Goal: Task Accomplishment & Management: Manage account settings

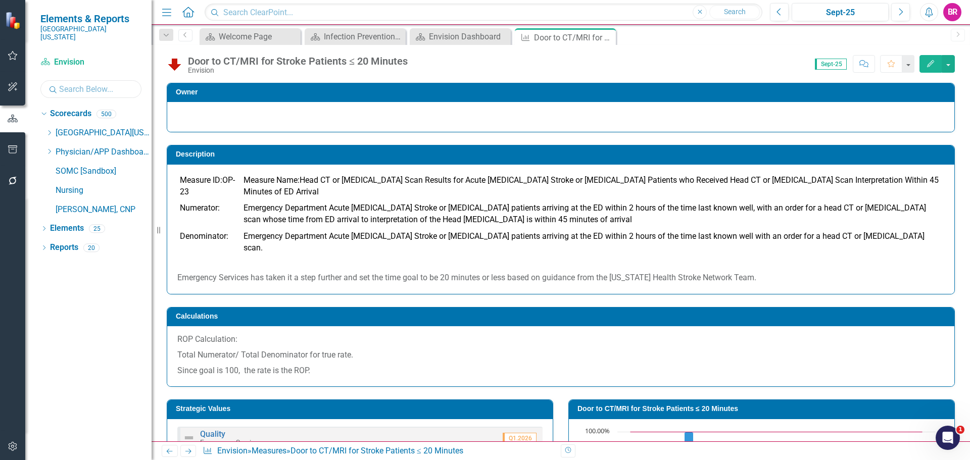
click at [112, 83] on input "text" at bounding box center [90, 89] width 101 height 18
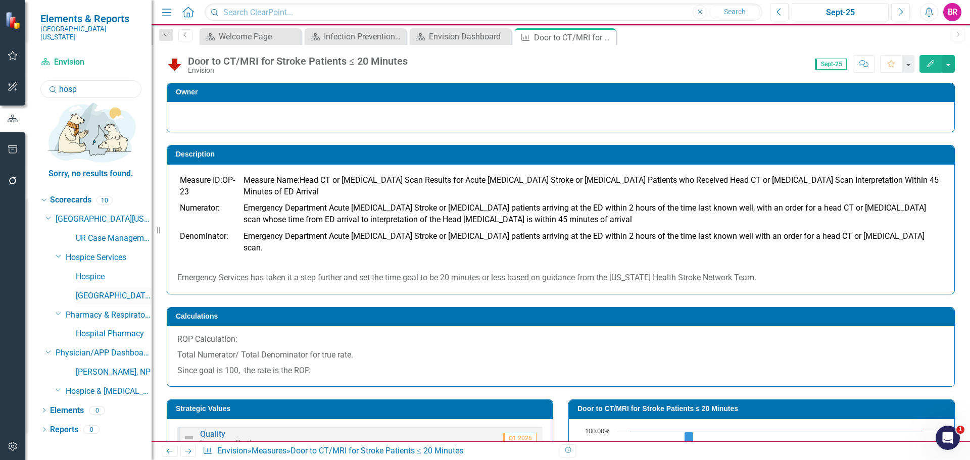
type input "hosp"
click at [91, 291] on link "[GEOGRAPHIC_DATA]" at bounding box center [114, 297] width 76 height 12
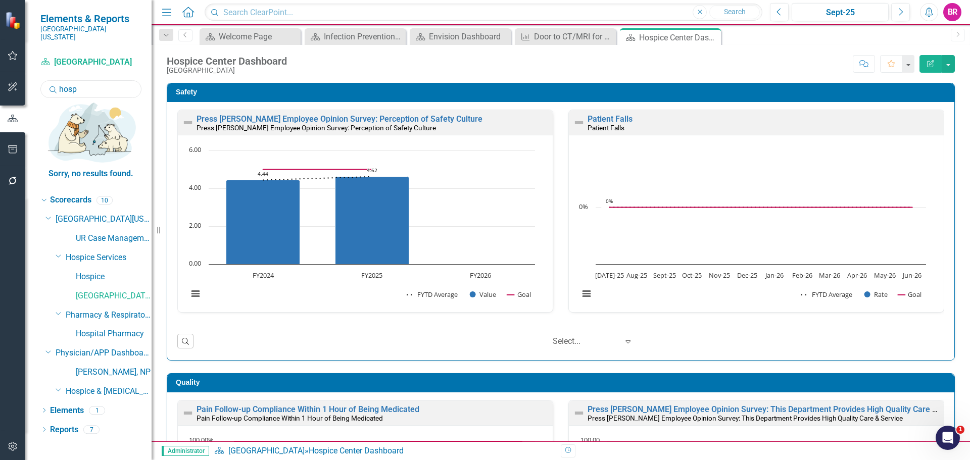
click at [89, 83] on input "hosp" at bounding box center [90, 89] width 101 height 18
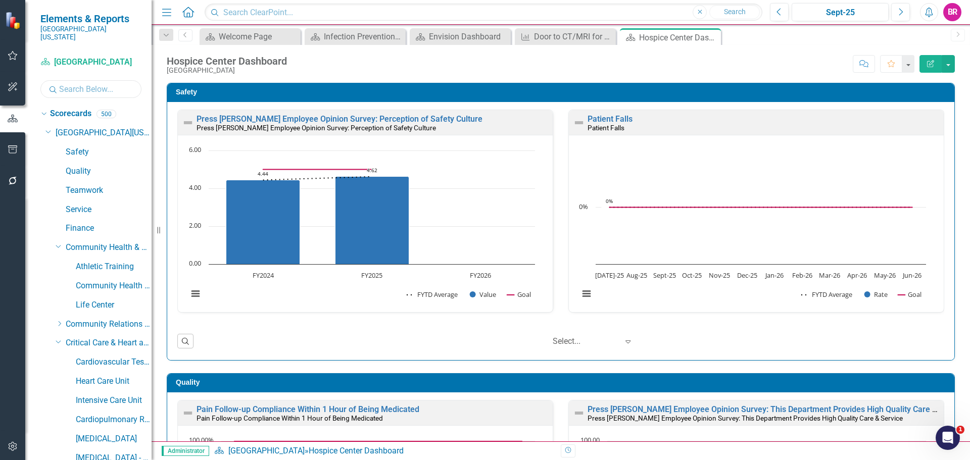
click at [92, 81] on input "text" at bounding box center [90, 89] width 101 height 18
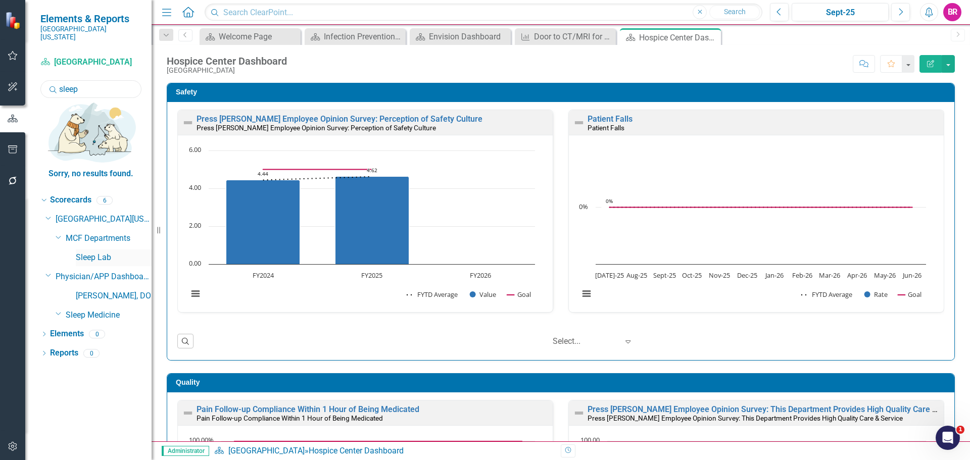
type input "sleep"
click at [99, 252] on link "Sleep Lab" at bounding box center [114, 258] width 76 height 12
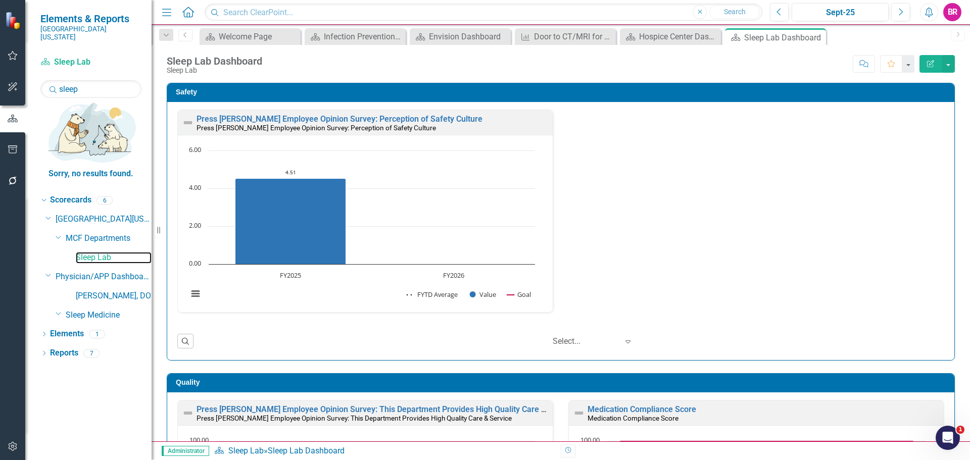
scroll to position [1, 0]
click at [80, 328] on link "Elements" at bounding box center [67, 334] width 34 height 12
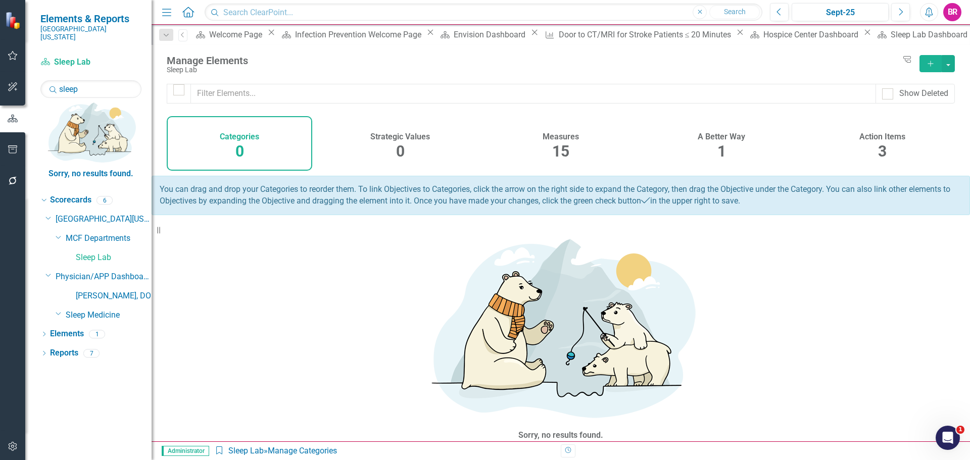
click at [897, 148] on div "Action Items 3" at bounding box center [883, 143] width 146 height 55
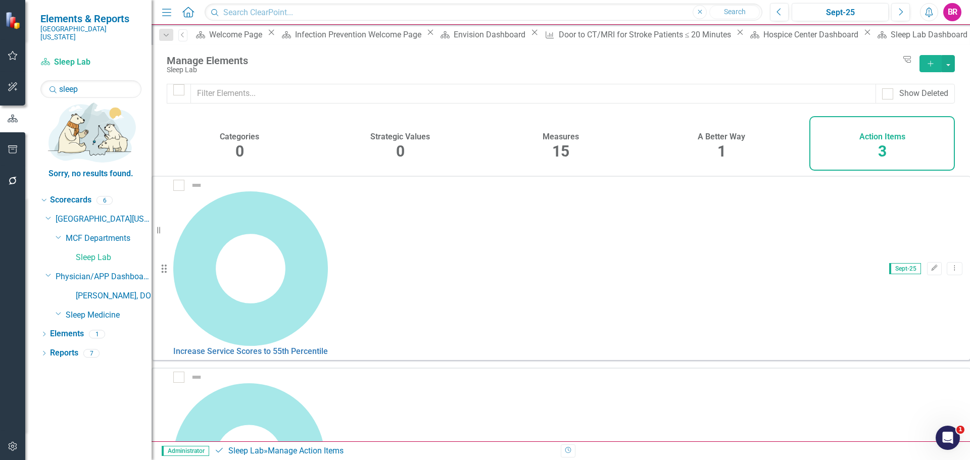
click at [895, 315] on link "Copy Duplicate Action Item" at bounding box center [896, 313] width 101 height 19
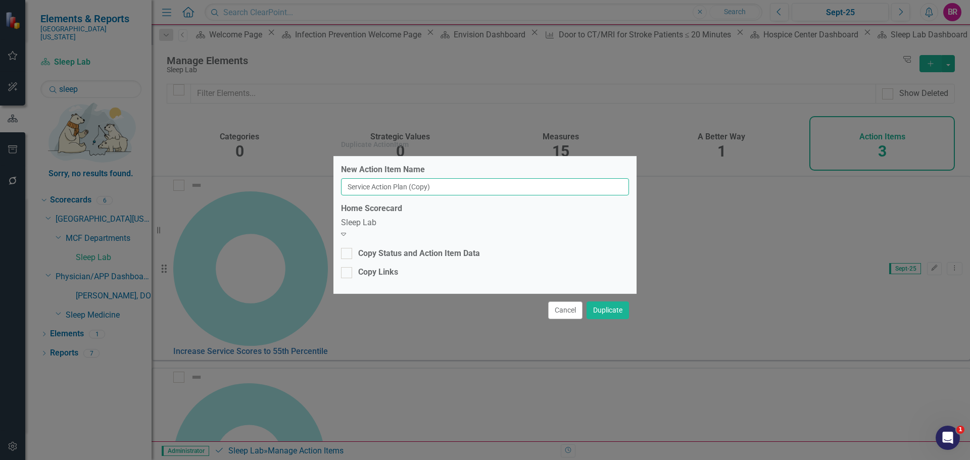
drag, startPoint x: 493, startPoint y: 190, endPoint x: 420, endPoint y: 194, distance: 72.9
click at [420, 194] on input "Service Action Plan (Copy)" at bounding box center [485, 186] width 288 height 17
drag, startPoint x: 442, startPoint y: 192, endPoint x: 294, endPoint y: 180, distance: 148.5
click at [295, 182] on div "Duplicate ActionItem New Action Item Name Service Action Plan Home Scorecard Sl…" at bounding box center [485, 230] width 970 height 460
type input "Blank PDSA"
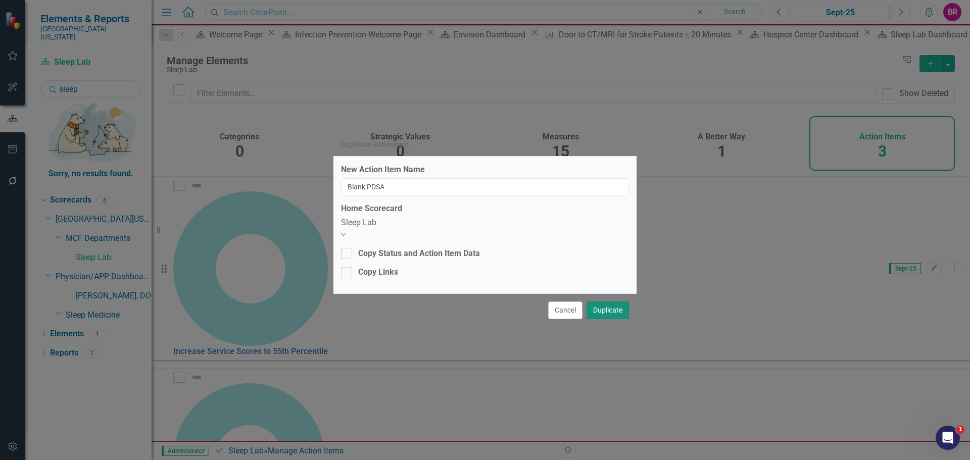
click at [621, 308] on button "Duplicate" at bounding box center [608, 311] width 42 height 18
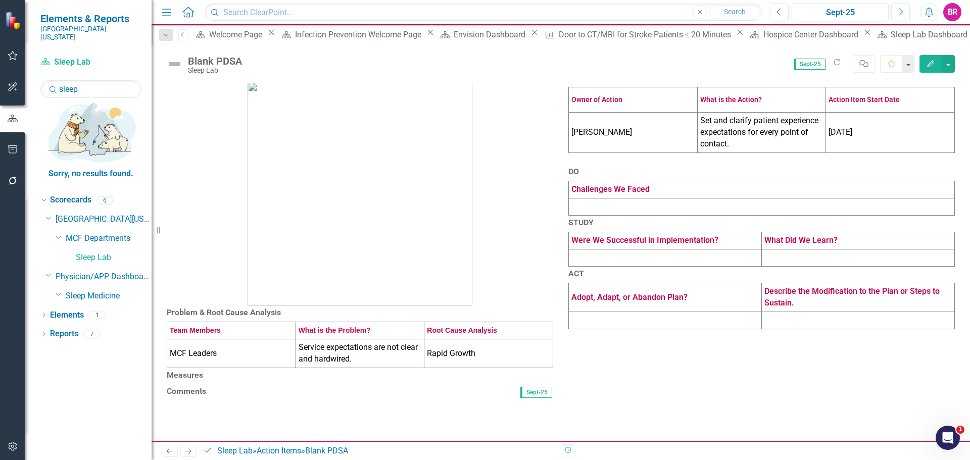
click at [603, 153] on td "[PERSON_NAME]" at bounding box center [633, 133] width 129 height 40
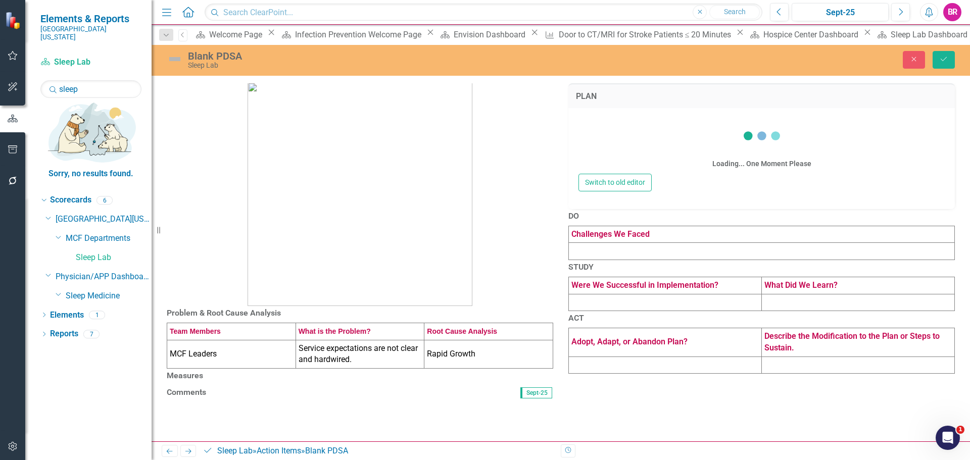
click at [603, 166] on div "Loading... One Moment Please" at bounding box center [762, 145] width 366 height 58
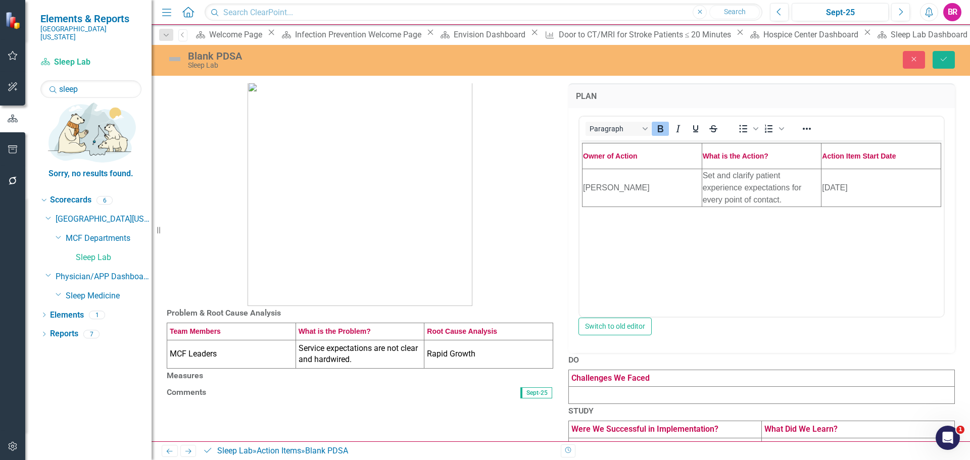
click at [619, 184] on td "[PERSON_NAME]" at bounding box center [643, 187] width 120 height 38
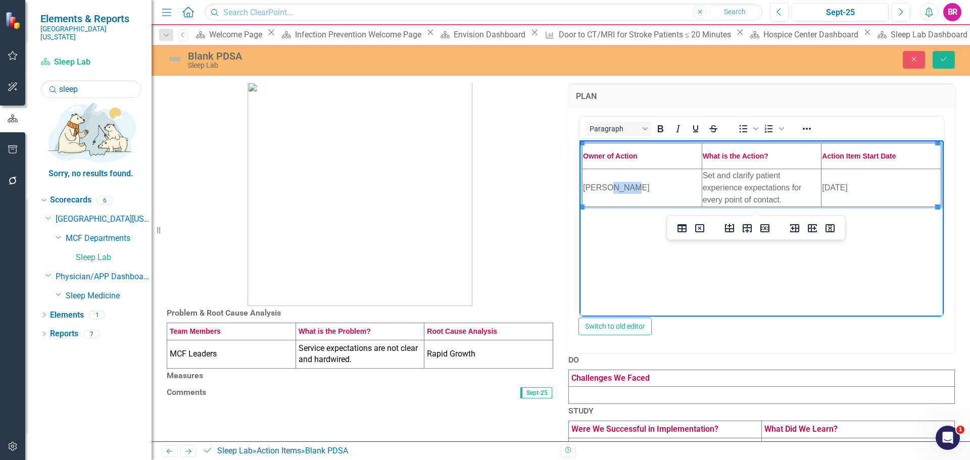
click at [620, 184] on td "[PERSON_NAME]" at bounding box center [643, 187] width 120 height 38
click at [731, 187] on td "Set and clarify patient experience expectations for every point of contact." at bounding box center [762, 187] width 120 height 38
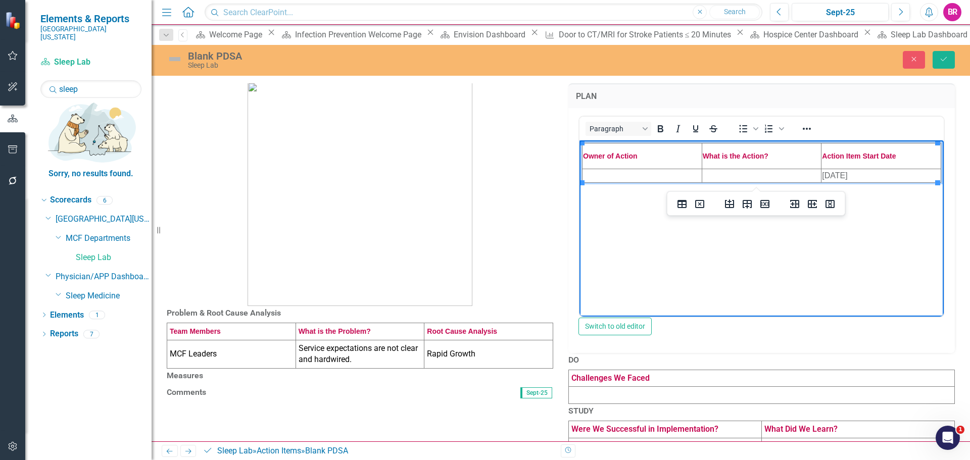
click at [856, 177] on td "[DATE]" at bounding box center [882, 175] width 120 height 14
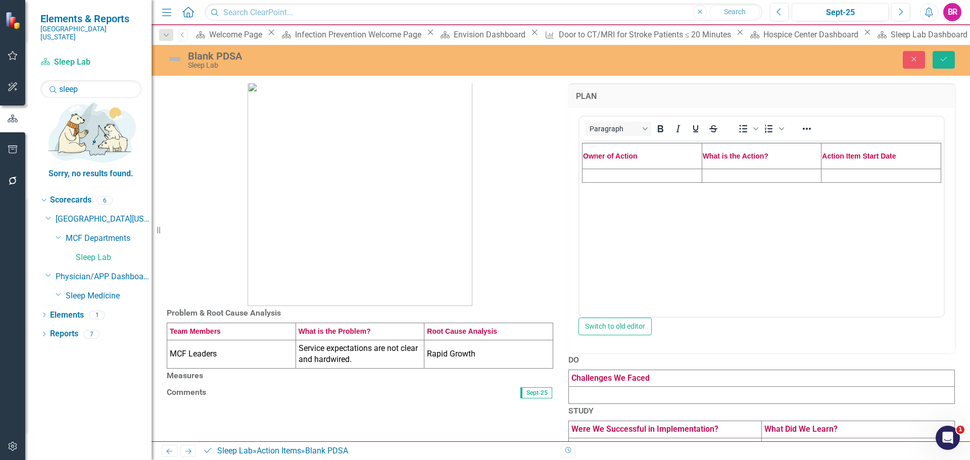
click at [509, 221] on p at bounding box center [360, 188] width 387 height 235
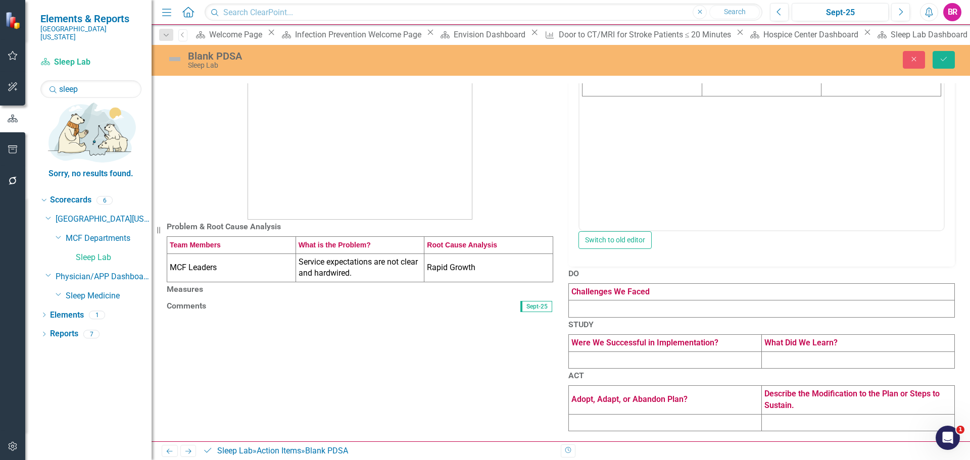
scroll to position [192, 0]
click at [235, 254] on td "MCF Leaders" at bounding box center [231, 268] width 129 height 29
click at [237, 254] on td "MCF Leaders" at bounding box center [231, 268] width 129 height 29
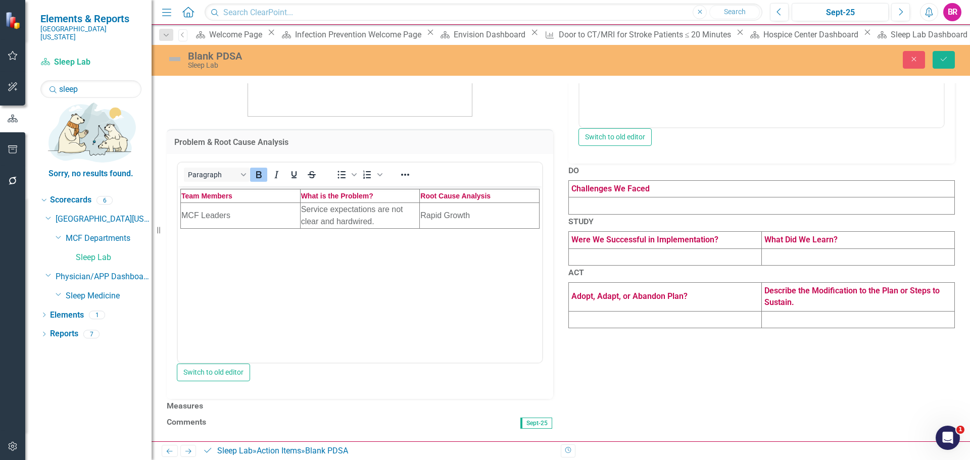
scroll to position [0, 0]
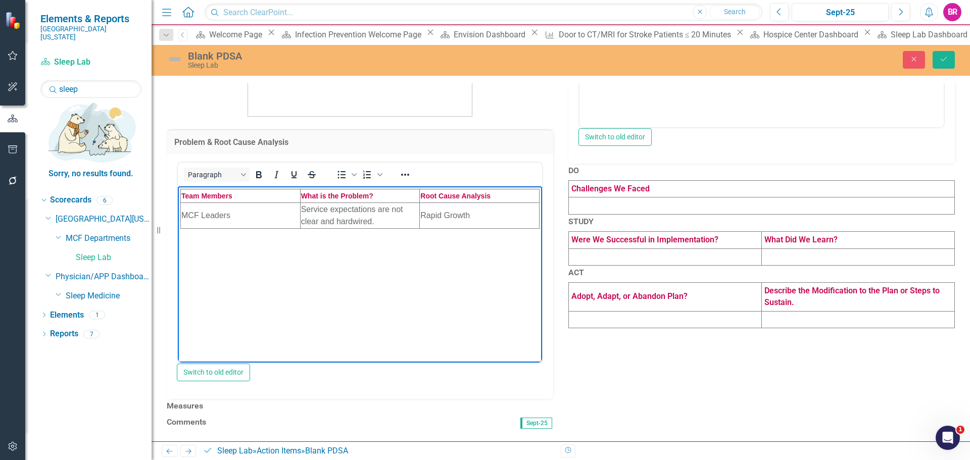
click at [231, 215] on td "MCF Leaders" at bounding box center [241, 216] width 120 height 26
click at [362, 217] on td "Service expectations are not clear and hardwired." at bounding box center [360, 216] width 120 height 26
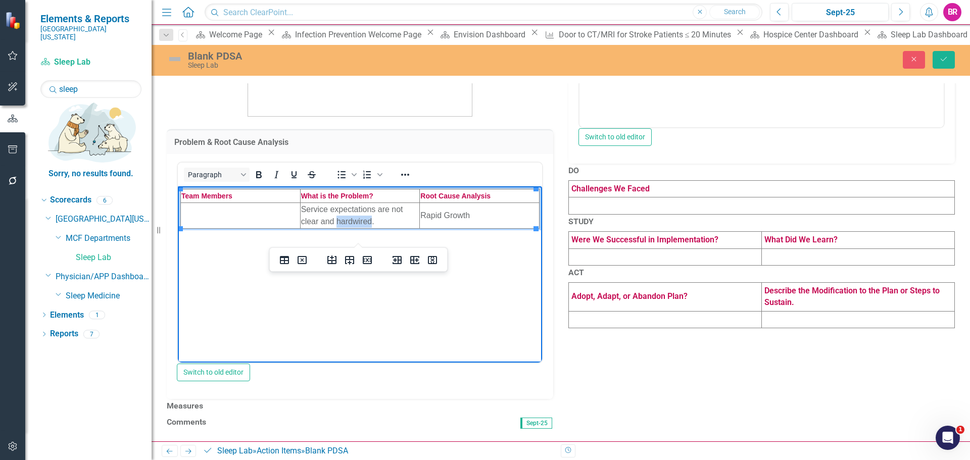
click at [362, 217] on td "Service expectations are not clear and hardwired." at bounding box center [360, 216] width 120 height 26
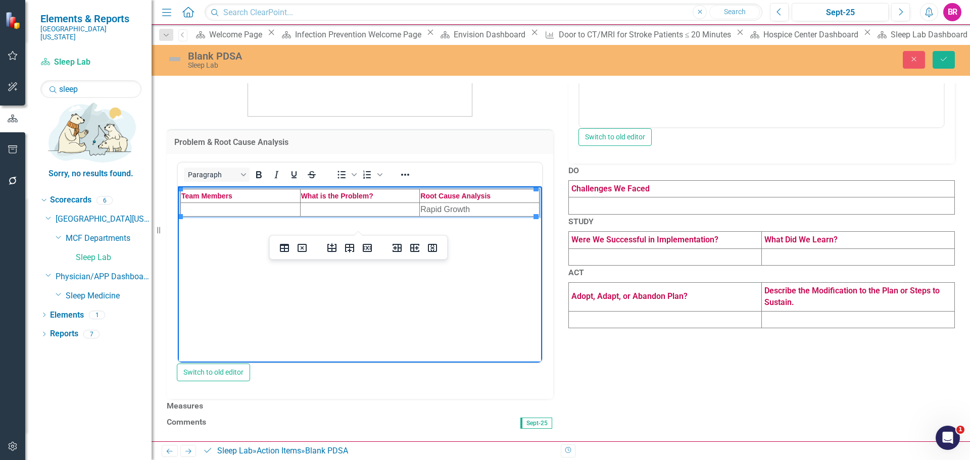
click at [461, 210] on td "Rapid Growth" at bounding box center [480, 210] width 120 height 14
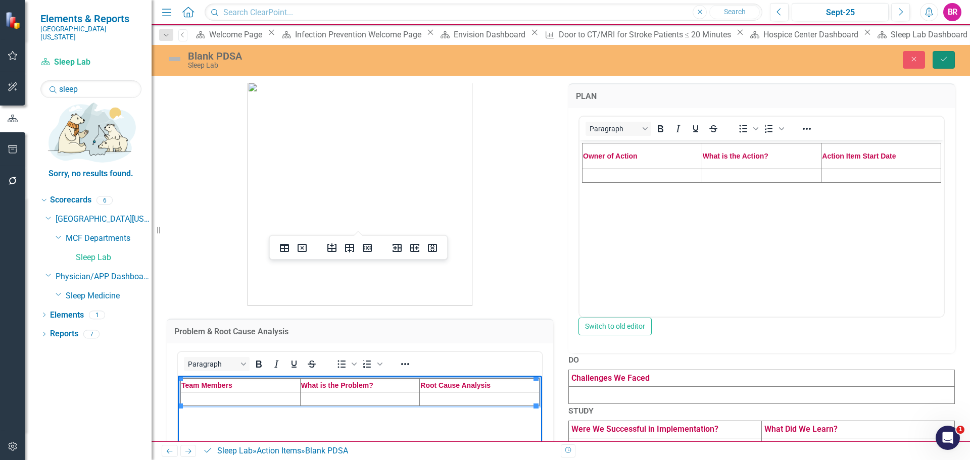
click at [943, 63] on button "Save" at bounding box center [944, 60] width 22 height 18
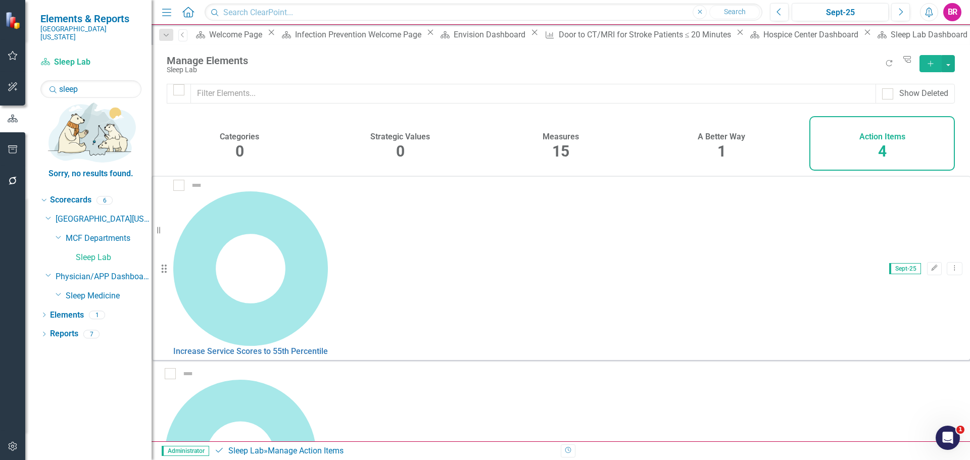
click at [889, 280] on link "Copy Duplicate Action Item" at bounding box center [896, 281] width 101 height 19
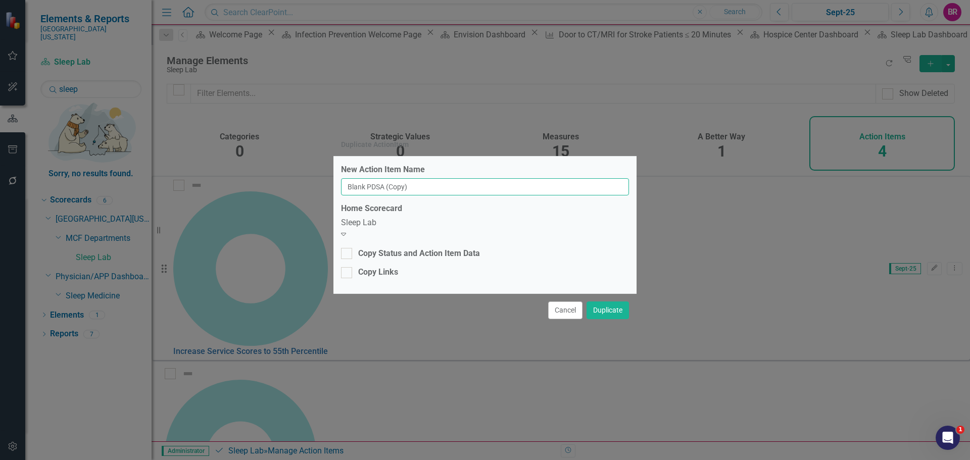
click at [477, 189] on input "Blank PDSA (Copy)" at bounding box center [485, 186] width 288 height 17
click at [478, 189] on input "Blank PDSA (Copy)" at bounding box center [485, 186] width 288 height 17
click at [479, 189] on input "Blank PDSA (Copy)" at bounding box center [485, 186] width 288 height 17
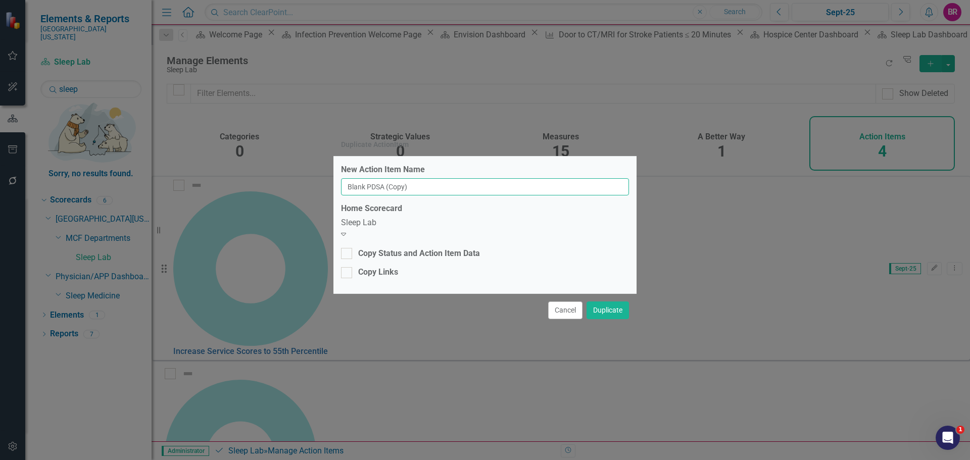
click at [479, 189] on input "Blank PDSA (Copy)" at bounding box center [485, 186] width 288 height 17
type input "FY26 Service Value"
click at [619, 314] on button "Duplicate" at bounding box center [608, 311] width 42 height 18
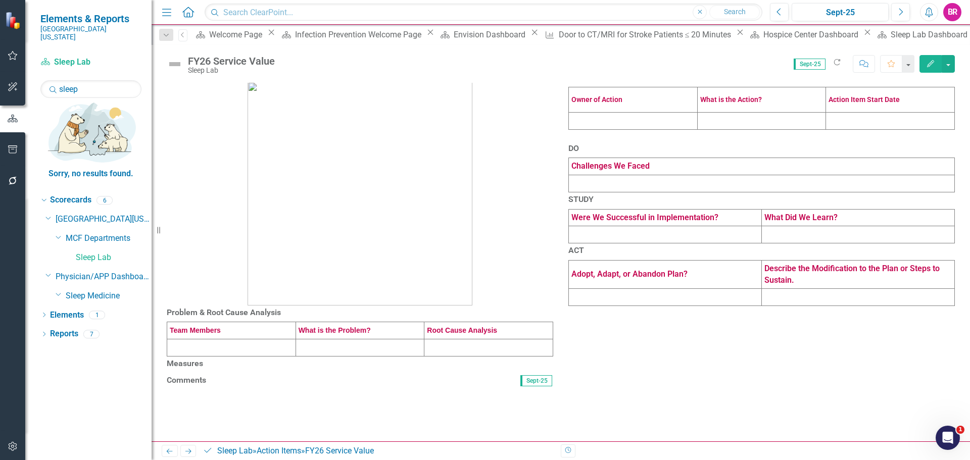
click at [603, 130] on td at bounding box center [633, 121] width 129 height 17
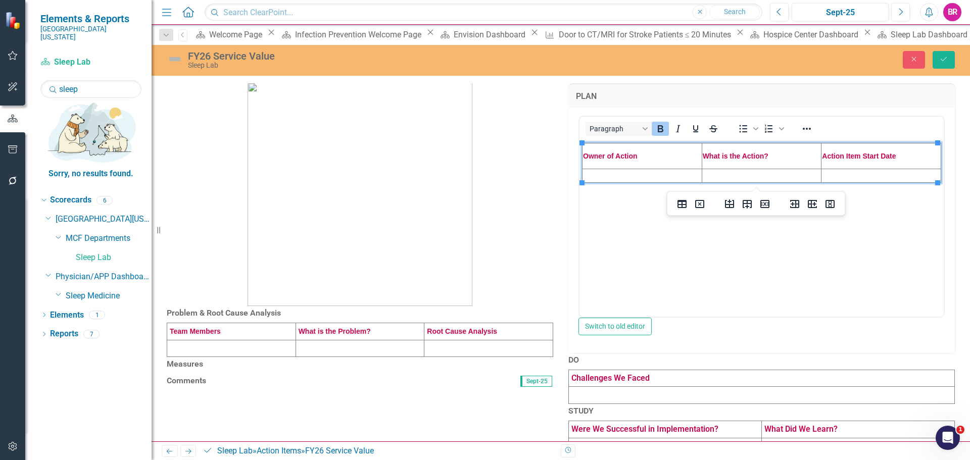
click at [616, 173] on td "Rich Text Area. Press ALT-0 for help." at bounding box center [643, 175] width 120 height 14
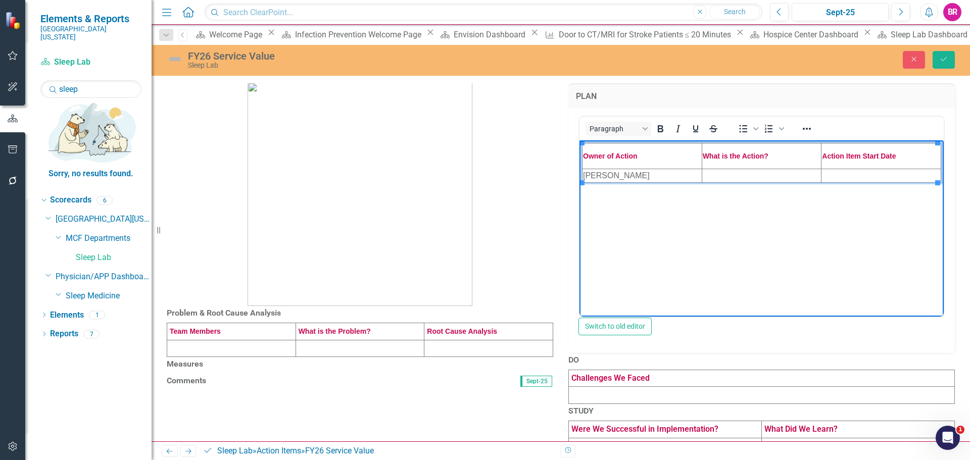
click at [785, 176] on td "Rich Text Area. Press ALT-0 for help." at bounding box center [762, 175] width 120 height 14
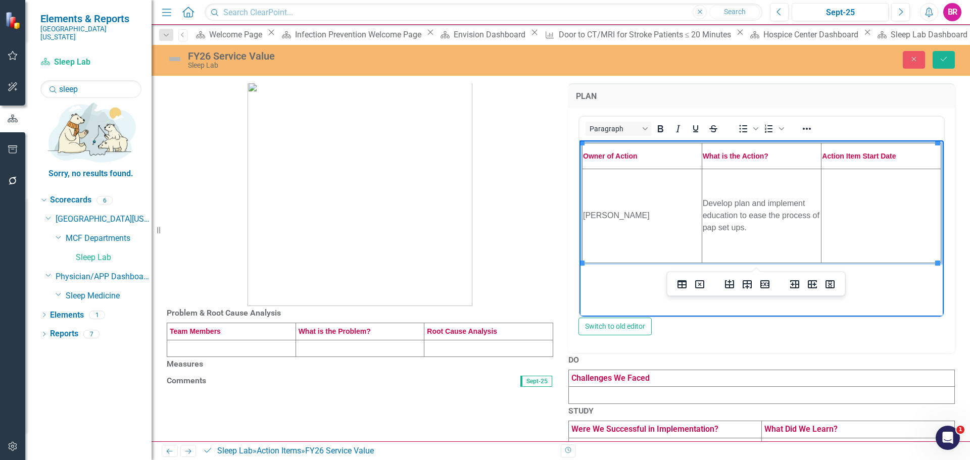
click at [889, 205] on td "Rich Text Area. Press ALT-0 for help." at bounding box center [882, 215] width 120 height 94
click at [488, 231] on p at bounding box center [360, 188] width 387 height 235
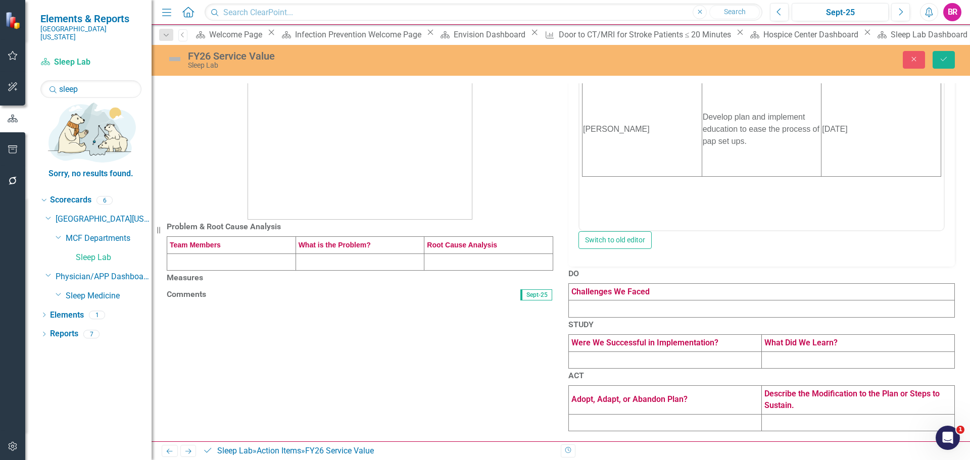
scroll to position [192, 0]
click at [255, 254] on td at bounding box center [231, 262] width 129 height 17
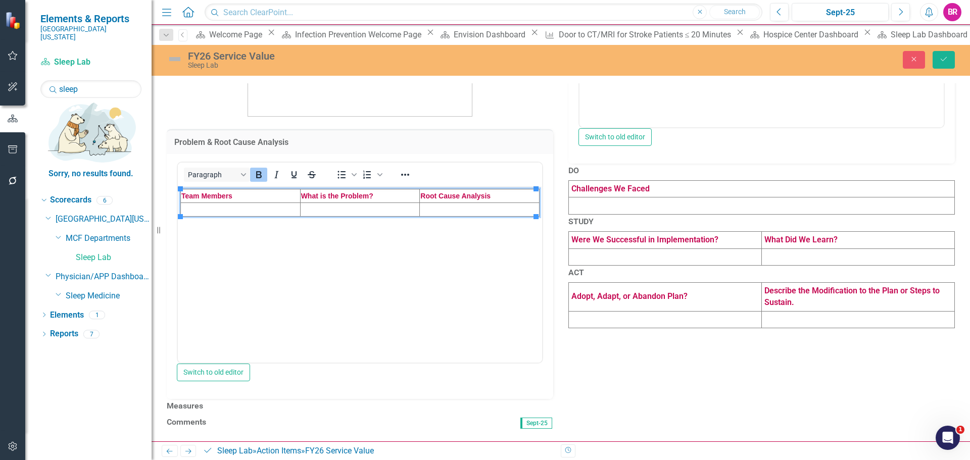
scroll to position [0, 0]
click at [258, 211] on td "Rich Text Area. Press ALT-0 for help." at bounding box center [241, 210] width 120 height 14
click at [256, 181] on icon "Bold" at bounding box center [259, 175] width 12 height 12
click at [252, 207] on td "﻿" at bounding box center [241, 210] width 120 height 14
click at [259, 181] on icon "Bold" at bounding box center [259, 175] width 12 height 12
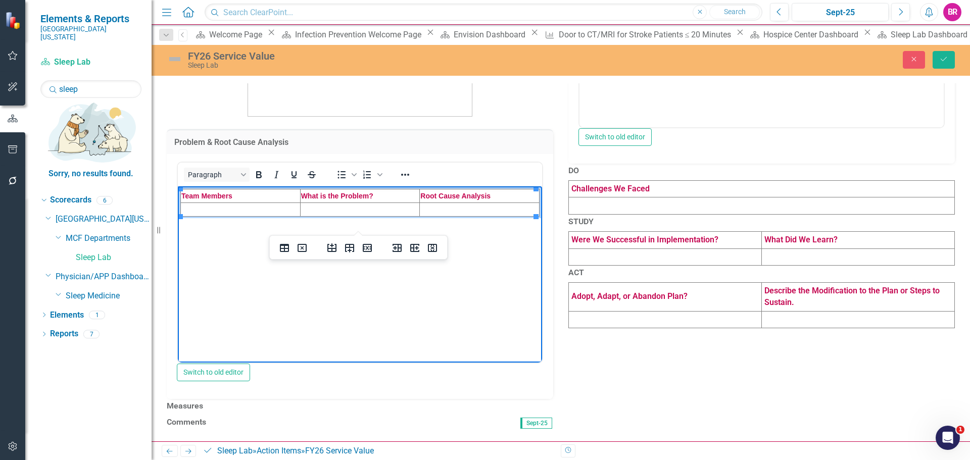
click at [253, 210] on td "﻿" at bounding box center [241, 210] width 120 height 14
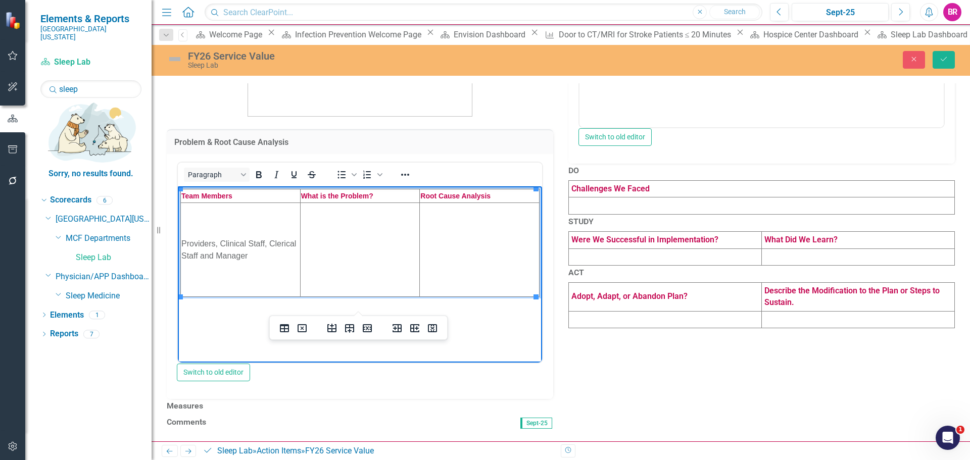
click at [356, 229] on td "Rich Text Area. Press ALT-0 for help." at bounding box center [360, 250] width 120 height 94
drag, startPoint x: 356, startPoint y: 258, endPoint x: 364, endPoint y: 255, distance: 8.2
click at [361, 257] on td "Rich Text Area. Press ALT-0 for help." at bounding box center [360, 250] width 120 height 94
click at [459, 229] on td "Rich Text Area. Press ALT-0 for help." at bounding box center [480, 250] width 120 height 94
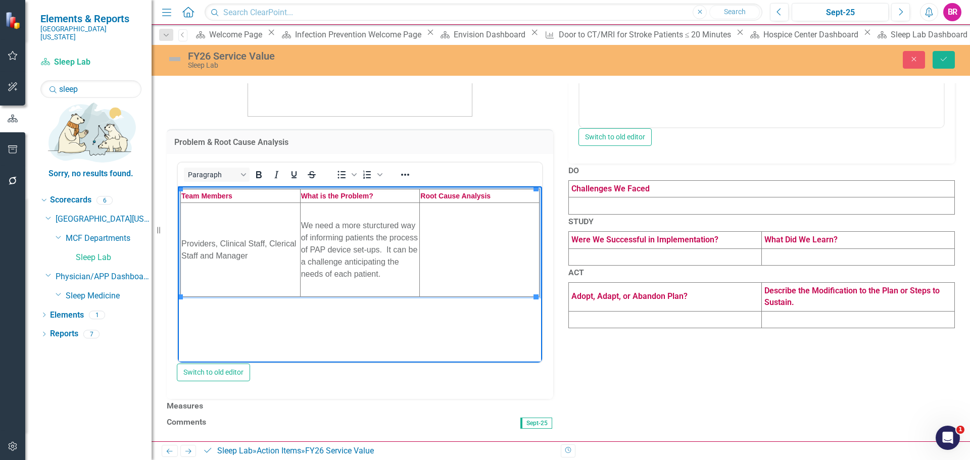
click at [450, 261] on td "Rich Text Area. Press ALT-0 for help." at bounding box center [480, 250] width 120 height 94
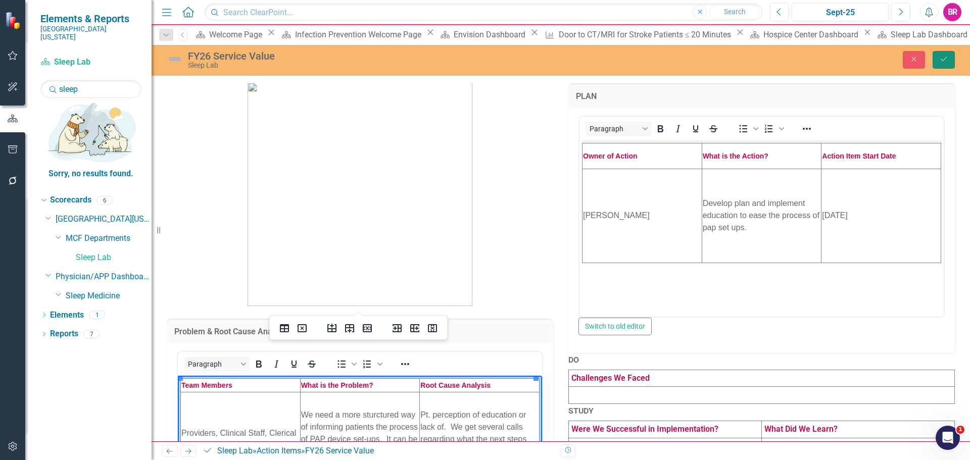
click at [936, 55] on button "Save" at bounding box center [944, 60] width 22 height 18
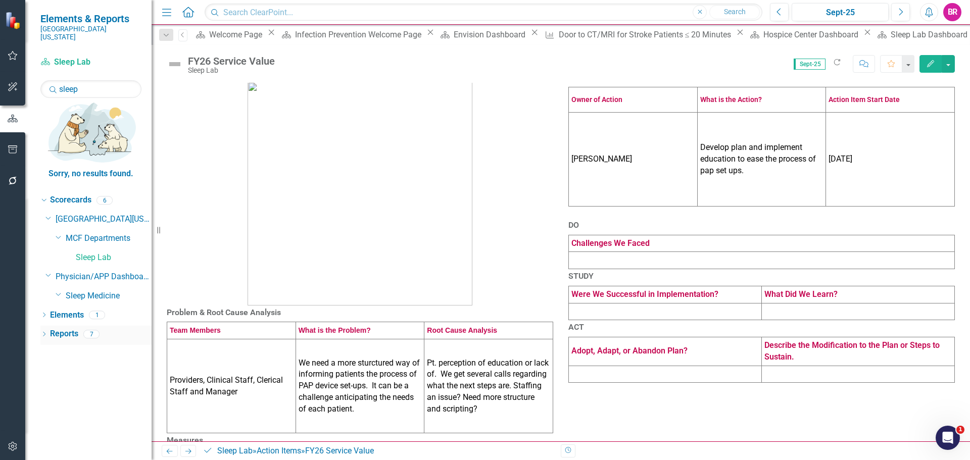
click at [61, 328] on link "Reports" at bounding box center [64, 334] width 28 height 12
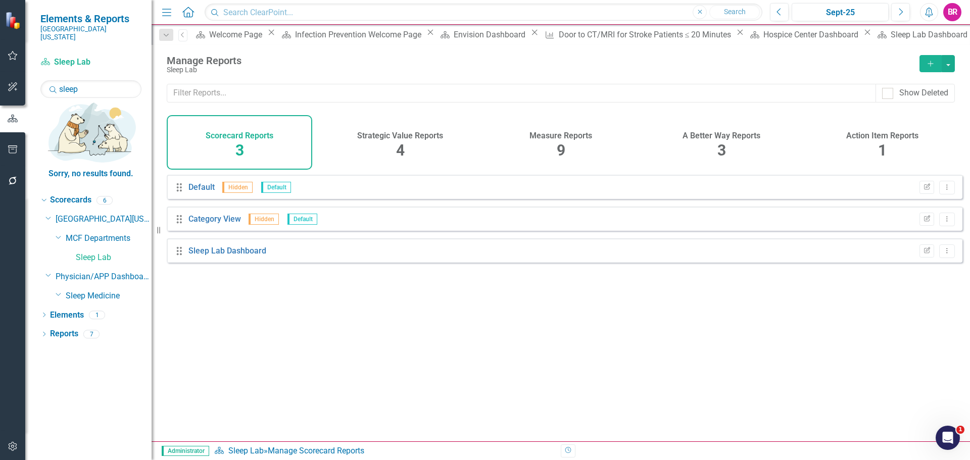
click at [881, 148] on span "1" at bounding box center [882, 150] width 9 height 18
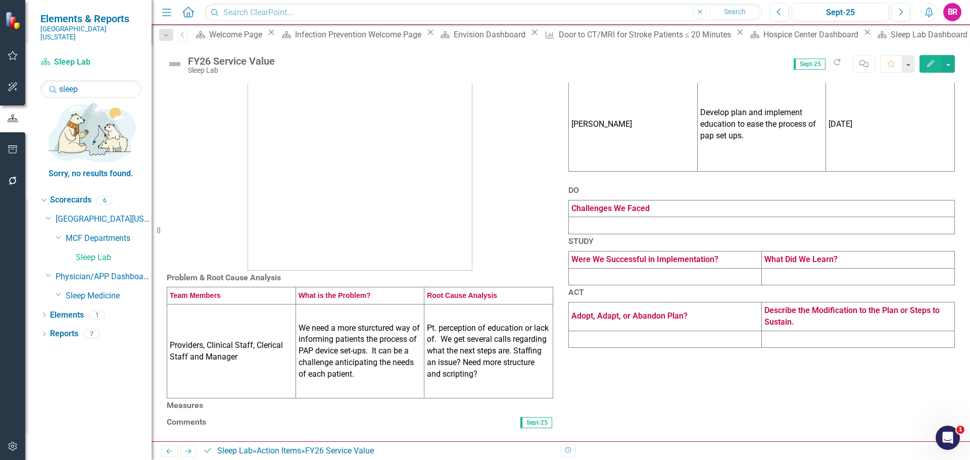
scroll to position [179, 0]
click at [450, 399] on td "Measures" at bounding box center [360, 407] width 387 height 17
click at [451, 399] on td "Measures" at bounding box center [360, 407] width 387 height 17
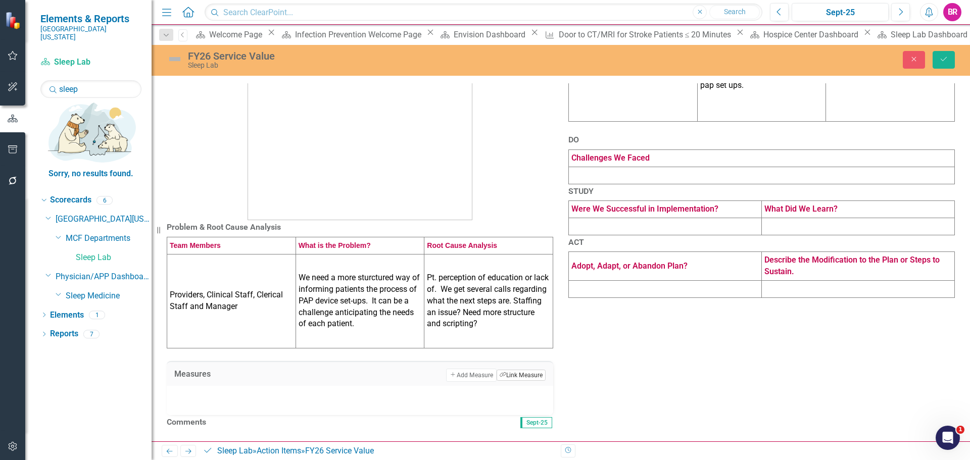
click at [526, 370] on button "Link Tag Link Measure" at bounding box center [521, 375] width 49 height 11
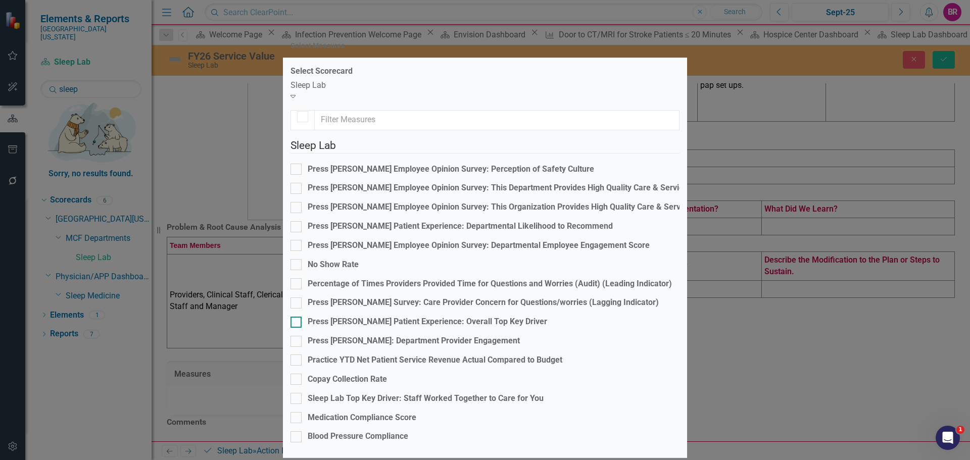
checkbox input "false"
click at [458, 393] on div "Sleep Lab Top Key Driver: Staff Worked Together to Care for You" at bounding box center [426, 399] width 236 height 12
click at [297, 393] on input "Sleep Lab Top Key Driver: Staff Worked Together to Care for You" at bounding box center [294, 396] width 7 height 7
checkbox input "true"
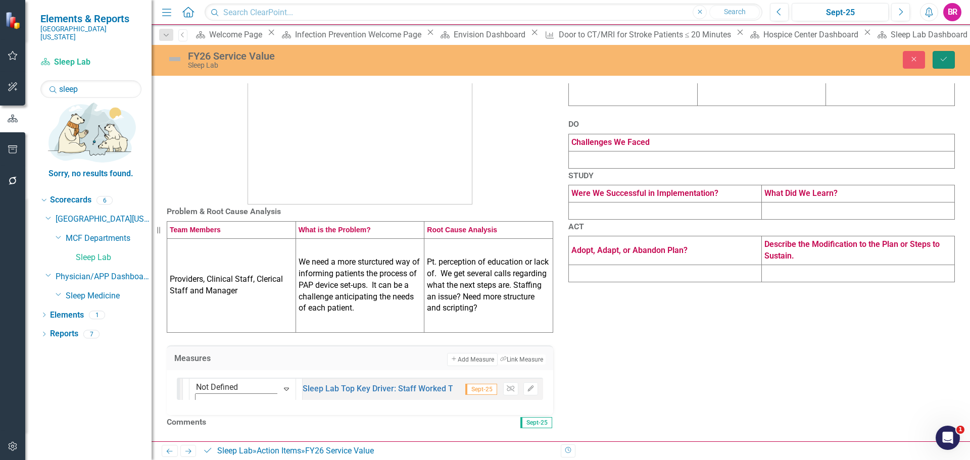
click at [943, 63] on button "Save" at bounding box center [944, 60] width 22 height 18
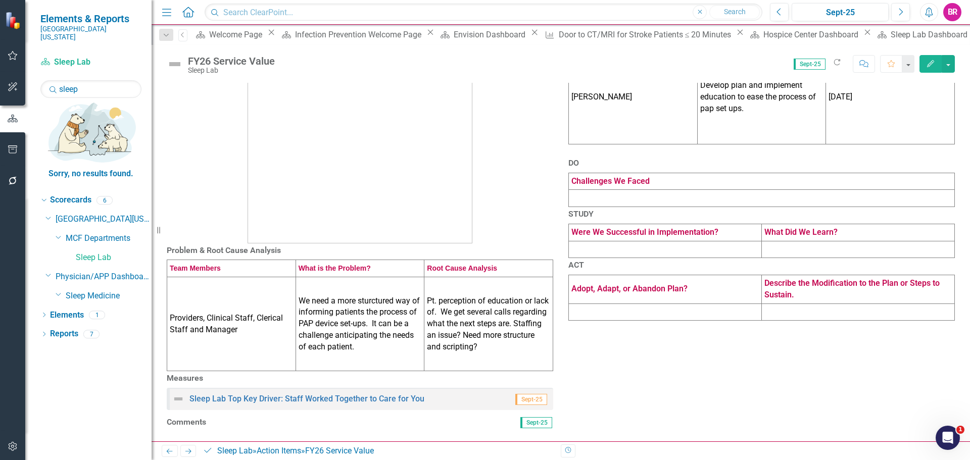
scroll to position [196, 0]
click at [13, 185] on icon "button" at bounding box center [13, 181] width 11 height 8
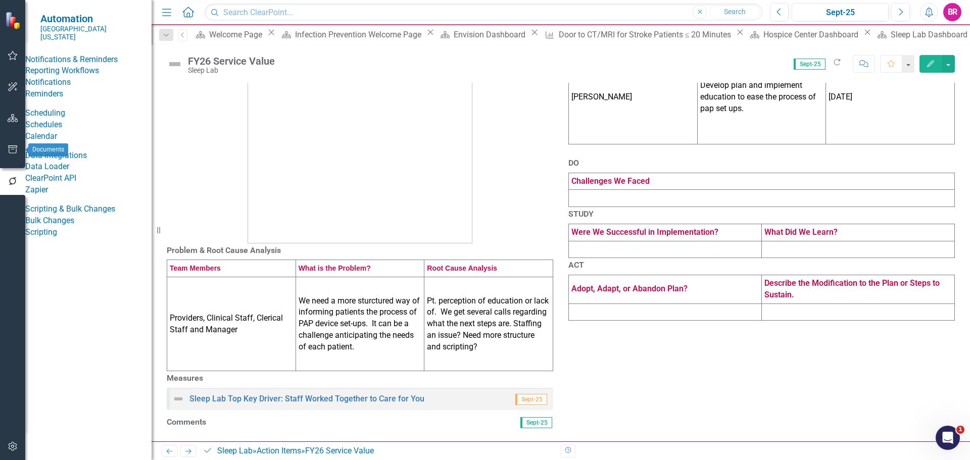
click at [17, 141] on button "button" at bounding box center [13, 149] width 23 height 21
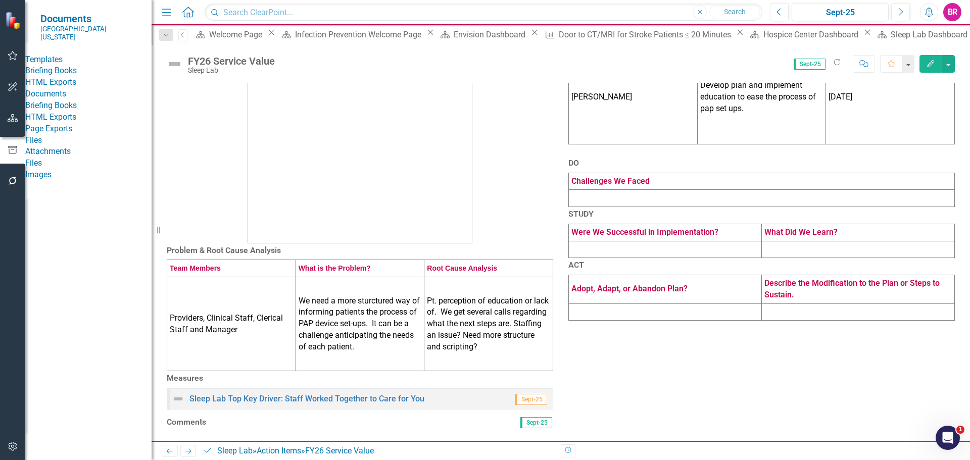
click at [53, 87] on link "HTML Exports" at bounding box center [88, 83] width 126 height 12
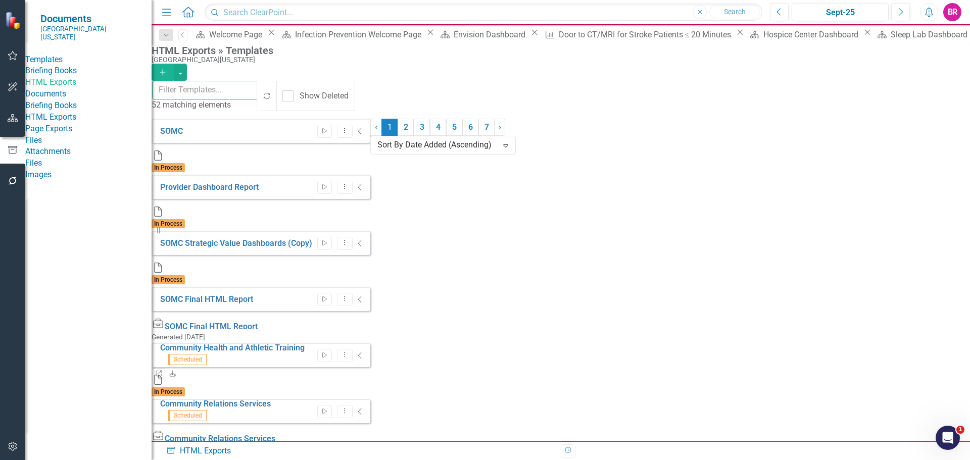
click at [258, 93] on input "text" at bounding box center [205, 90] width 106 height 19
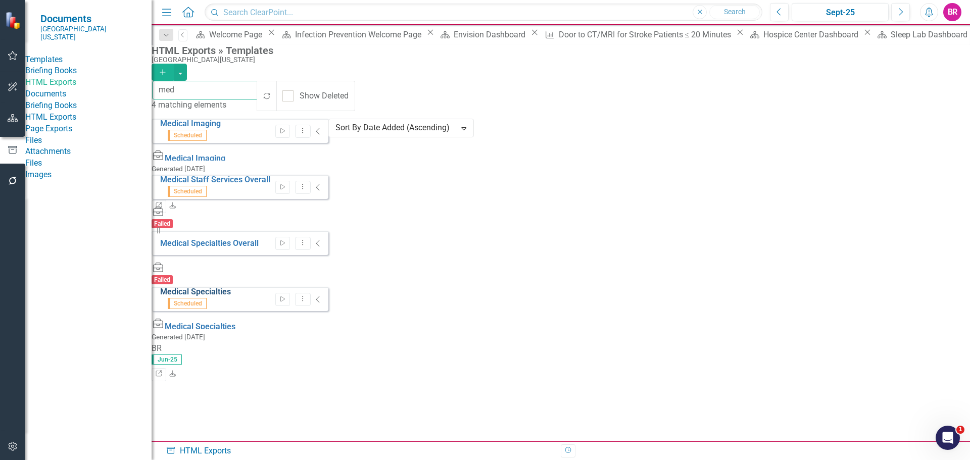
type input "med"
click at [220, 287] on link "Medical Specialties" at bounding box center [195, 292] width 71 height 10
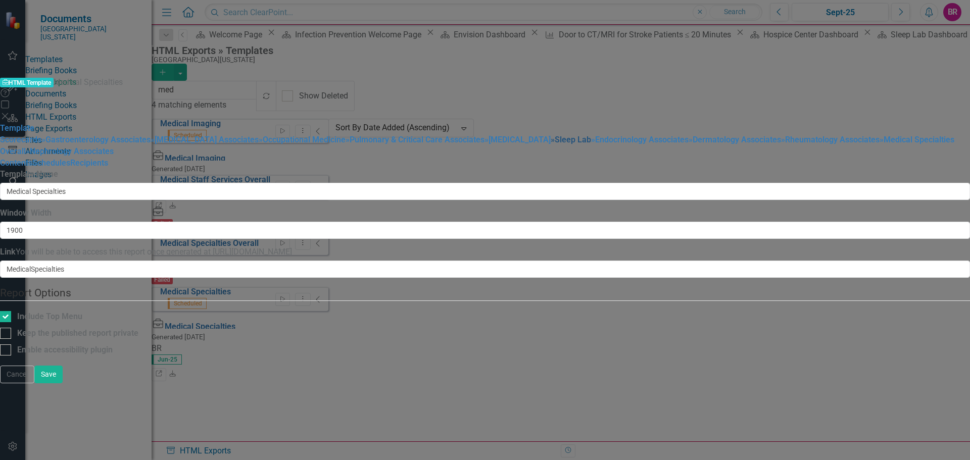
click at [551, 145] on link "» Sleep Lab" at bounding box center [571, 140] width 40 height 10
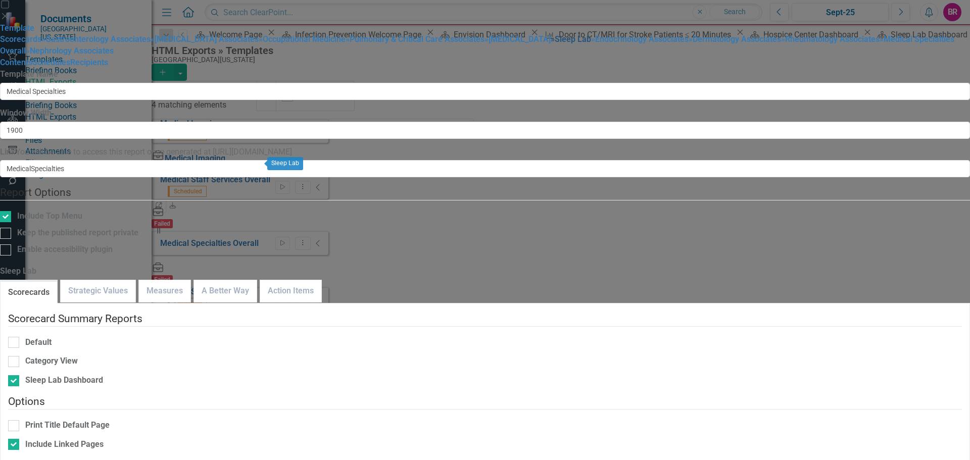
checkbox input "false"
click at [257, 280] on link "A Better Way" at bounding box center [225, 291] width 63 height 22
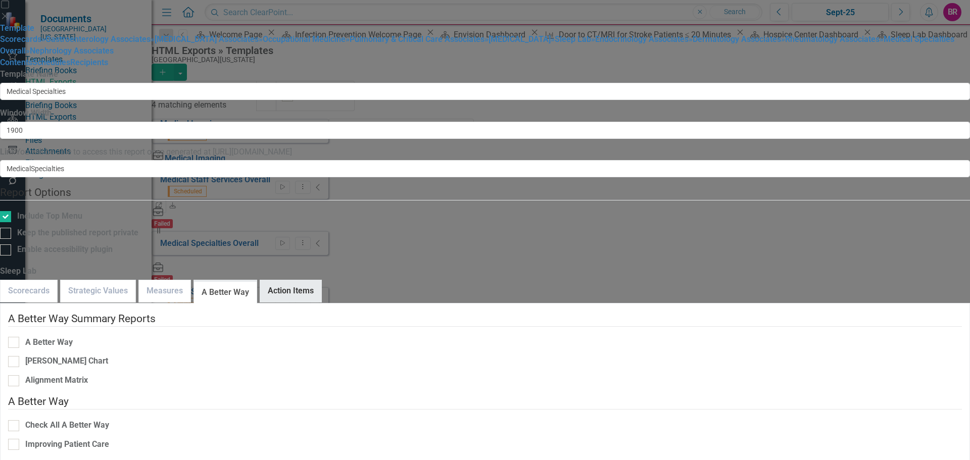
click at [321, 280] on link "Action Items" at bounding box center [290, 291] width 61 height 22
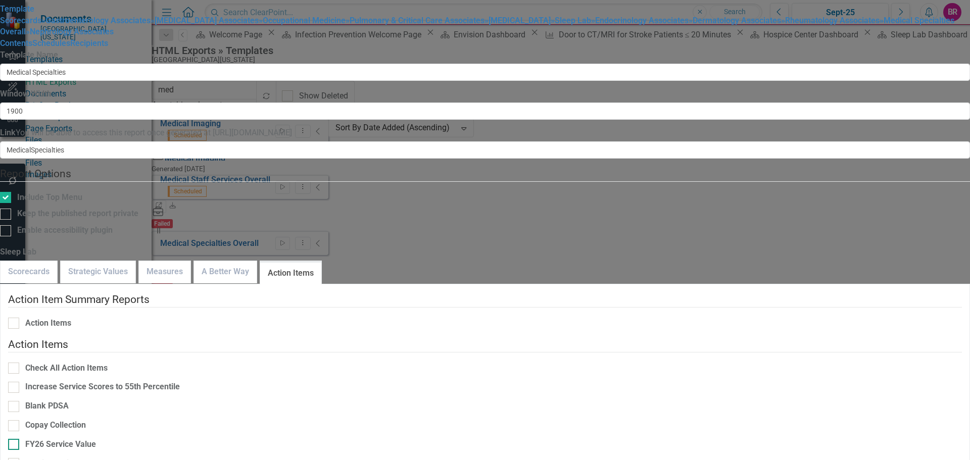
click at [96, 439] on div "FY26 Service Value" at bounding box center [60, 445] width 71 height 12
click at [15, 439] on input "FY26 Service Value" at bounding box center [11, 442] width 7 height 7
checkbox input "true"
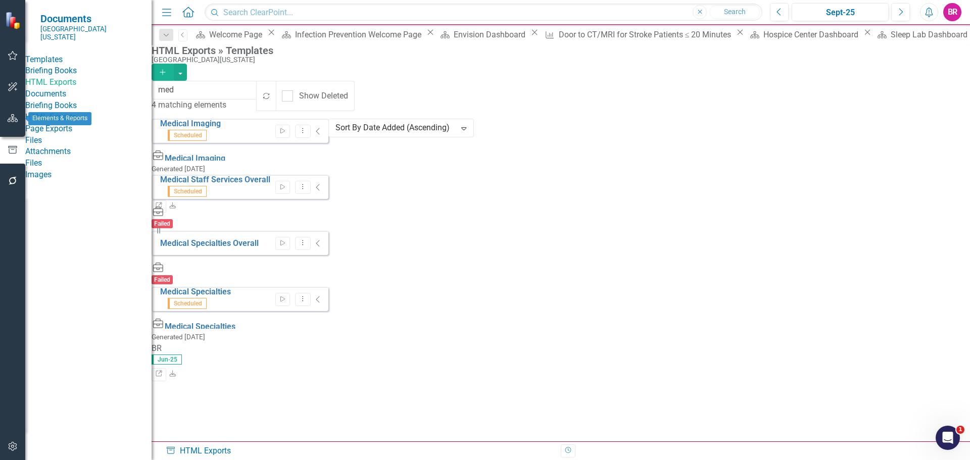
click at [15, 120] on icon "button" at bounding box center [13, 118] width 11 height 8
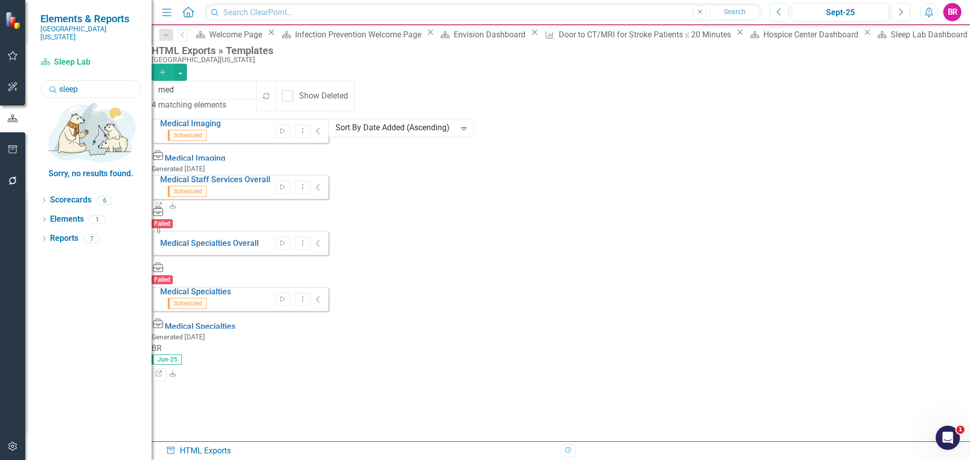
click at [98, 86] on input "sleep" at bounding box center [90, 89] width 101 height 18
type input "int"
click at [45, 199] on icon "Dropdown" at bounding box center [43, 202] width 7 height 6
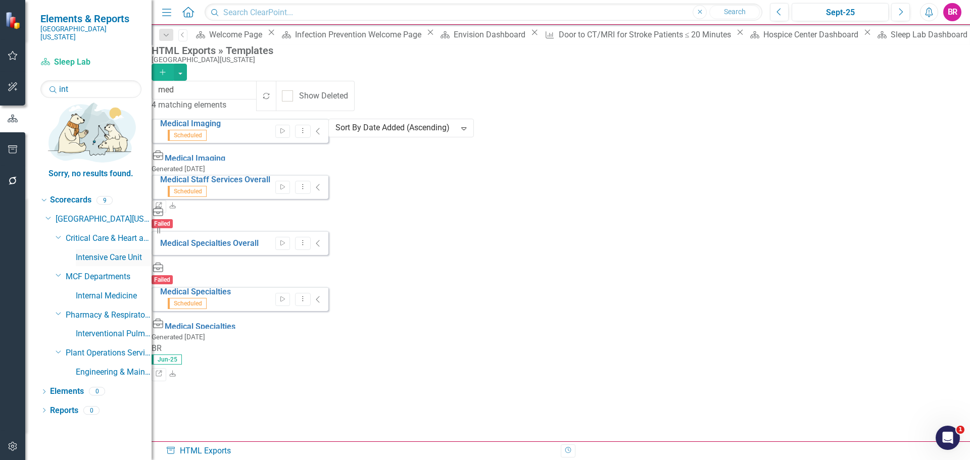
click at [96, 252] on link "Intensive Care Unit" at bounding box center [114, 258] width 76 height 12
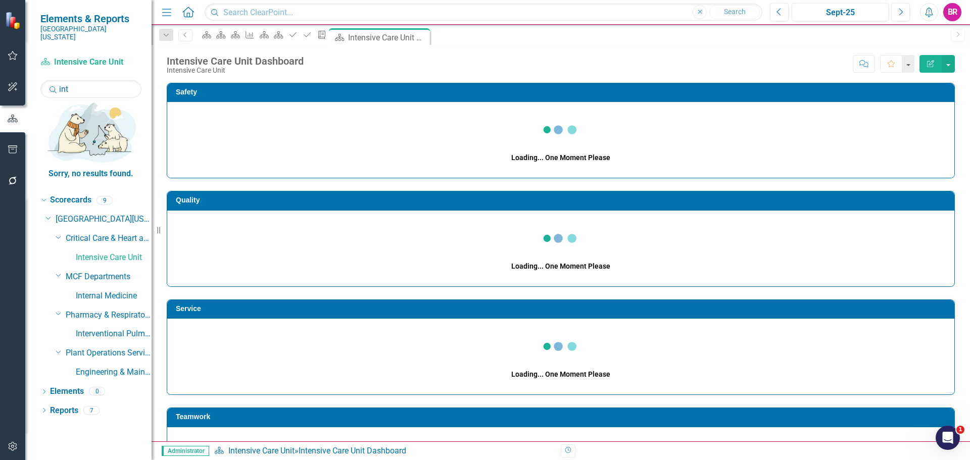
click at [170, 27] on div "Dropdown Search Scorecard Welcome Page Close Scorecard Infection Prevention Wel…" at bounding box center [561, 35] width 819 height 20
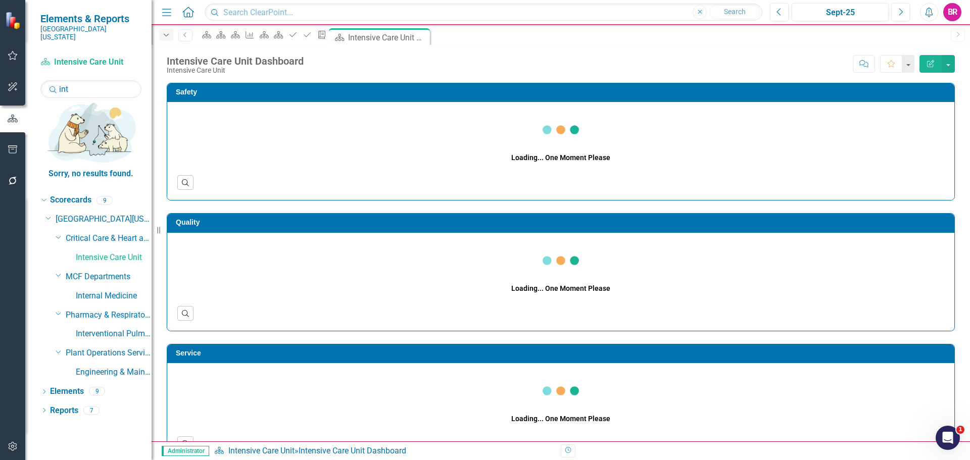
click at [167, 37] on icon "Dropdown" at bounding box center [166, 35] width 9 height 7
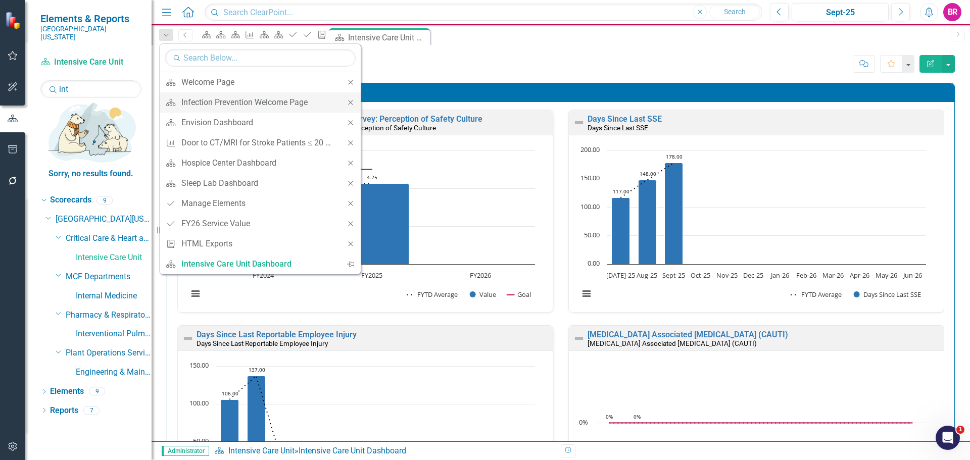
click at [353, 105] on icon "Close" at bounding box center [350, 102] width 9 height 7
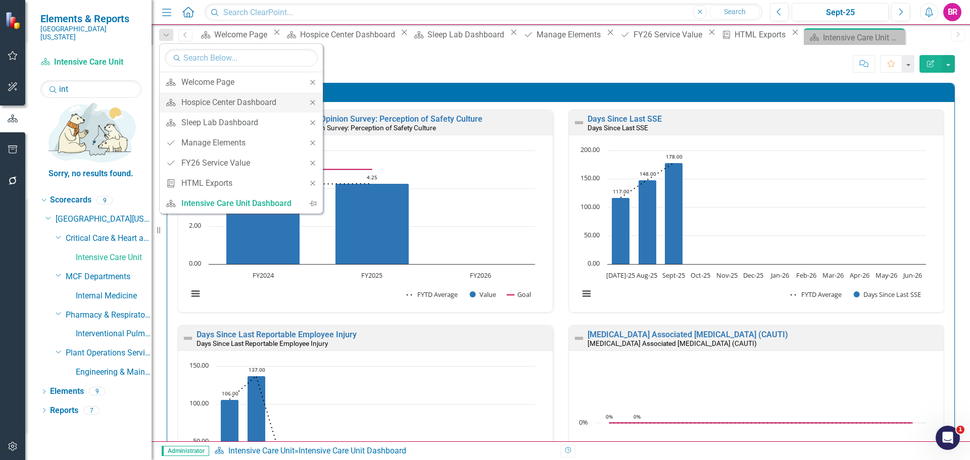
click at [313, 104] on icon "Close" at bounding box center [312, 102] width 9 height 7
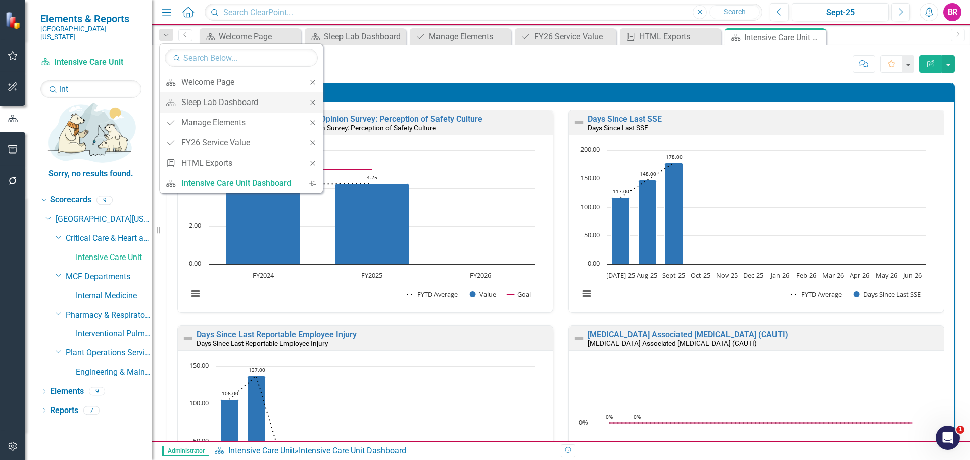
click at [312, 104] on icon "Close" at bounding box center [312, 102] width 9 height 7
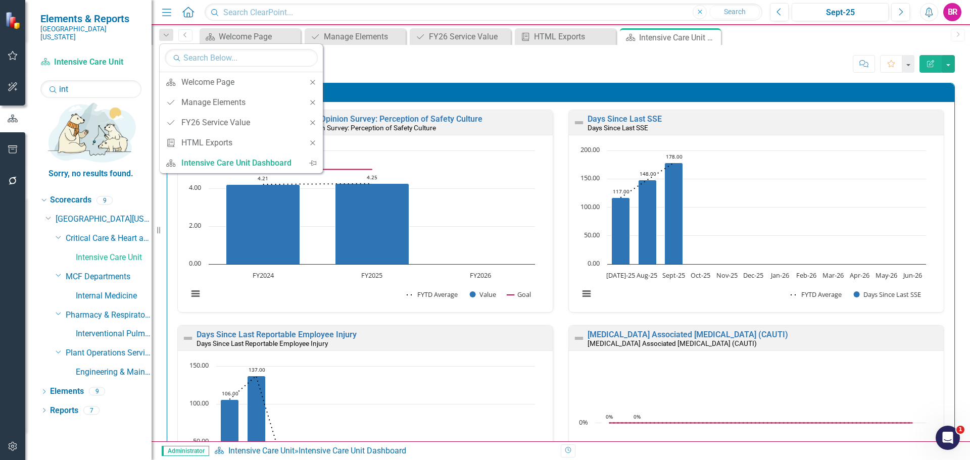
click at [312, 104] on icon "Close" at bounding box center [312, 102] width 9 height 7
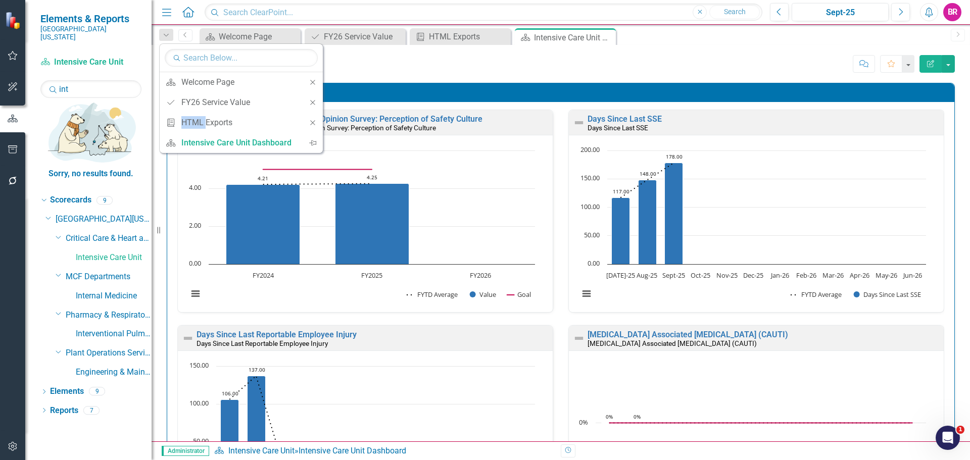
click at [312, 104] on icon "Close" at bounding box center [312, 102] width 9 height 7
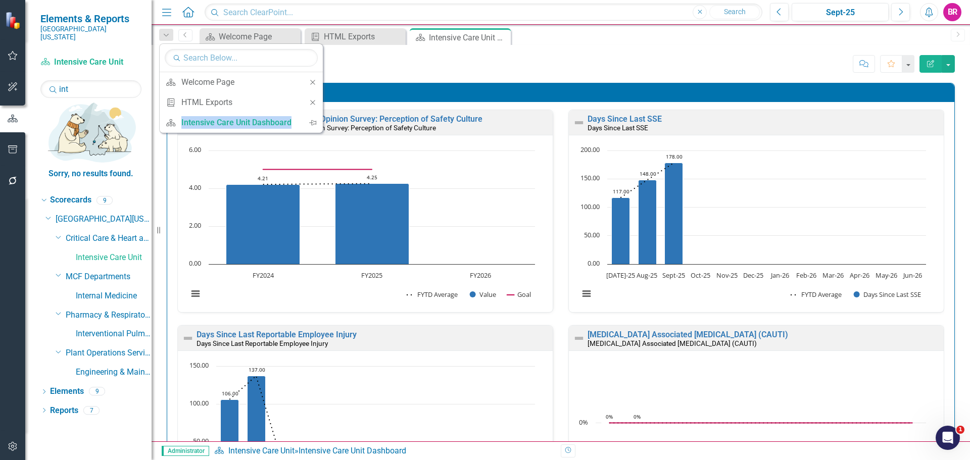
click at [312, 104] on icon "Close" at bounding box center [312, 102] width 9 height 7
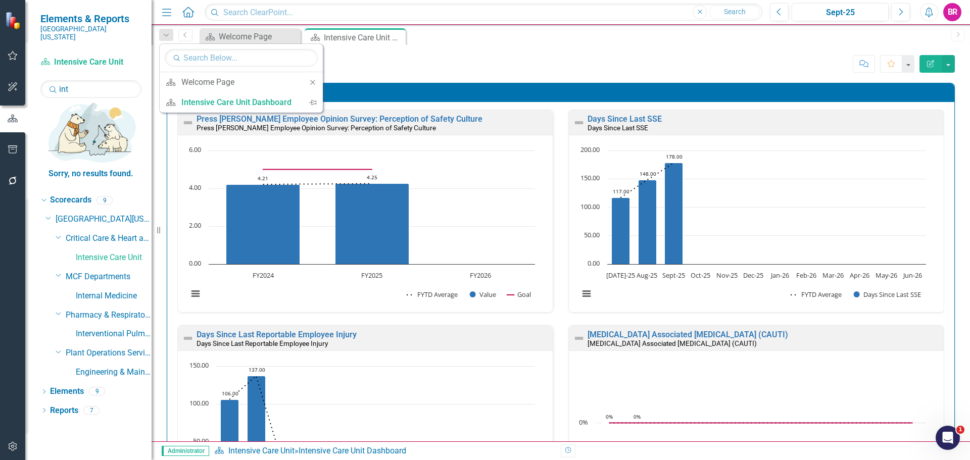
click at [475, 52] on div "Intensive Care Unit Dashboard Intensive Care Unit Score: N/A Sept-25 Completed …" at bounding box center [561, 60] width 819 height 30
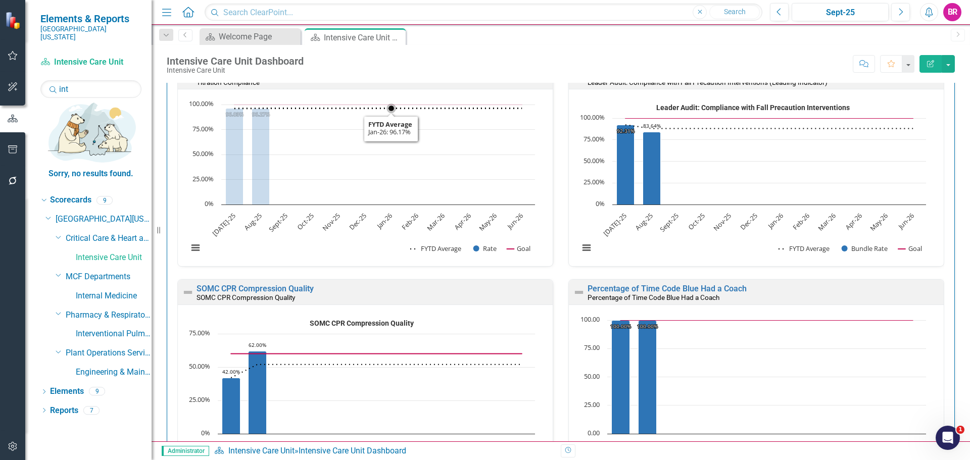
scroll to position [2324, 0]
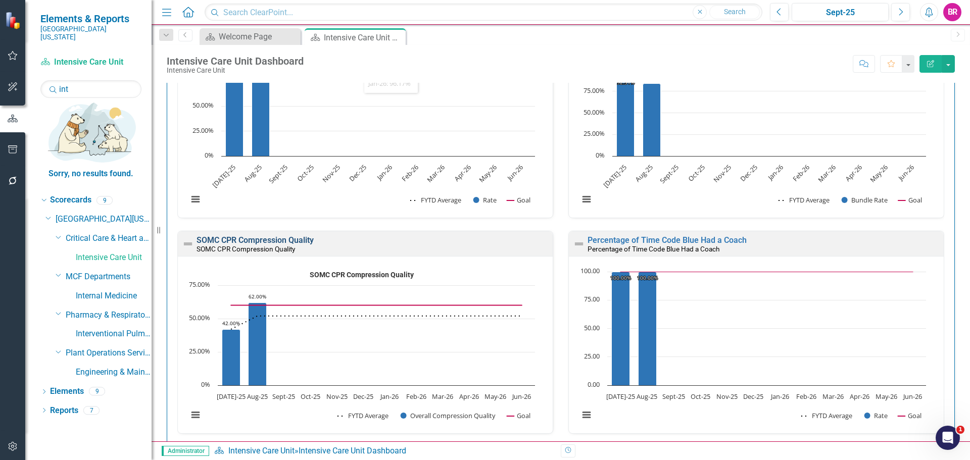
click at [293, 240] on link "SOMC CPR Compression Quality" at bounding box center [255, 240] width 117 height 10
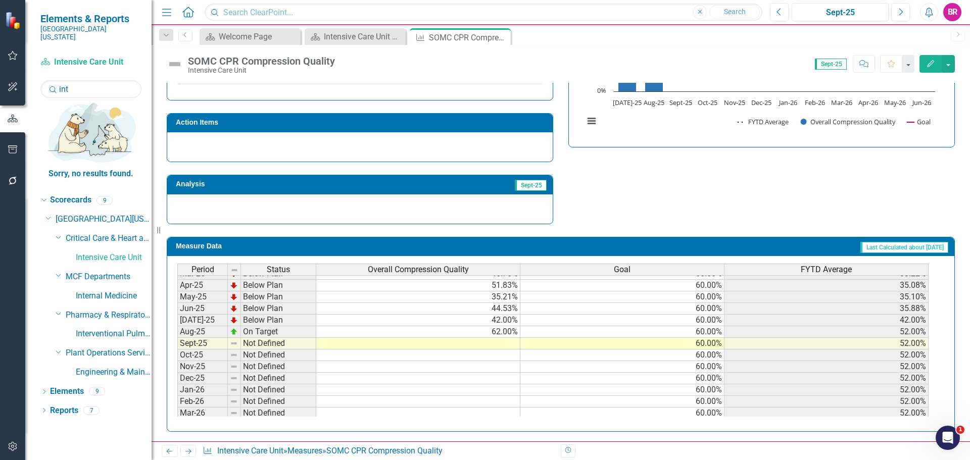
scroll to position [404, 0]
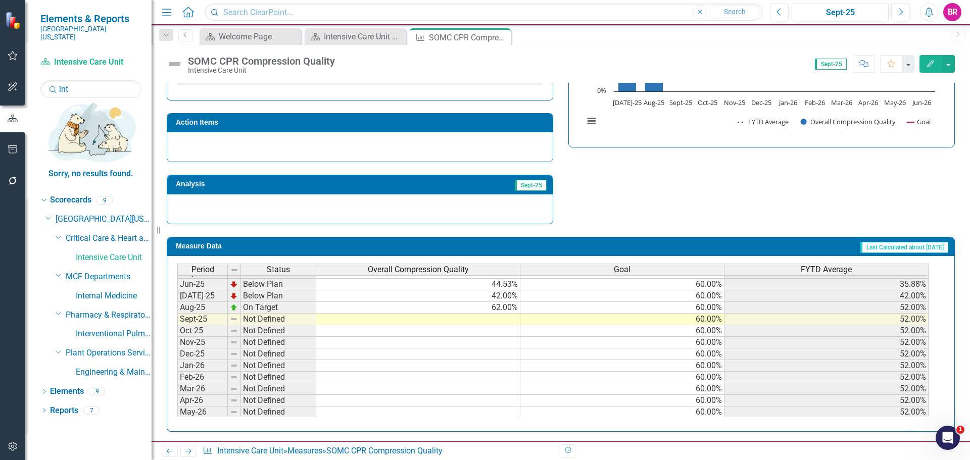
click at [511, 320] on td at bounding box center [418, 320] width 204 height 12
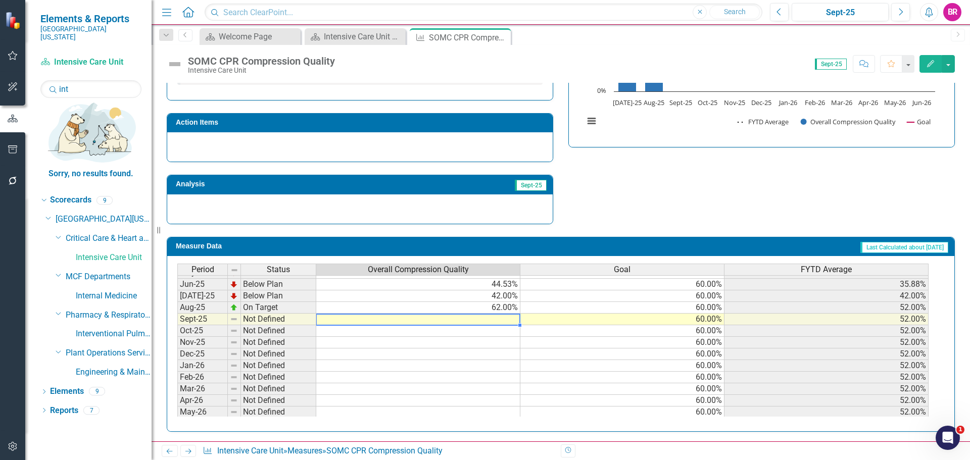
click at [496, 318] on td at bounding box center [418, 320] width 204 height 12
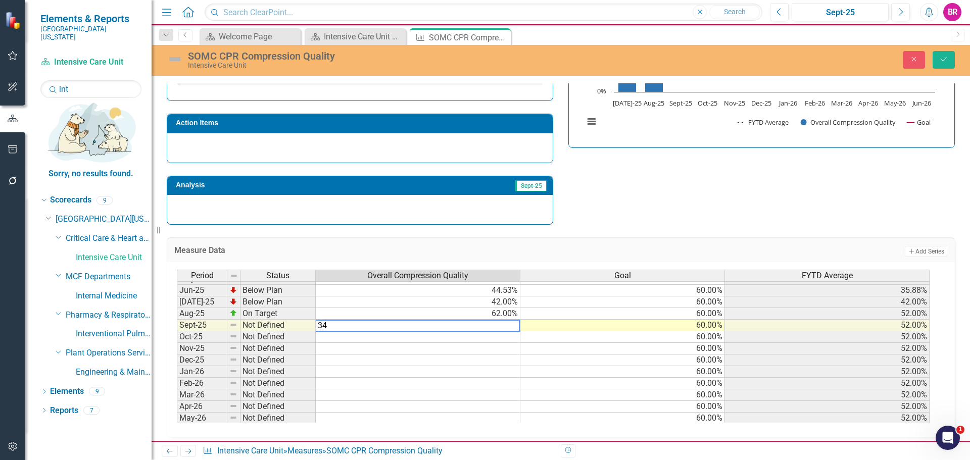
type textarea "34"
click at [672, 188] on div "Strategic Values Quality Critical Care & Heart and Vascular Services Q1.2026 A …" at bounding box center [560, 85] width 803 height 279
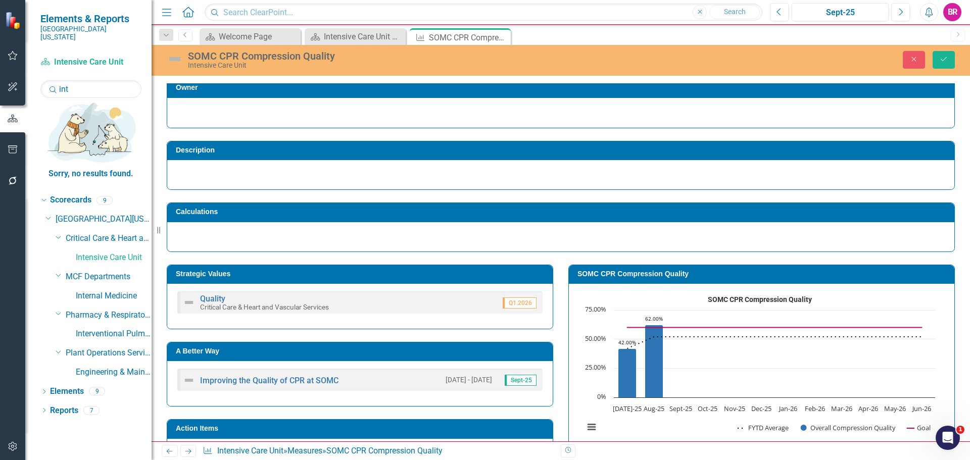
scroll to position [0, 0]
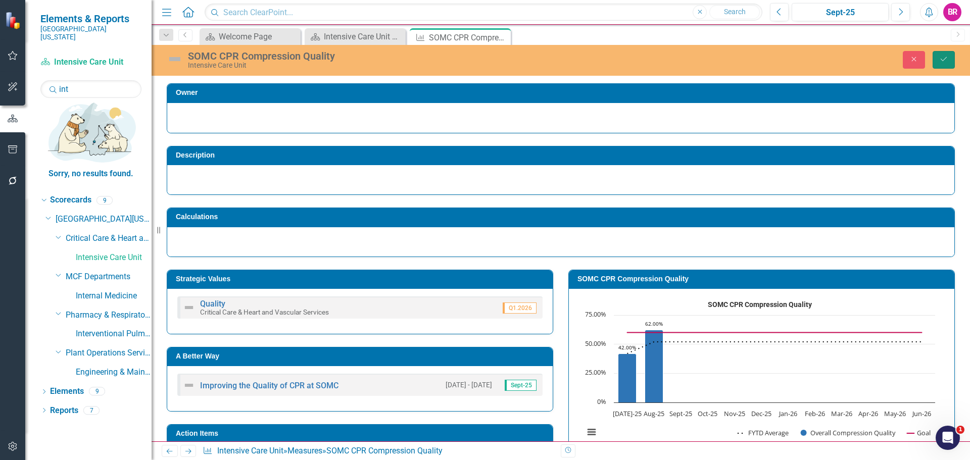
click at [940, 59] on icon "Save" at bounding box center [943, 59] width 9 height 7
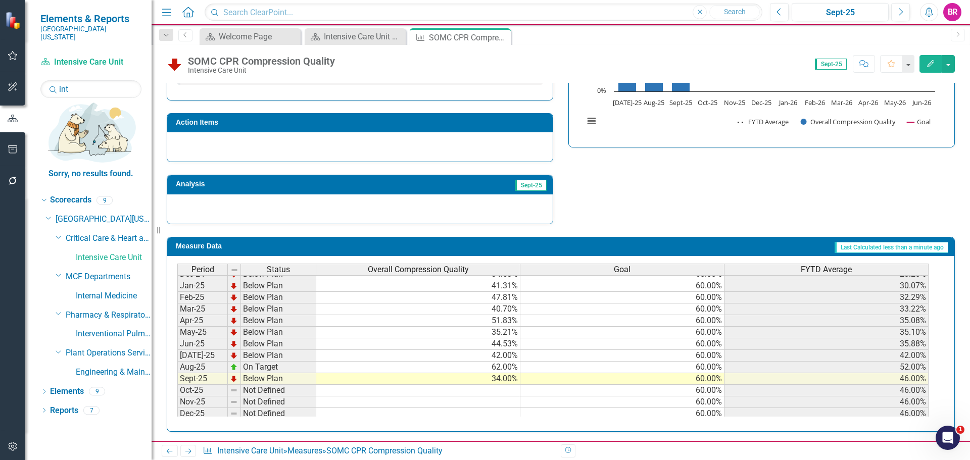
scroll to position [354, 0]
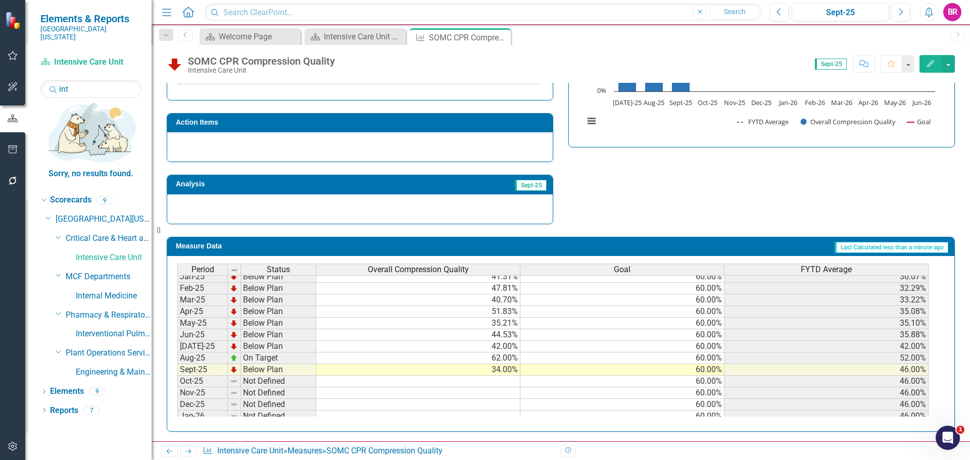
click at [511, 382] on tbody "Jan-24 Below Plan 35.00% 60.00% 31.86% Feb-24 Below Plan 37.00% 60.00% 32.50% M…" at bounding box center [552, 305] width 751 height 349
click at [501, 36] on icon "Close" at bounding box center [501, 37] width 10 height 8
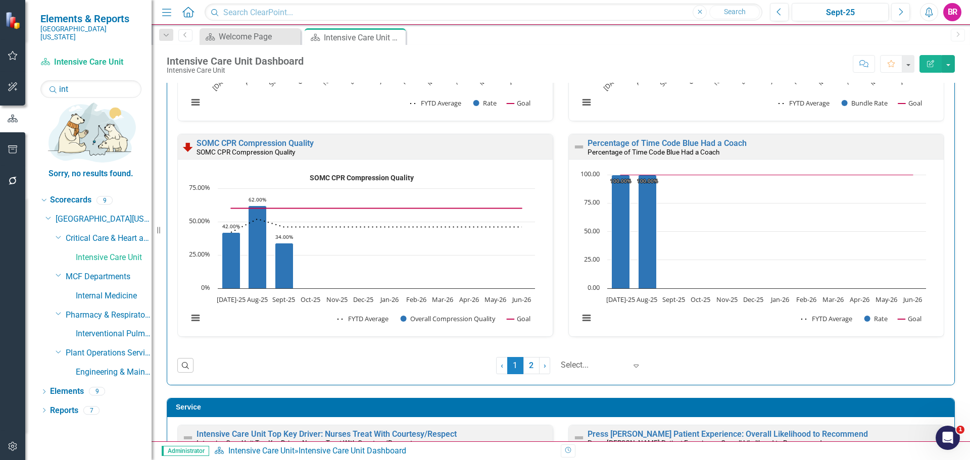
scroll to position [2426, 0]
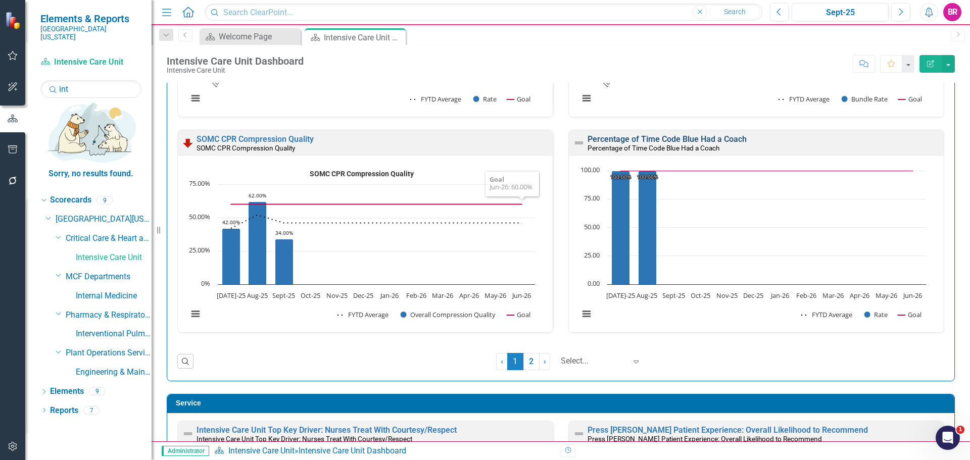
click at [633, 142] on link "Percentage of Time Code Blue Had a Coach" at bounding box center [667, 139] width 159 height 10
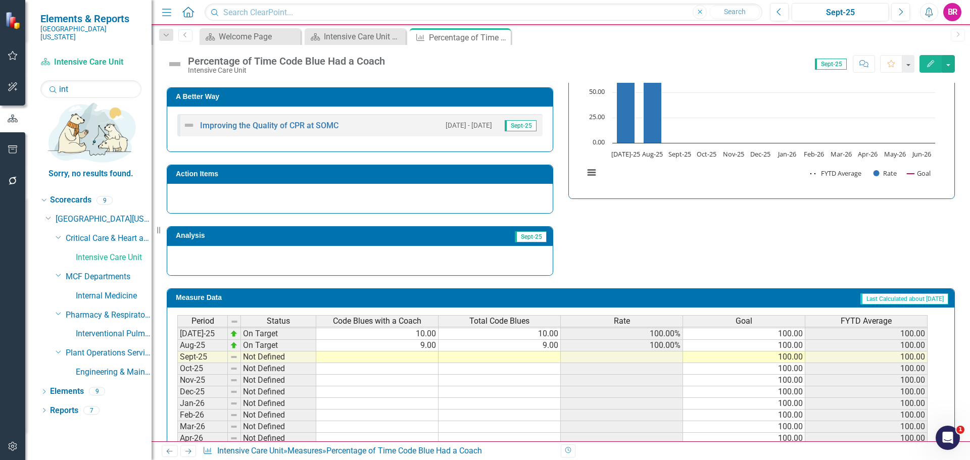
click at [413, 354] on tbody "May-24 On Target 15.00 15.00 100.00% 100.00 93.00 Jun-24 On Target 15.00 15.00 …" at bounding box center [552, 316] width 750 height 303
click at [501, 38] on icon "Close" at bounding box center [501, 37] width 10 height 8
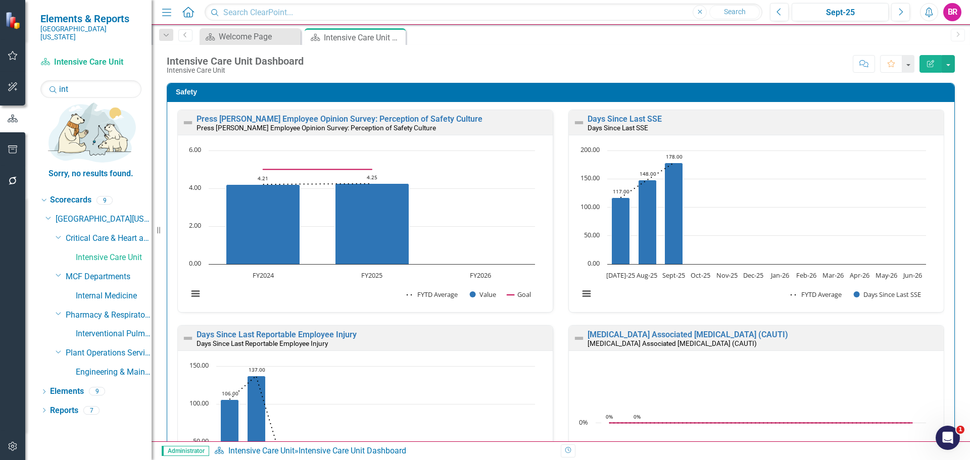
click at [550, 224] on div "Press [PERSON_NAME] Employee Opinion Survey: Perception of Safety Culture Press…" at bounding box center [365, 218] width 391 height 216
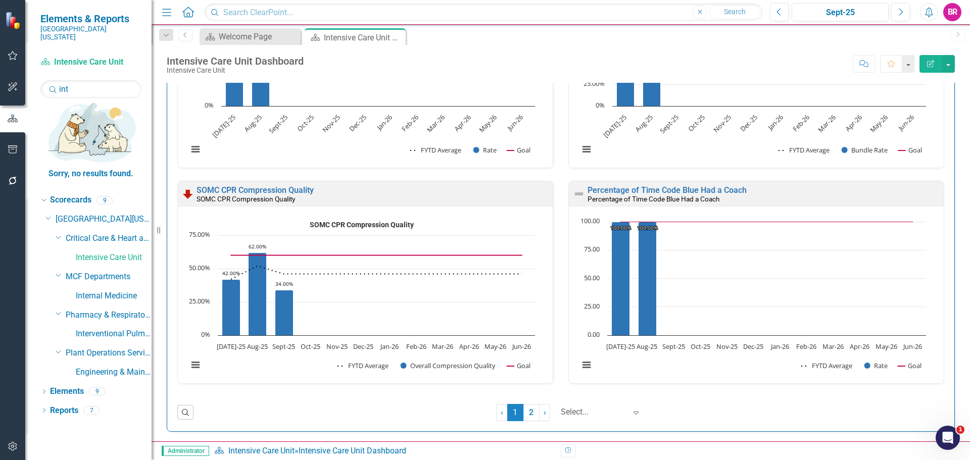
scroll to position [1, 0]
click at [524, 414] on link "2" at bounding box center [532, 412] width 16 height 17
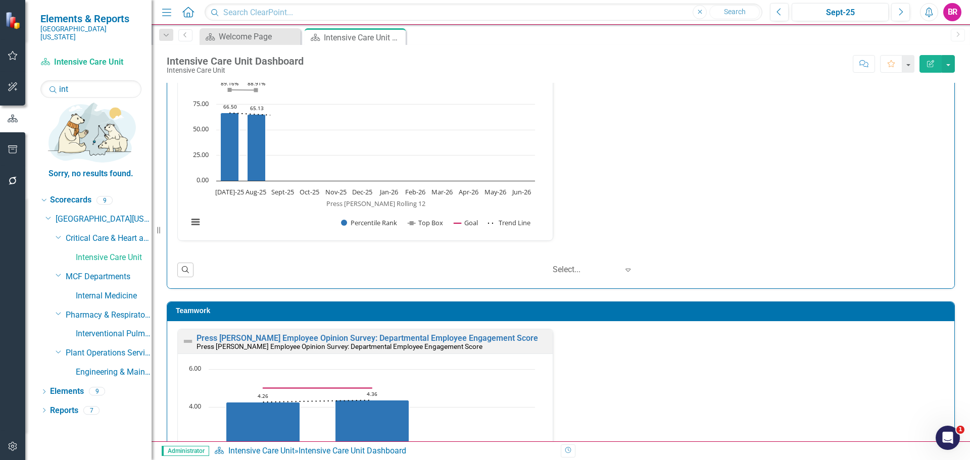
scroll to position [1590, 0]
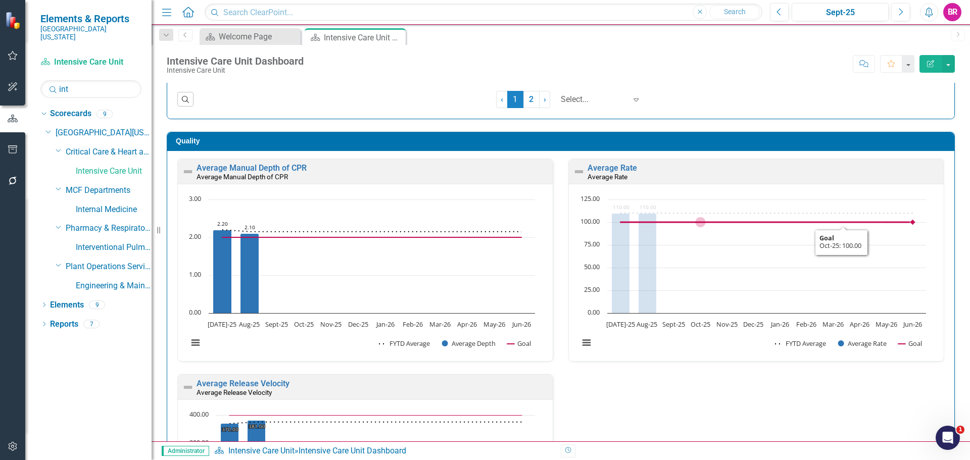
scroll to position [1337, 0]
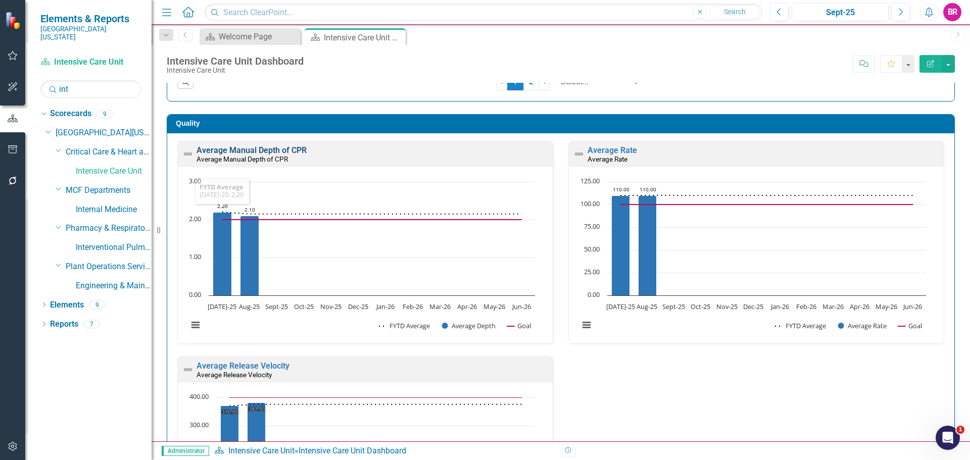
click at [275, 148] on link "Average Manual Depth of CPR" at bounding box center [252, 151] width 110 height 10
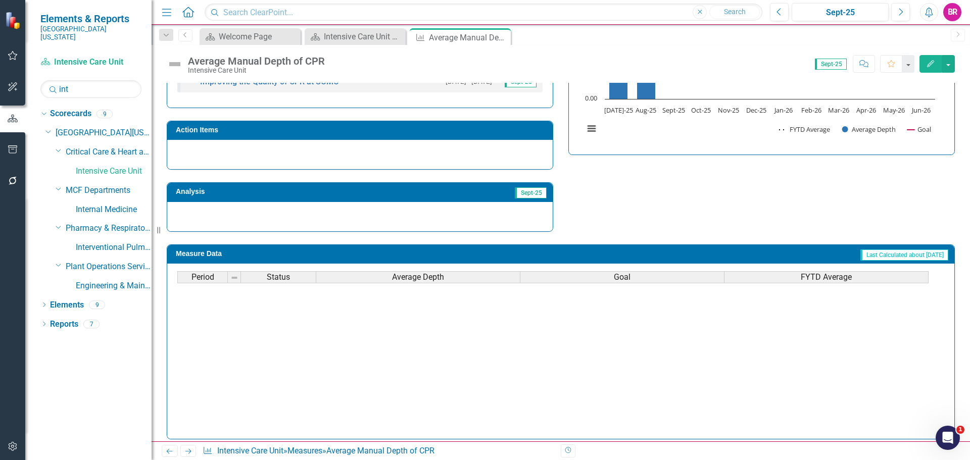
scroll to position [404, 0]
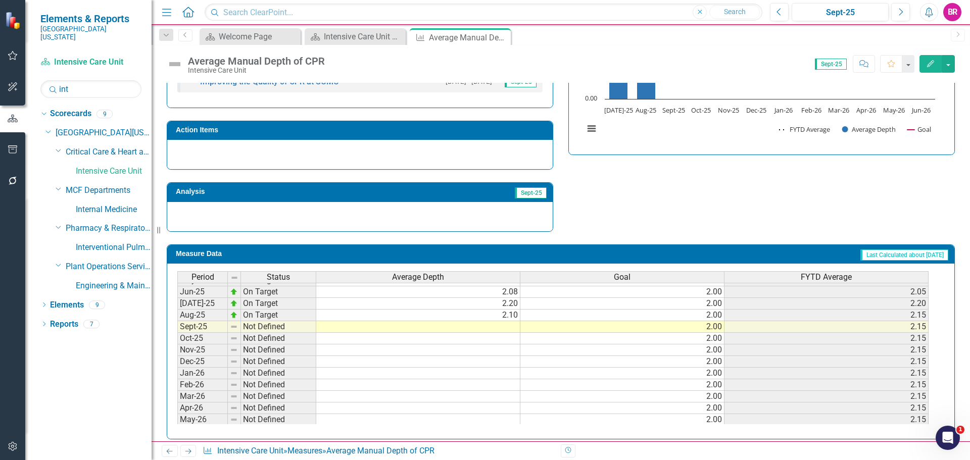
drag, startPoint x: 511, startPoint y: 325, endPoint x: 518, endPoint y: 326, distance: 6.6
click at [511, 326] on tbody "Apr-24 On Target 2.01 2.00 2.06 May-24 On Target 2.01 2.00 2.06 Jun-24 On Targe…" at bounding box center [552, 280] width 751 height 314
click at [506, 326] on td at bounding box center [418, 327] width 204 height 12
click at [503, 325] on td at bounding box center [418, 327] width 204 height 12
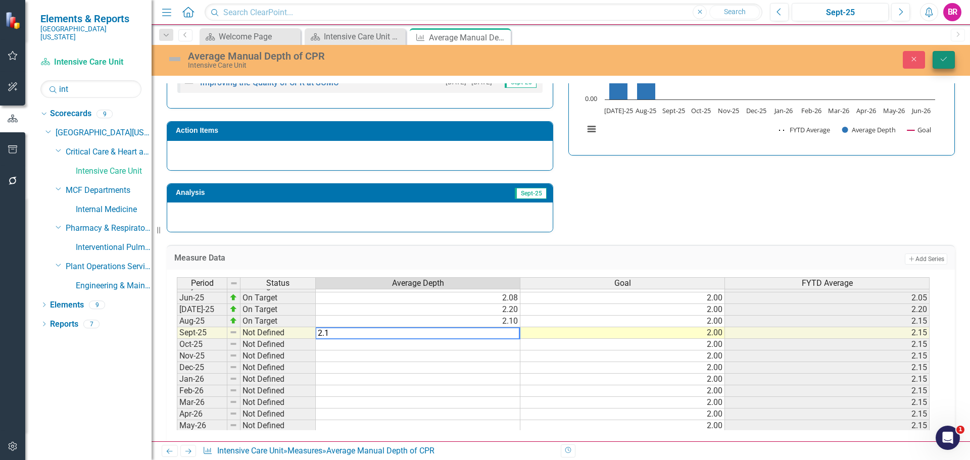
type textarea "2.1"
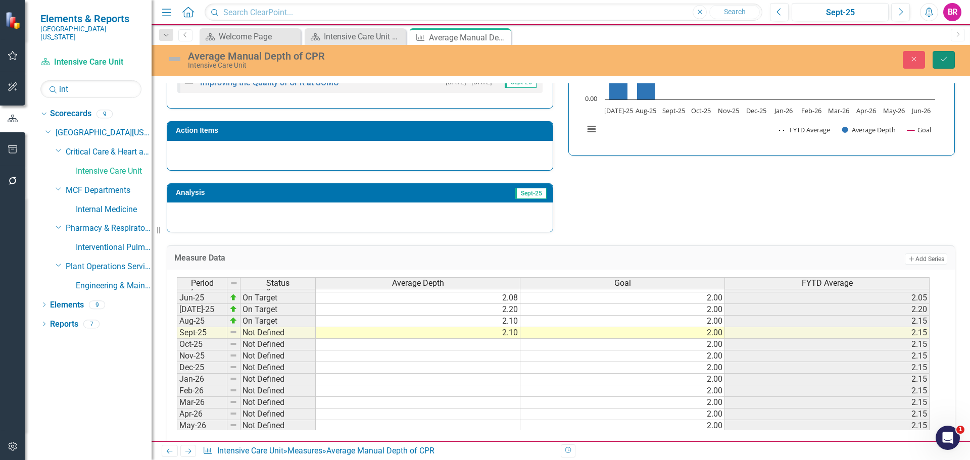
click at [948, 59] on button "Save" at bounding box center [944, 60] width 22 height 18
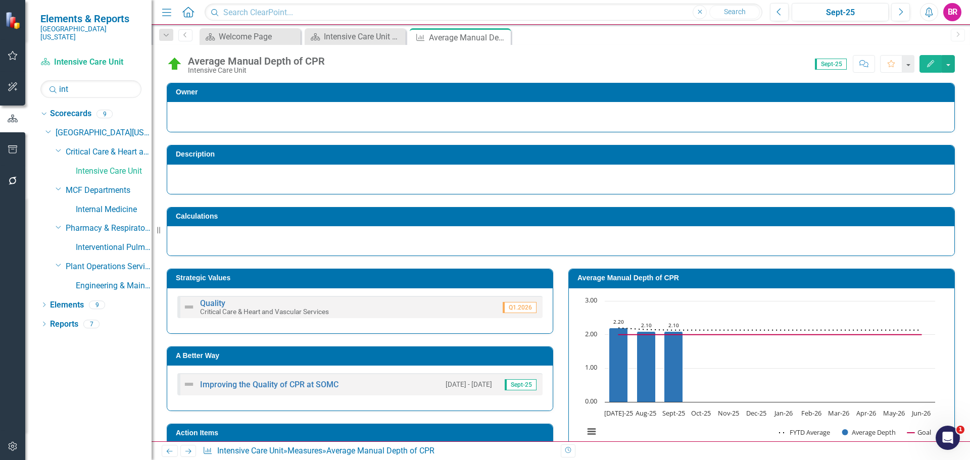
click at [190, 450] on icon at bounding box center [188, 451] width 6 height 5
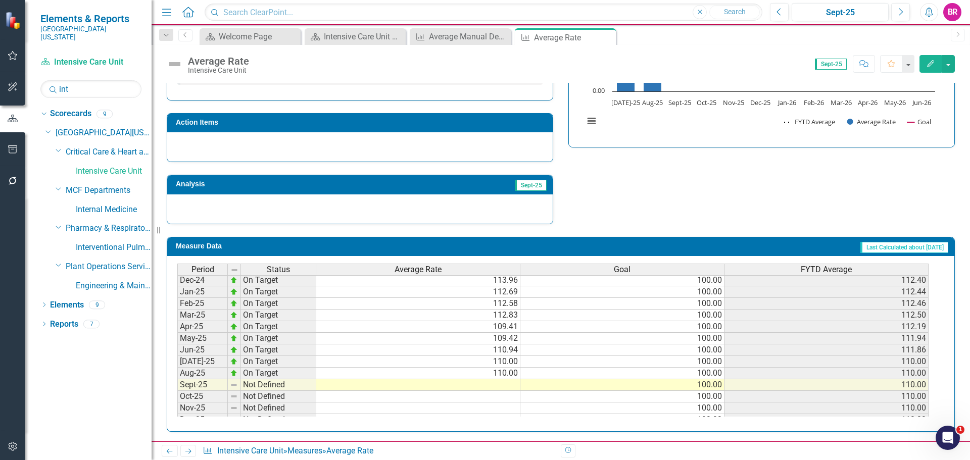
scroll to position [404, 0]
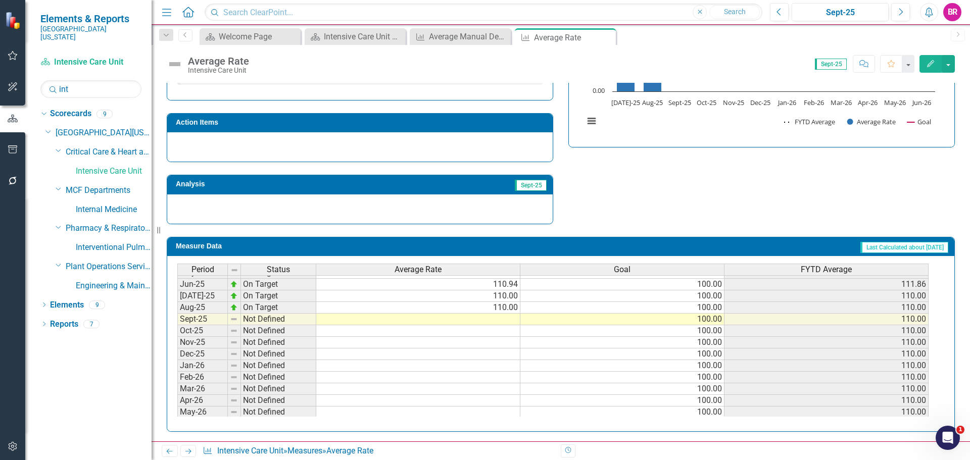
click at [504, 317] on td at bounding box center [418, 320] width 204 height 12
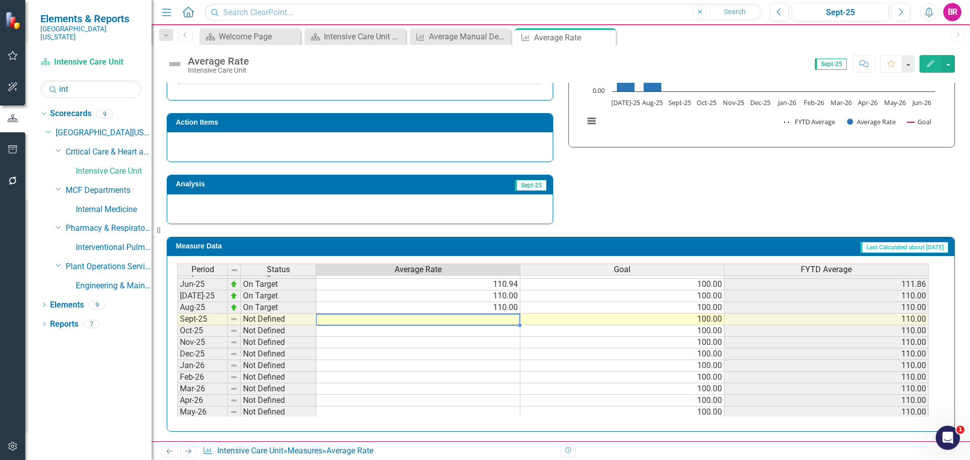
click at [504, 316] on td at bounding box center [418, 320] width 204 height 12
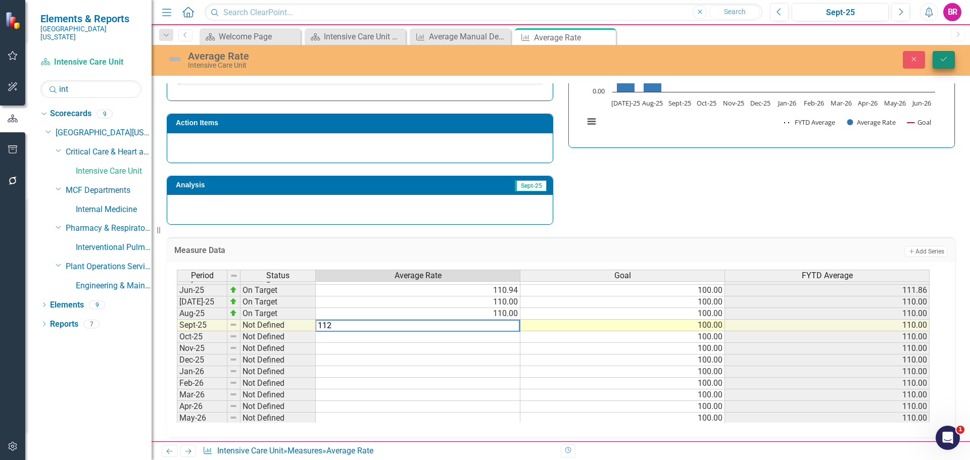
type textarea "112"
drag, startPoint x: 945, startPoint y: 56, endPoint x: 933, endPoint y: 84, distance: 30.6
click at [945, 56] on icon "Save" at bounding box center [943, 59] width 9 height 7
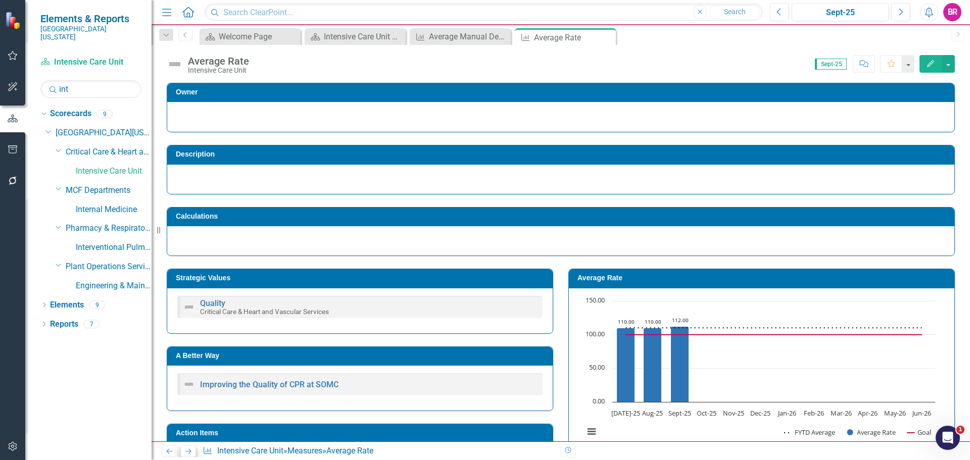
click at [169, 455] on icon "Previous" at bounding box center [169, 451] width 9 height 7
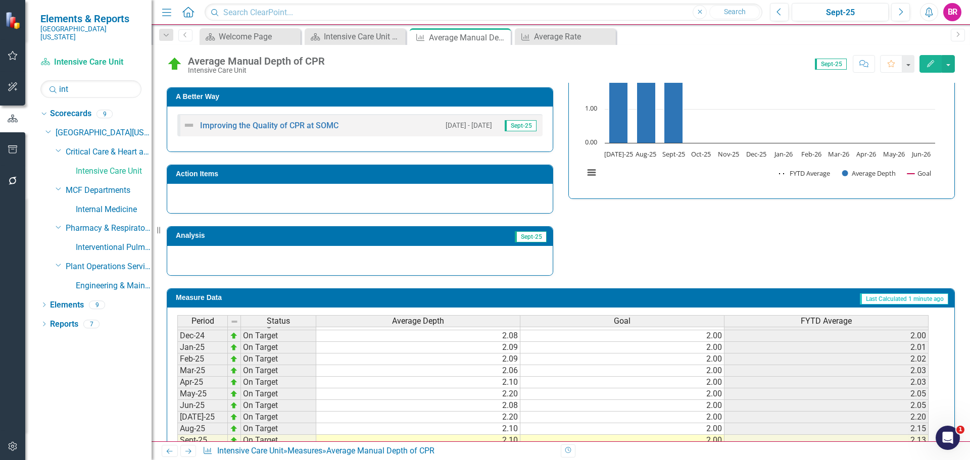
scroll to position [418, 0]
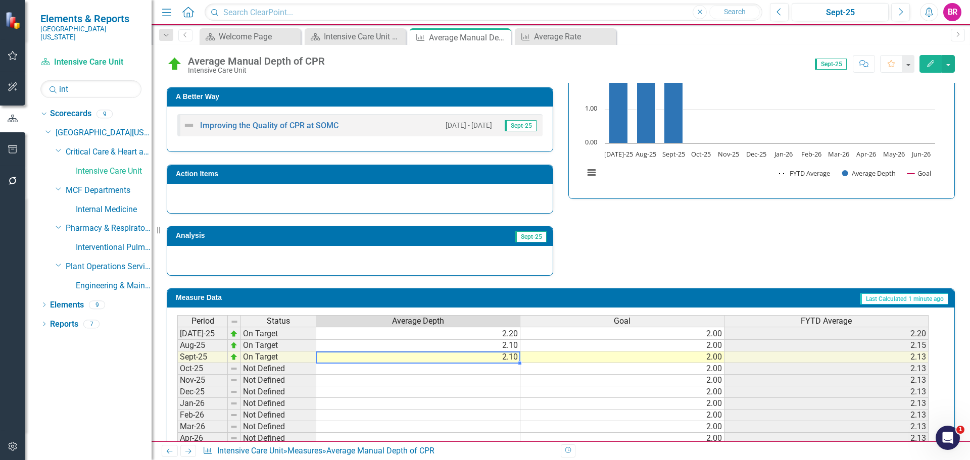
click at [177, 363] on div "Period Status Average Depth Goal FYTD Average Nov-23 On Target 2.12 2.00 2.06 D…" at bounding box center [177, 275] width 0 height 385
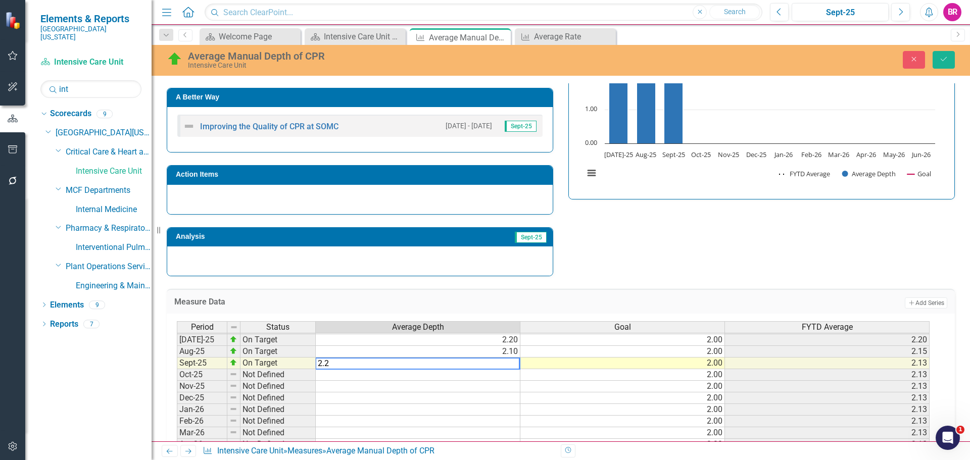
type textarea "2.2"
drag, startPoint x: 704, startPoint y: 255, endPoint x: 719, endPoint y: 254, distance: 14.7
click at [705, 254] on div "Strategic Values Quality Critical Care & Heart and Vascular Services Q1.2026 A …" at bounding box center [560, 137] width 803 height 279
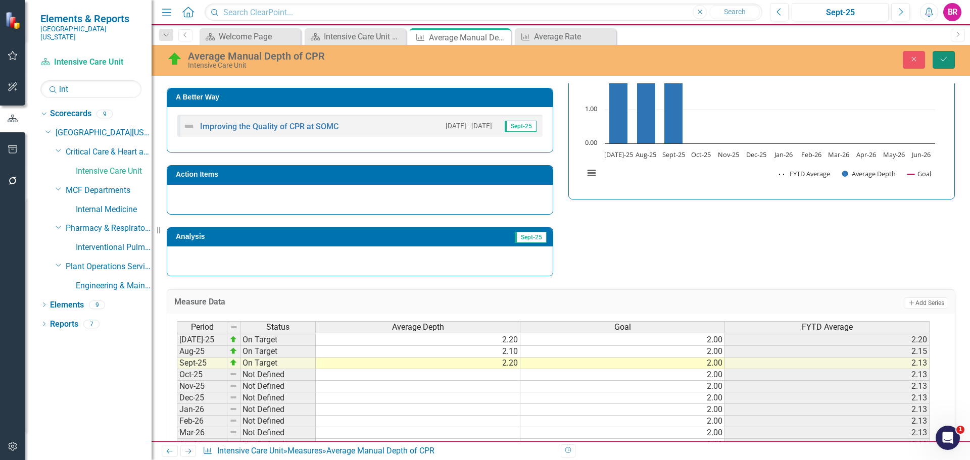
click at [947, 64] on button "Save" at bounding box center [944, 60] width 22 height 18
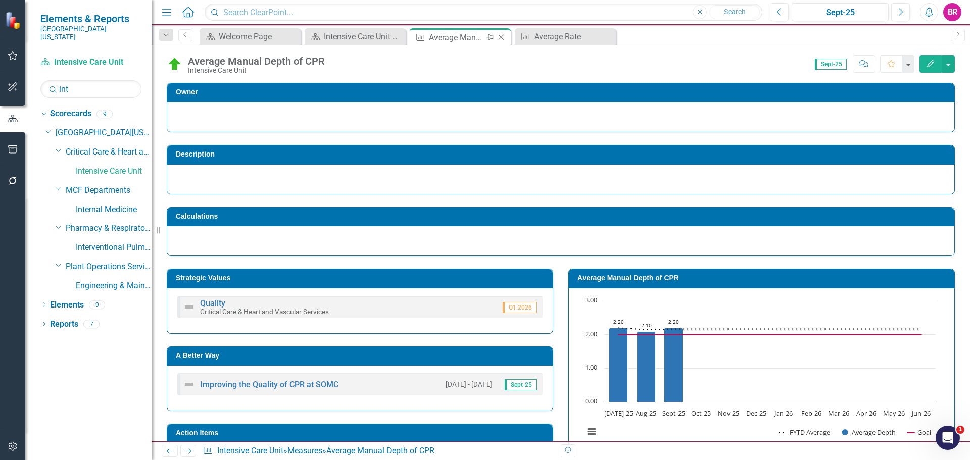
click at [500, 39] on icon "Close" at bounding box center [501, 37] width 10 height 8
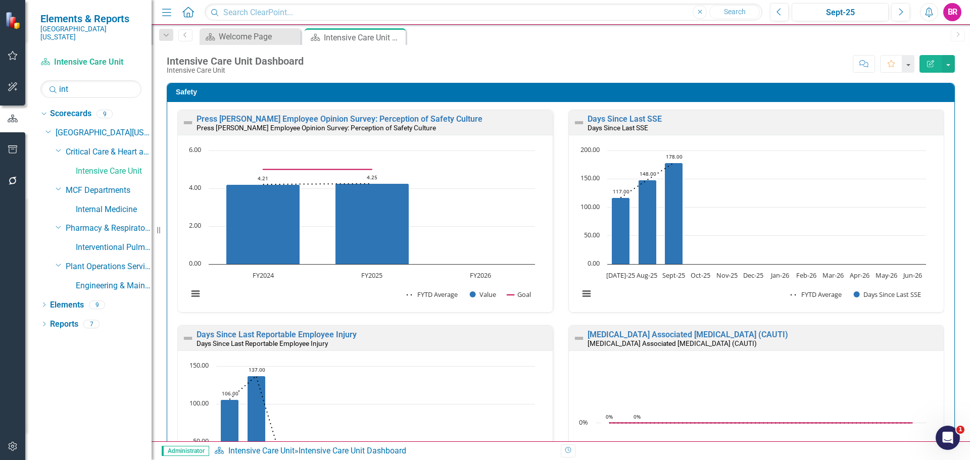
click at [590, 63] on div "Score: N/A Sept-25 Completed Comment Favorite Edit Report" at bounding box center [632, 63] width 646 height 17
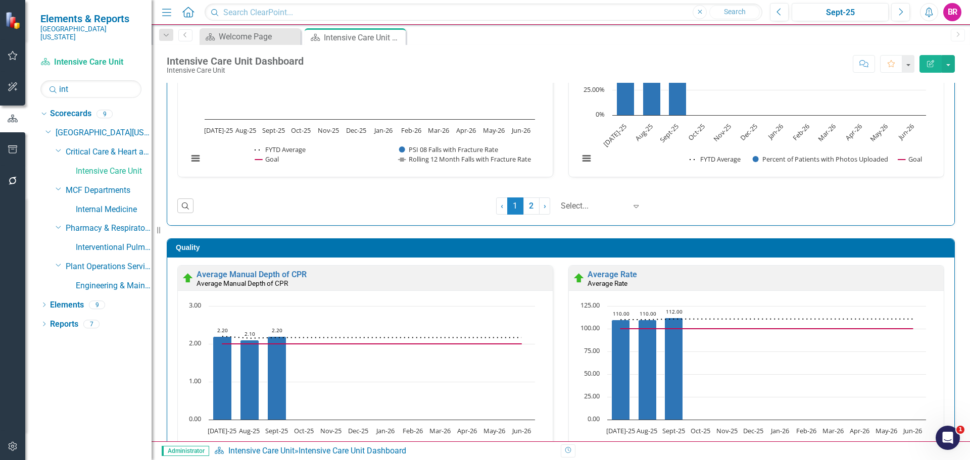
scroll to position [1465, 0]
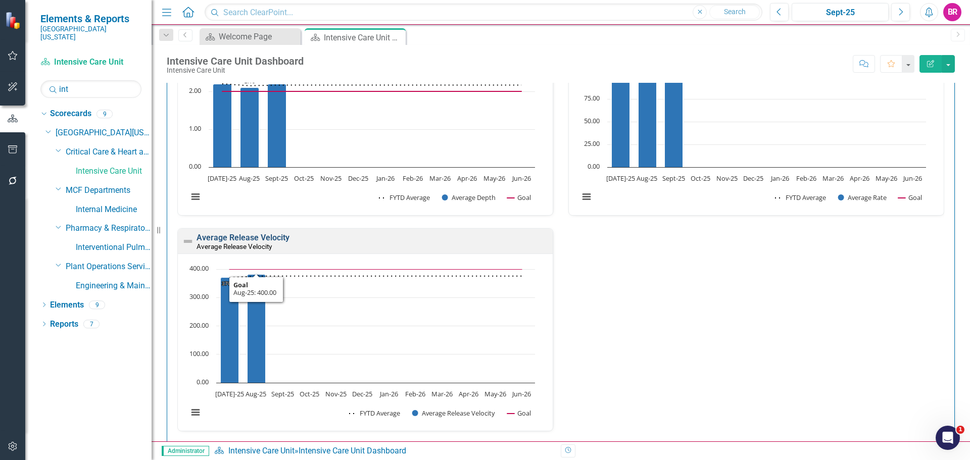
click at [221, 236] on link "Average Release Velocity" at bounding box center [243, 238] width 93 height 10
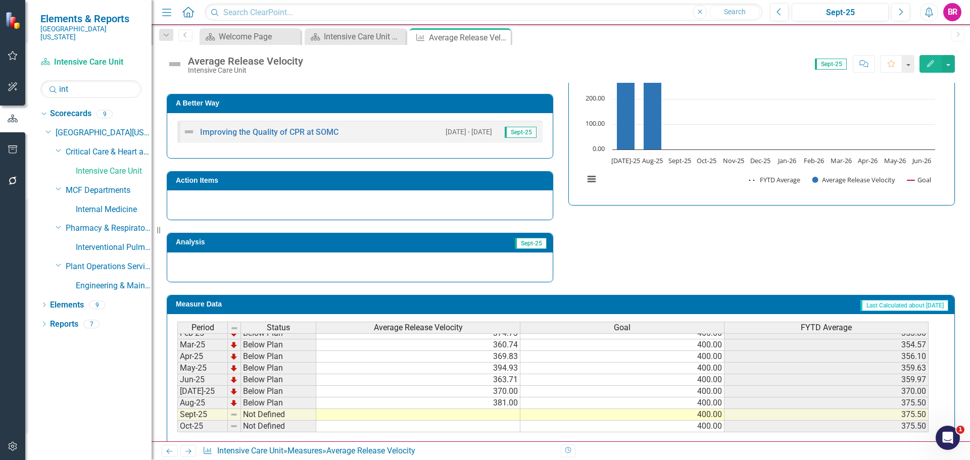
scroll to position [404, 0]
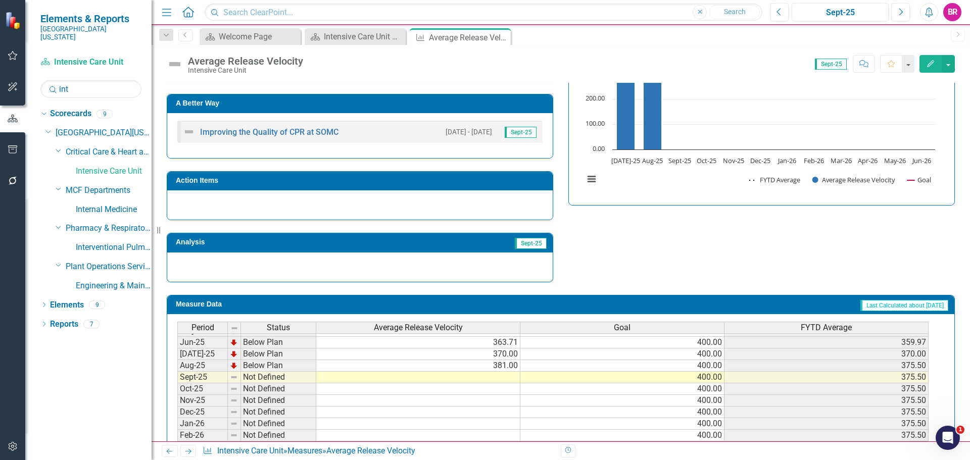
click at [510, 375] on tbody "Jan-24 Below Plan 341.62 400.00 349.72 Feb-24 Below Plan 399.78 400.00 355.97 M…" at bounding box center [552, 313] width 751 height 349
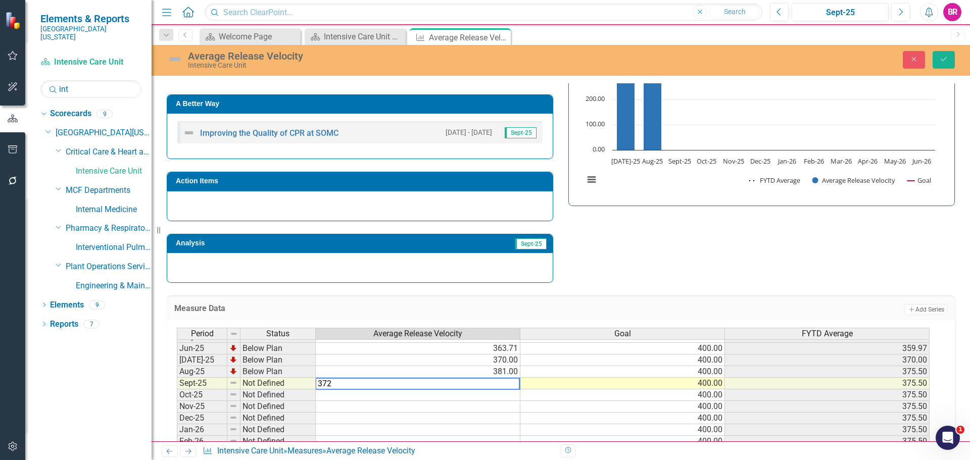
type textarea "372"
click at [714, 253] on div "Strategic Values Quality Critical Care & Heart and Vascular Services Q1.2026 A …" at bounding box center [560, 144] width 803 height 279
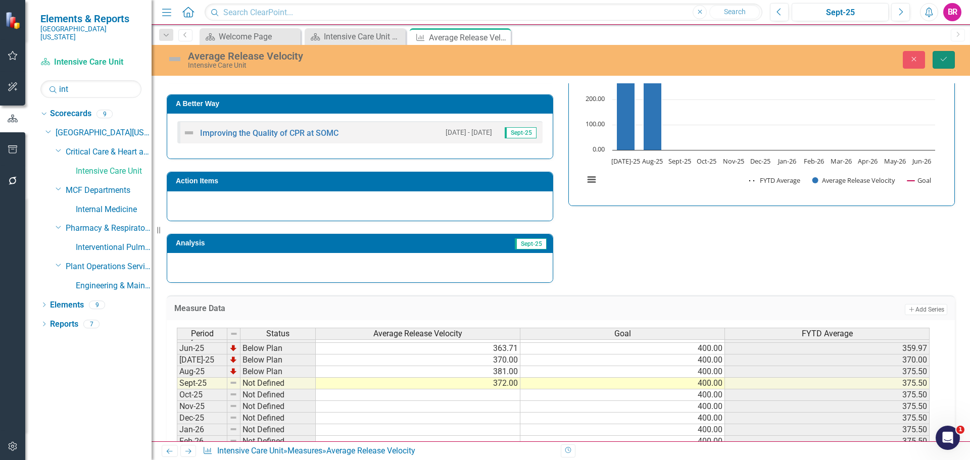
click at [943, 57] on icon "Save" at bounding box center [943, 59] width 9 height 7
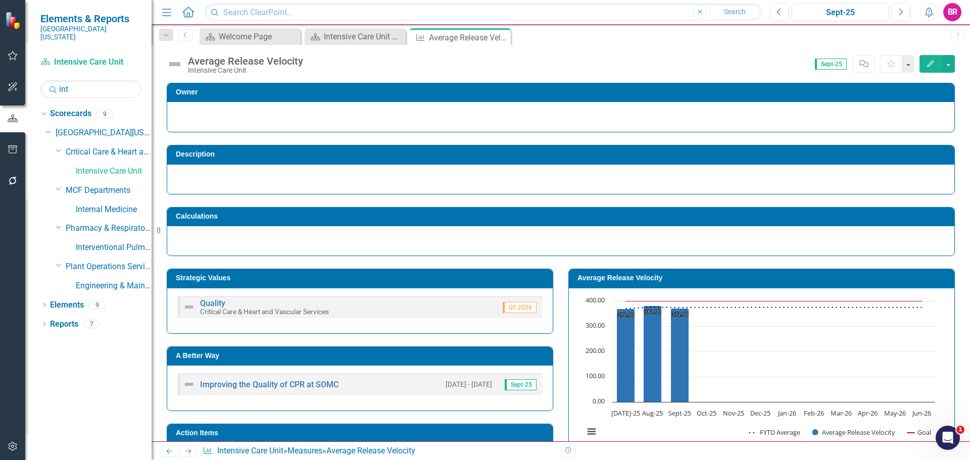
scroll to position [152, 0]
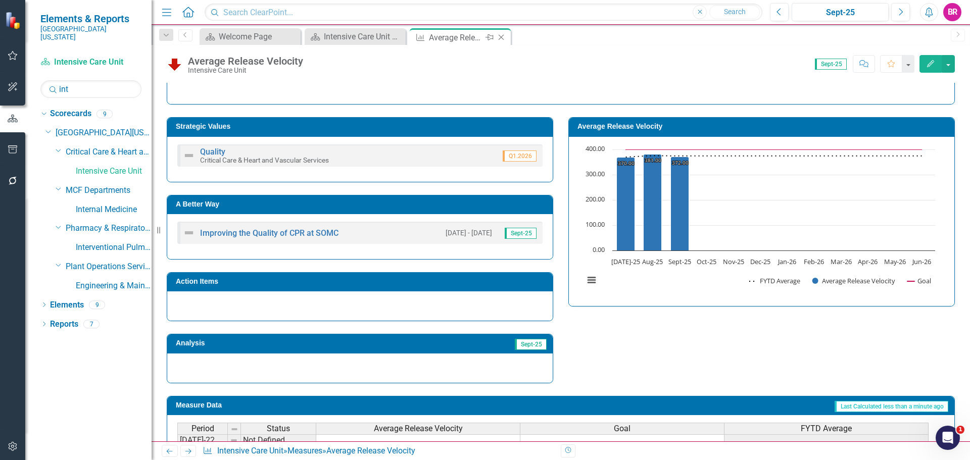
click at [503, 34] on icon "Close" at bounding box center [501, 37] width 10 height 8
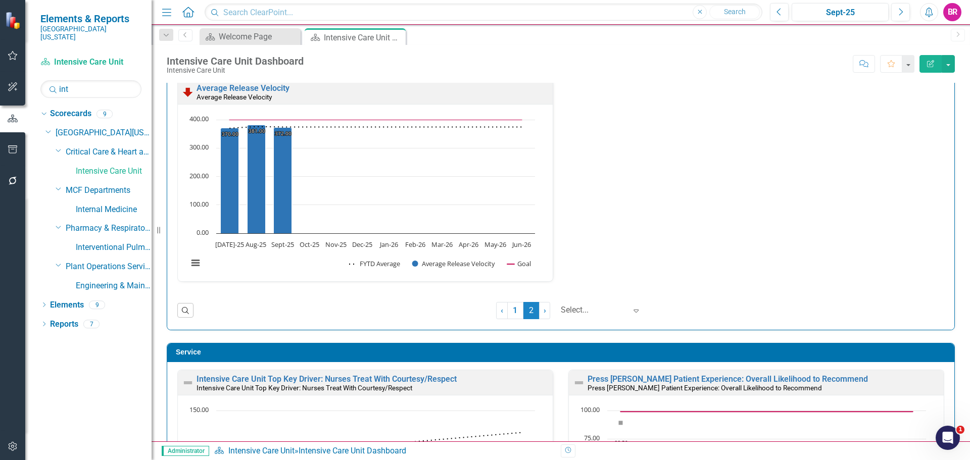
scroll to position [1617, 0]
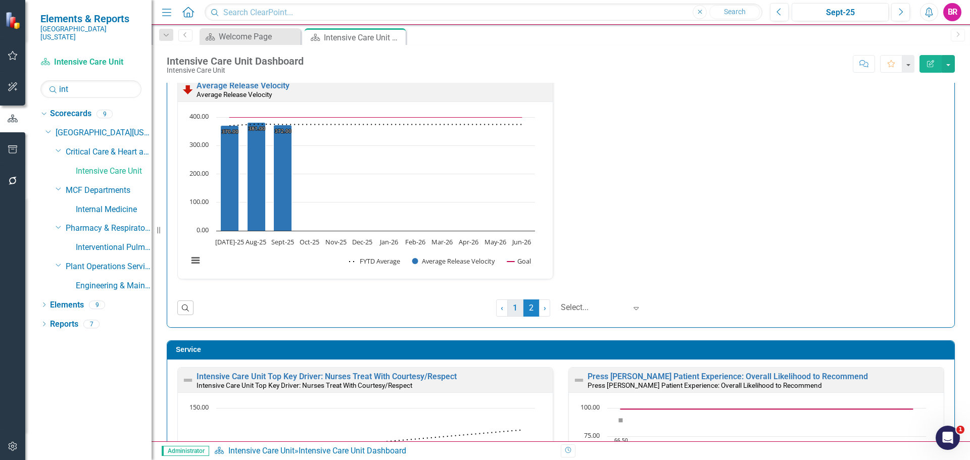
click at [510, 311] on link "1" at bounding box center [515, 308] width 16 height 17
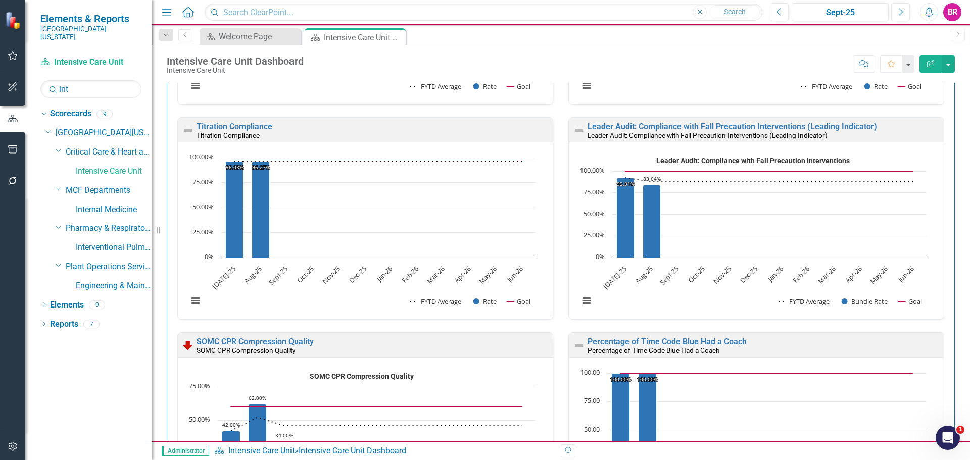
scroll to position [1, 0]
click at [628, 340] on link "Percentage of Time Code Blue Had a Coach" at bounding box center [667, 342] width 159 height 10
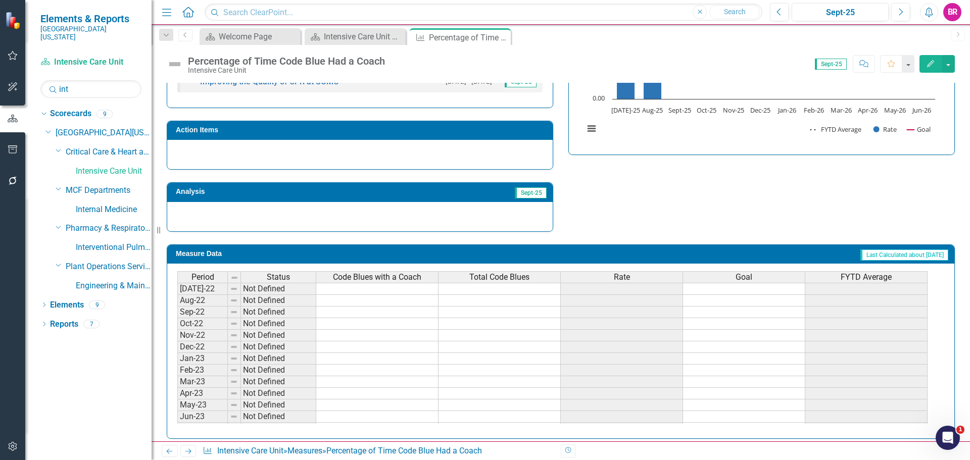
scroll to position [303, 0]
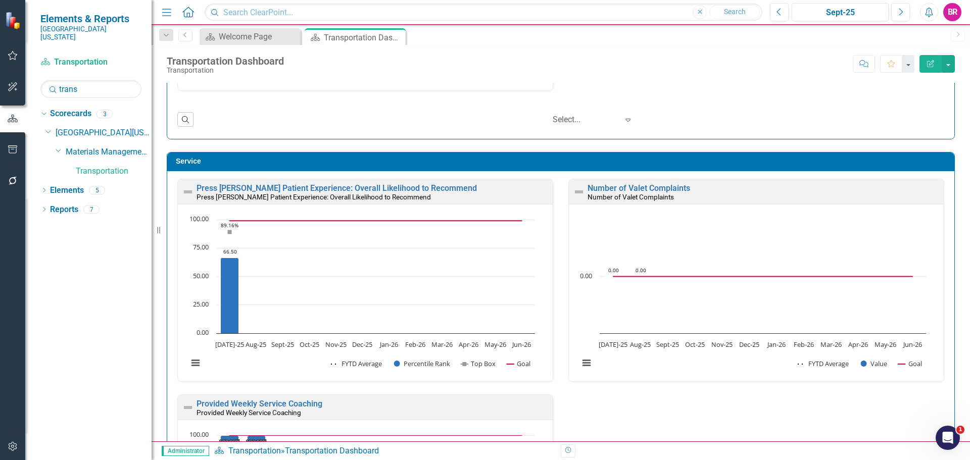
scroll to position [505, 0]
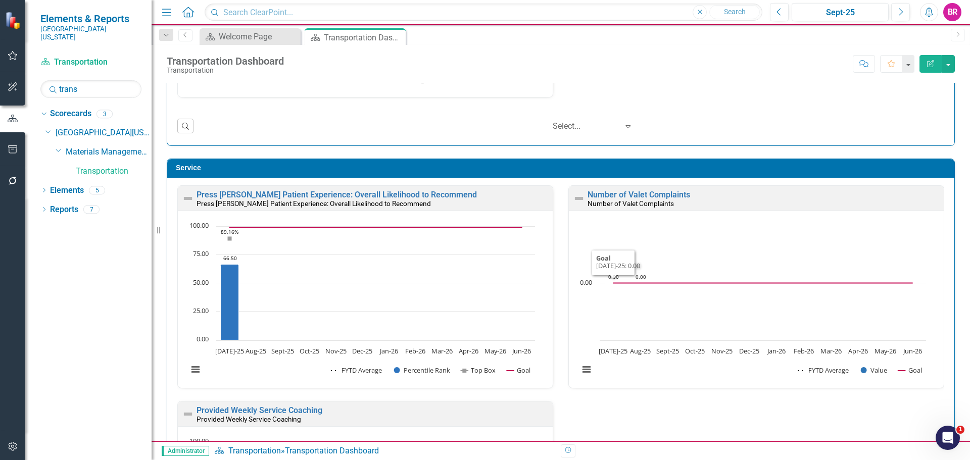
click at [626, 187] on div "Number of Valet Complaints Number of Valet Complaints" at bounding box center [756, 198] width 375 height 25
click at [631, 193] on link "Number of Valet Complaints" at bounding box center [639, 195] width 103 height 10
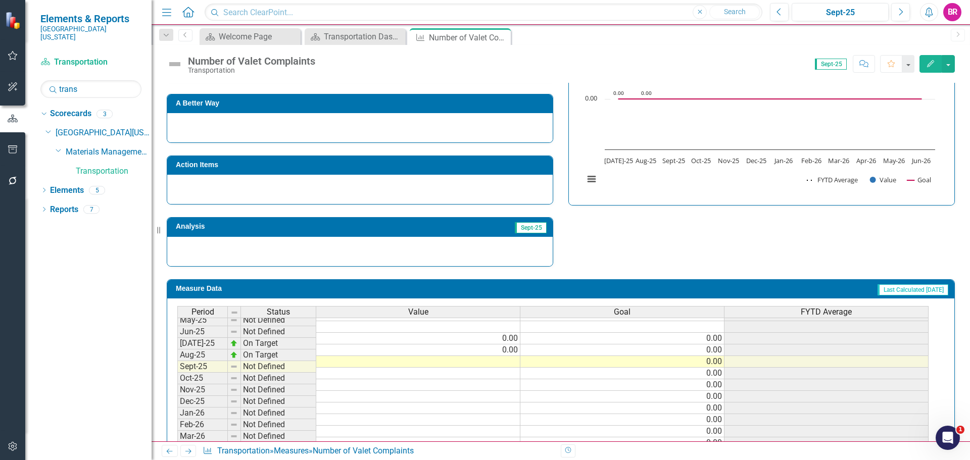
scroll to position [404, 0]
click at [504, 362] on td at bounding box center [418, 362] width 204 height 12
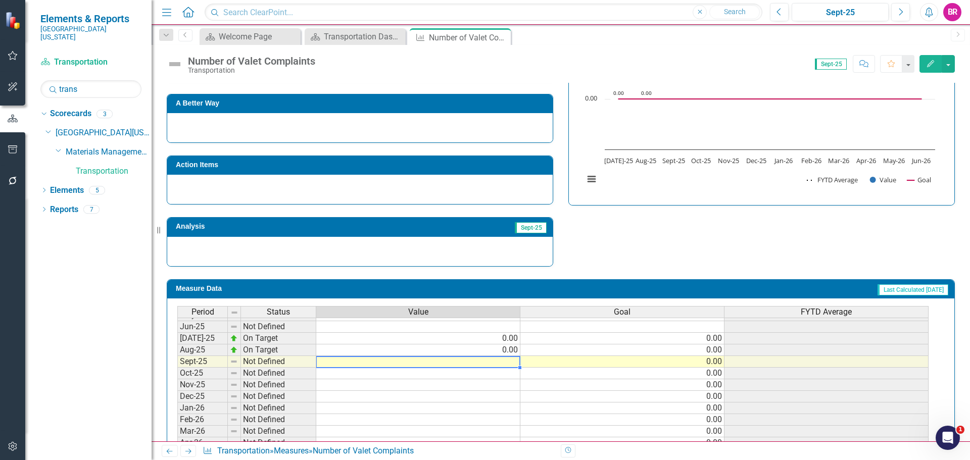
type textarea "0"
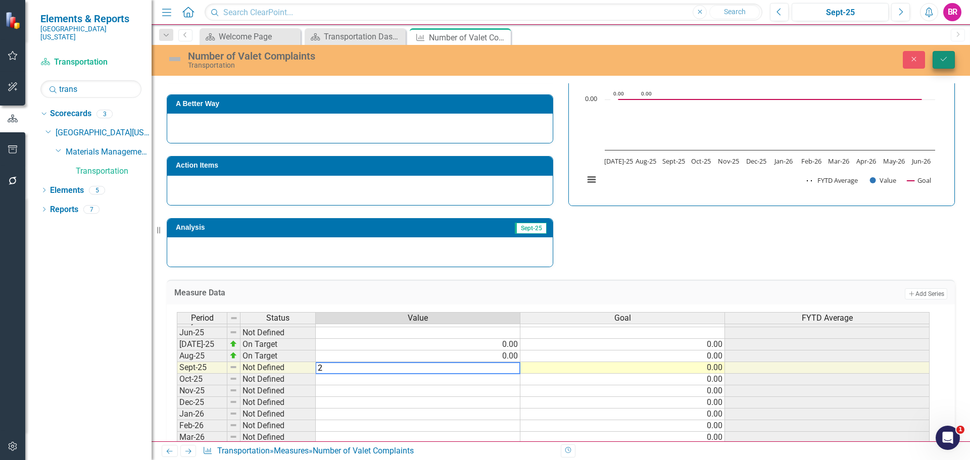
type textarea "2"
click at [945, 63] on icon "Save" at bounding box center [943, 59] width 9 height 7
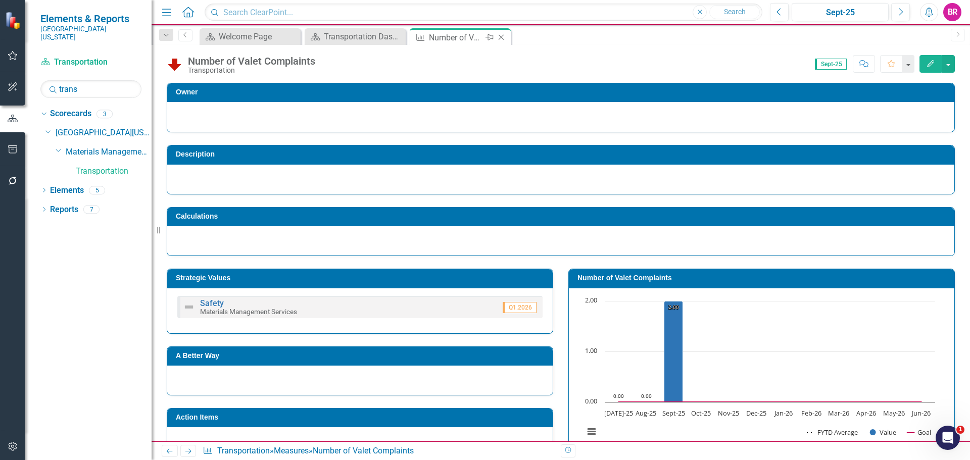
click at [502, 37] on icon "Close" at bounding box center [501, 37] width 10 height 8
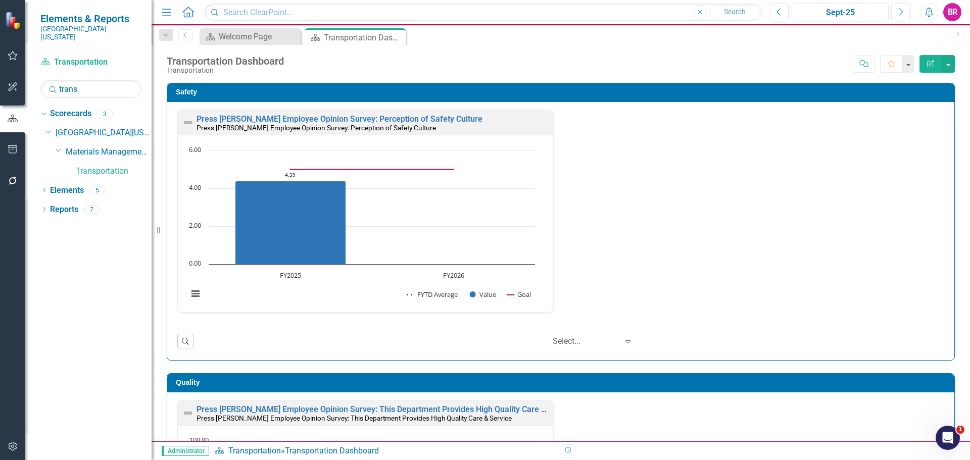
click at [951, 242] on div "Safety Press Ganey Employee Opinion Survey: Perception of Safety Culture Press …" at bounding box center [560, 215] width 803 height 291
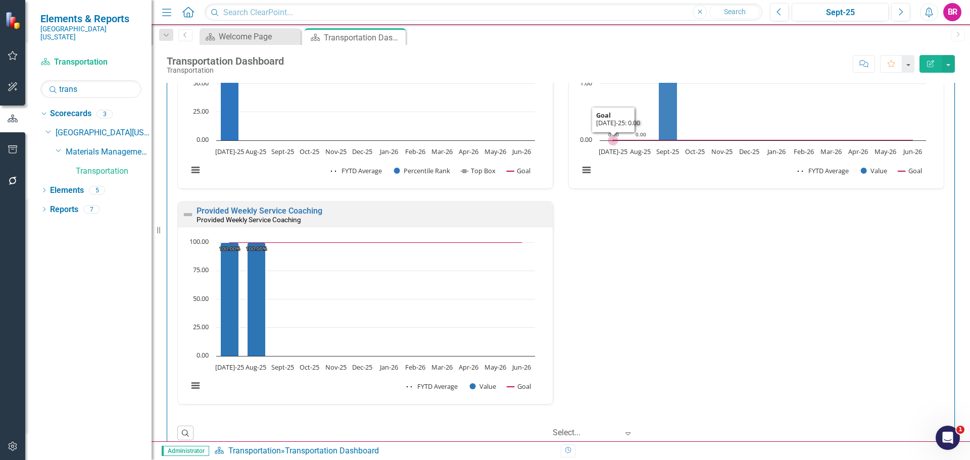
scroll to position [707, 0]
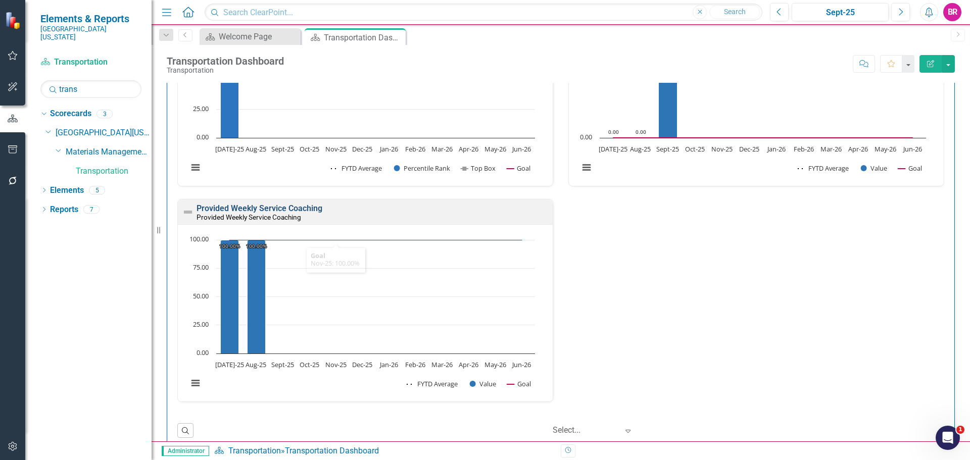
click at [302, 210] on link "Provided Weekly Service Coaching" at bounding box center [260, 209] width 126 height 10
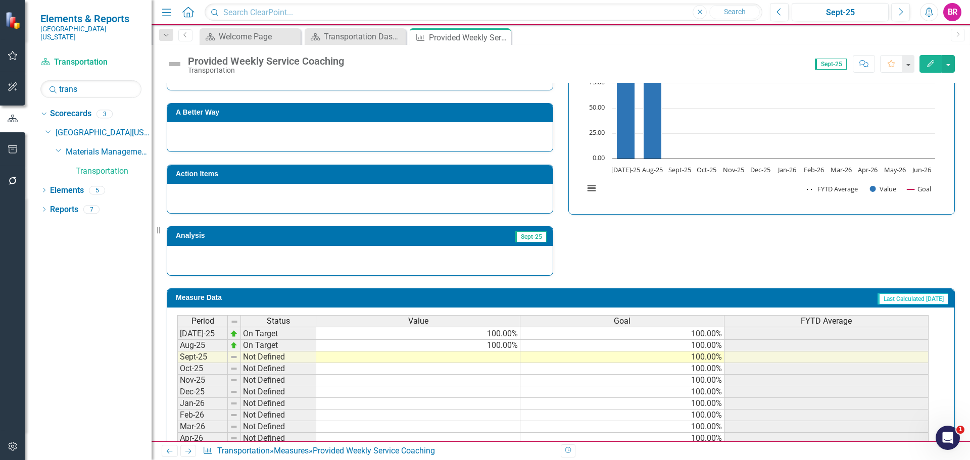
click at [502, 361] on tbody "Jan-24 Not Defined Feb-24 Not Defined Mar-24 Not Defined Apr-24 Not Defined May…" at bounding box center [552, 293] width 751 height 349
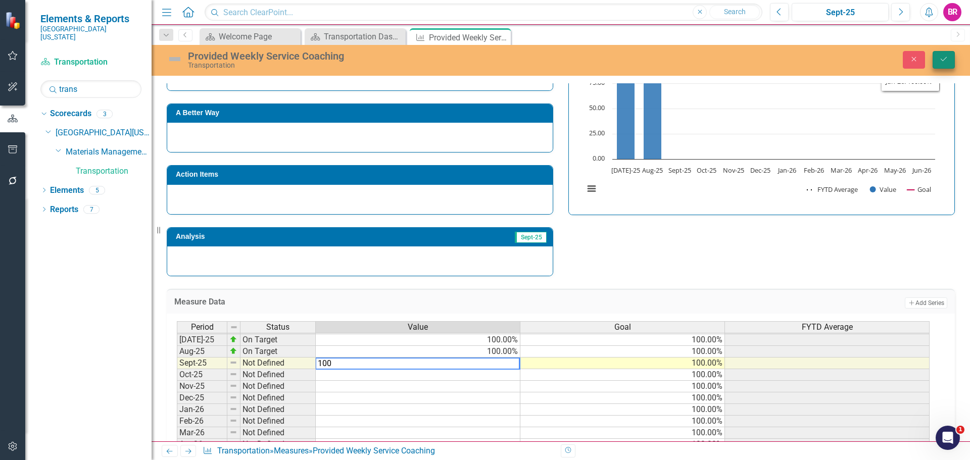
type textarea "100"
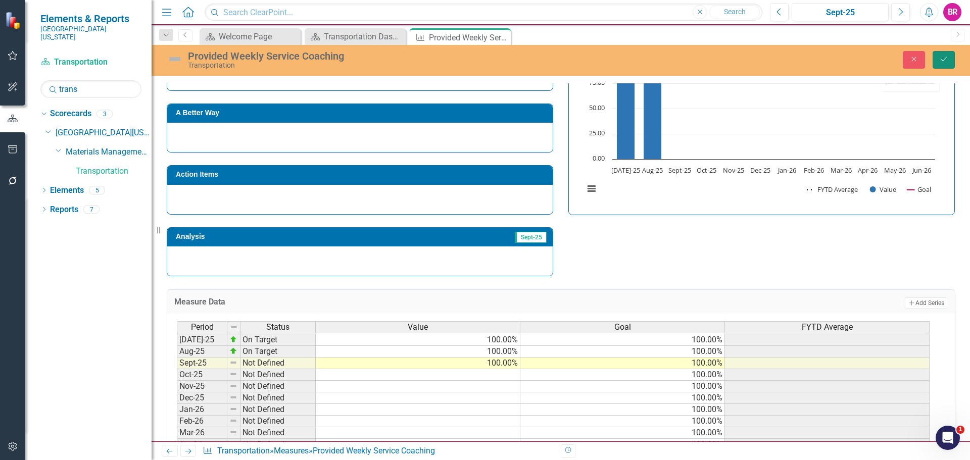
click at [945, 61] on icon "Save" at bounding box center [943, 59] width 9 height 7
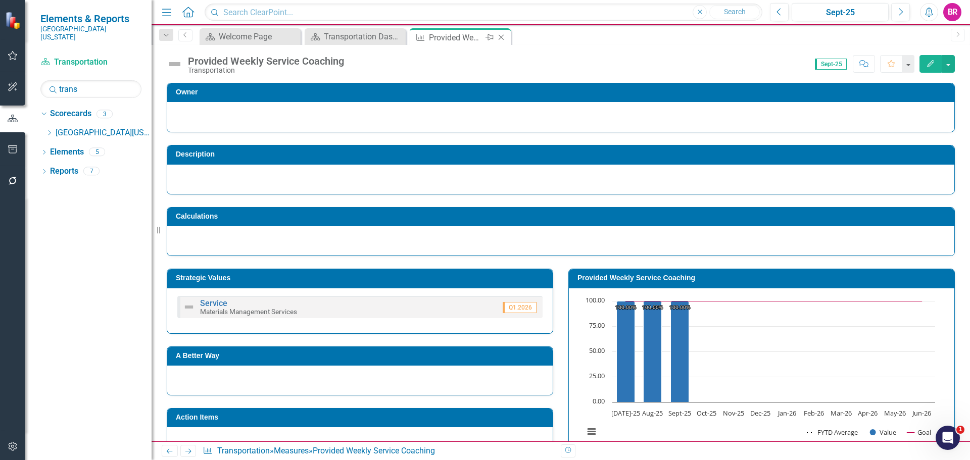
click at [502, 36] on icon "Close" at bounding box center [501, 37] width 10 height 8
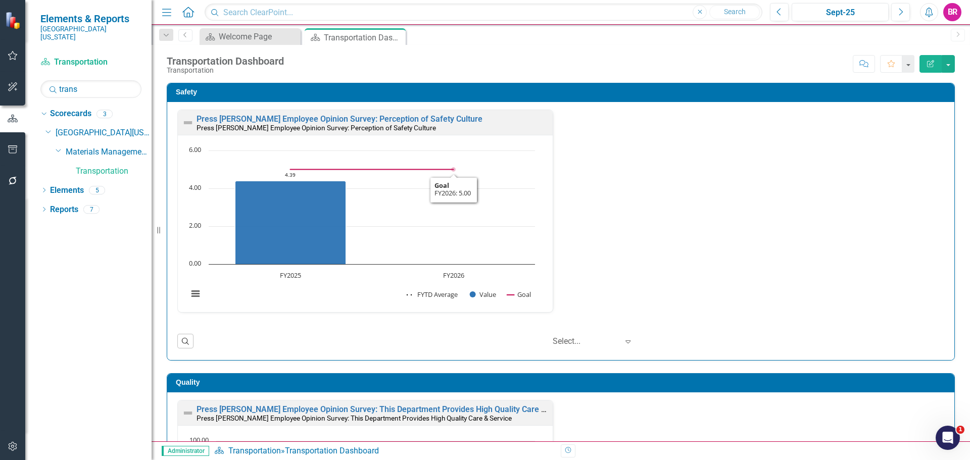
click at [719, 202] on div "Press Ganey Employee Opinion Survey: Perception of Safety Culture Press Ganey E…" at bounding box center [561, 218] width 782 height 216
click at [79, 82] on input "trans" at bounding box center [90, 89] width 101 height 18
click at [79, 81] on input "trans" at bounding box center [90, 89] width 101 height 18
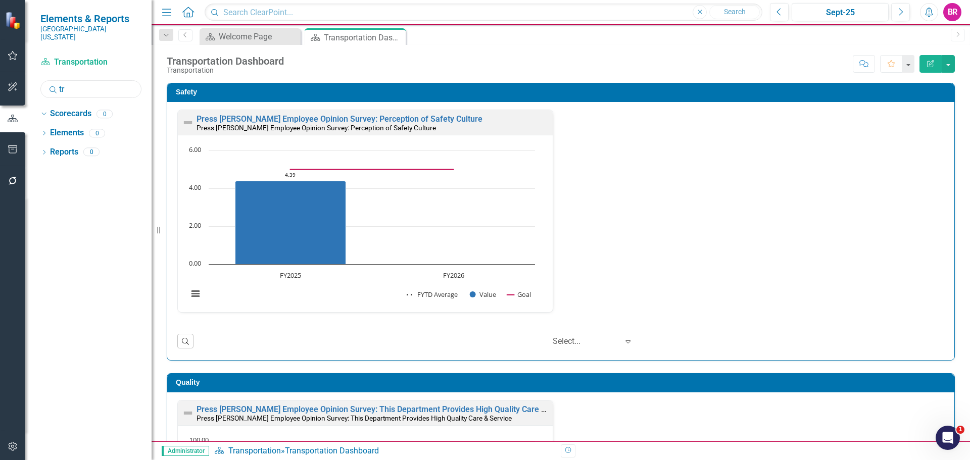
type input "t"
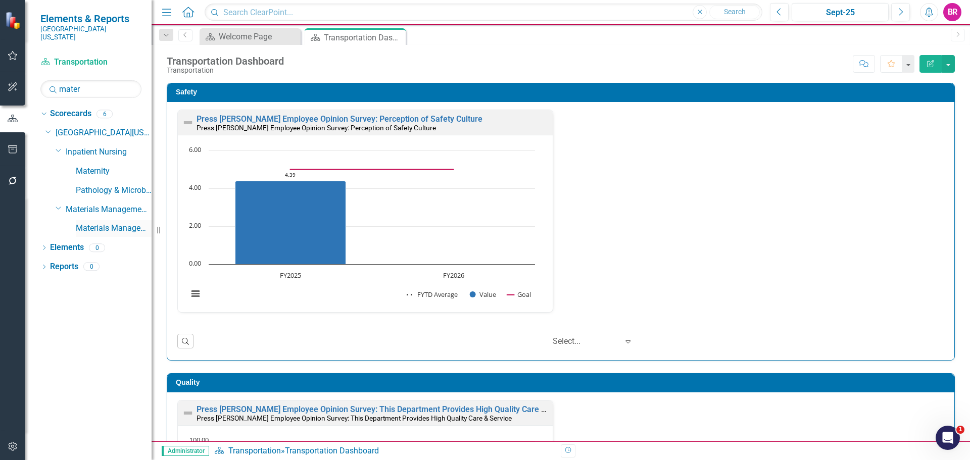
click at [124, 228] on div "Materials Management" at bounding box center [114, 228] width 76 height 17
click at [810, 221] on div "Press Ganey Employee Opinion Survey: Perception of Safety Culture Press Ganey E…" at bounding box center [561, 218] width 782 height 216
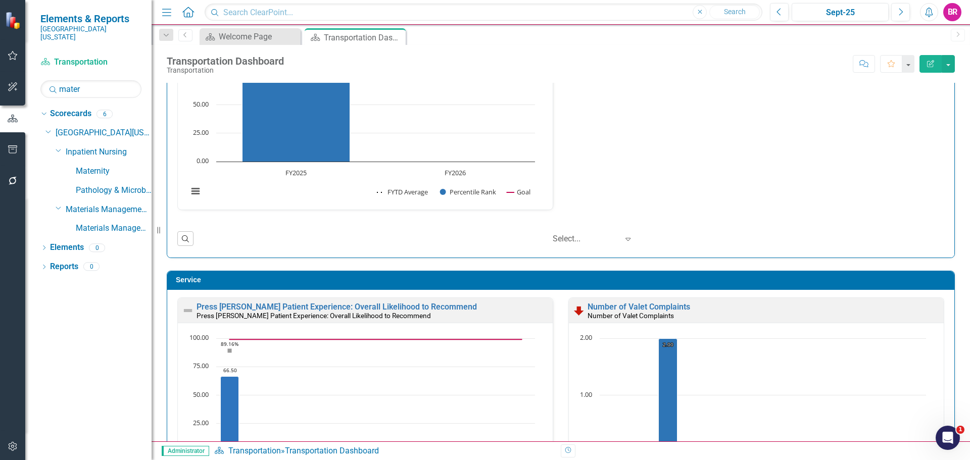
scroll to position [404, 0]
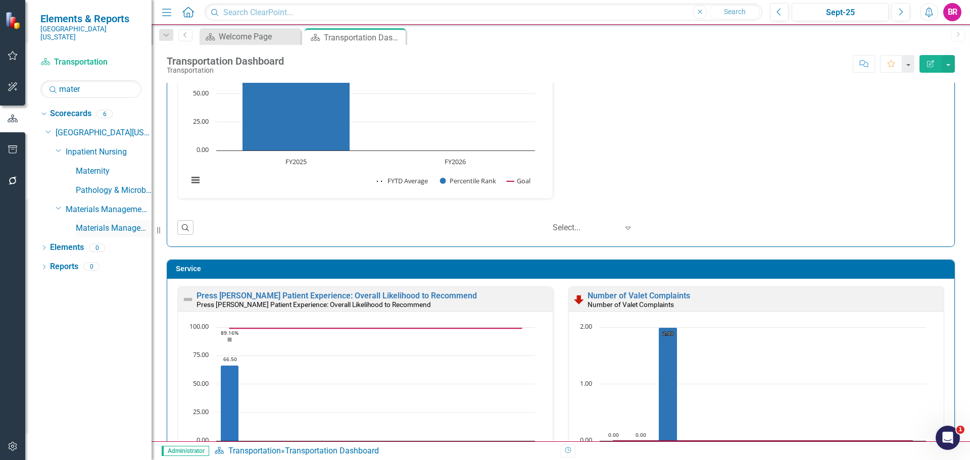
click at [105, 223] on link "Materials Management" at bounding box center [114, 229] width 76 height 12
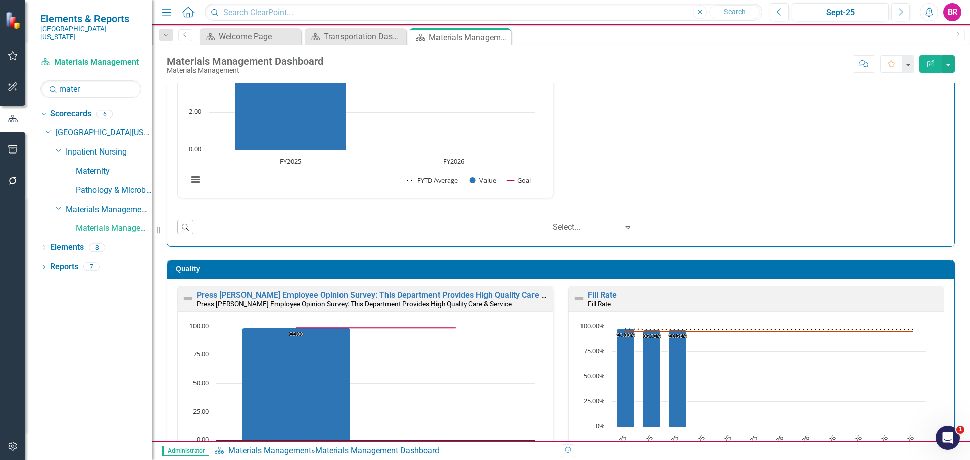
scroll to position [108, 0]
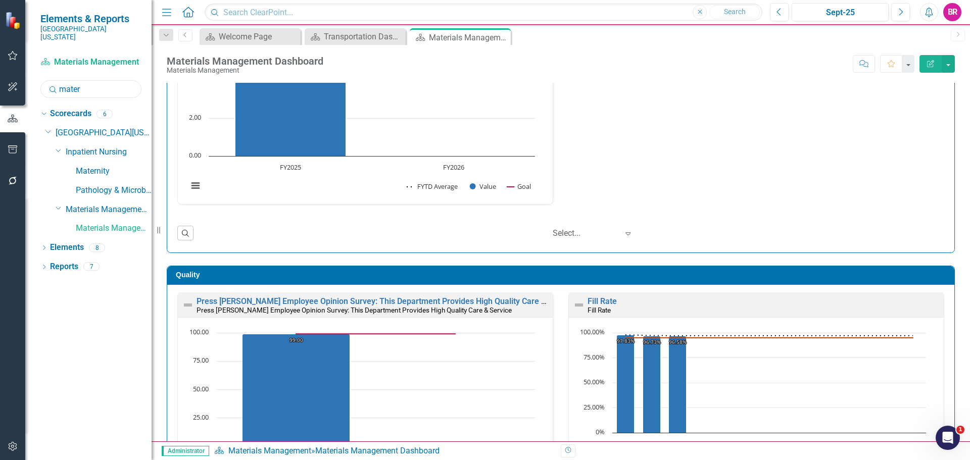
click at [93, 80] on input "mater" at bounding box center [90, 89] width 101 height 18
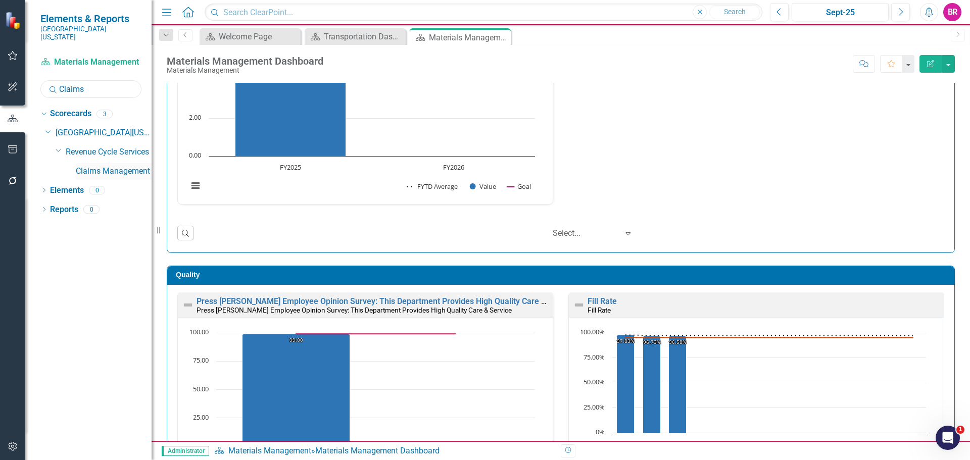
type input "Claims"
drag, startPoint x: 107, startPoint y: 165, endPoint x: 340, endPoint y: 2, distance: 284.3
click at [107, 166] on link "Claims Management" at bounding box center [114, 172] width 76 height 12
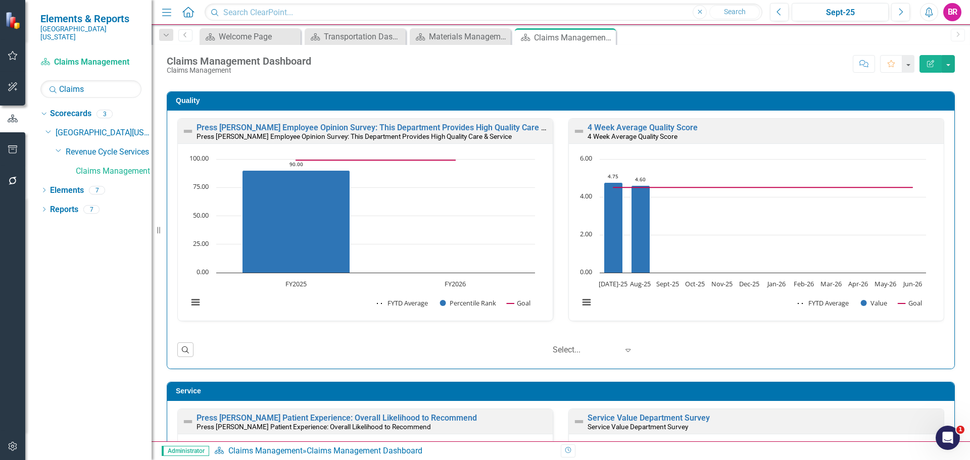
scroll to position [253, 0]
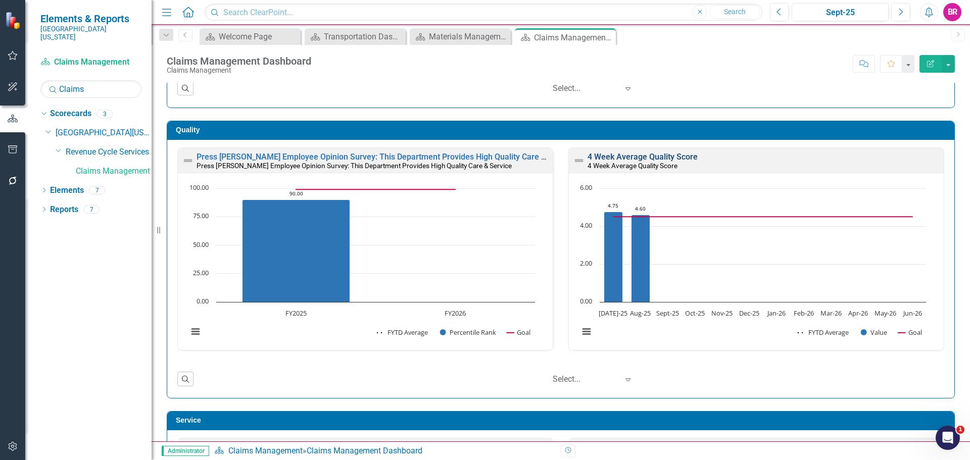
click at [628, 159] on link "4 Week Average Quality Score" at bounding box center [643, 157] width 110 height 10
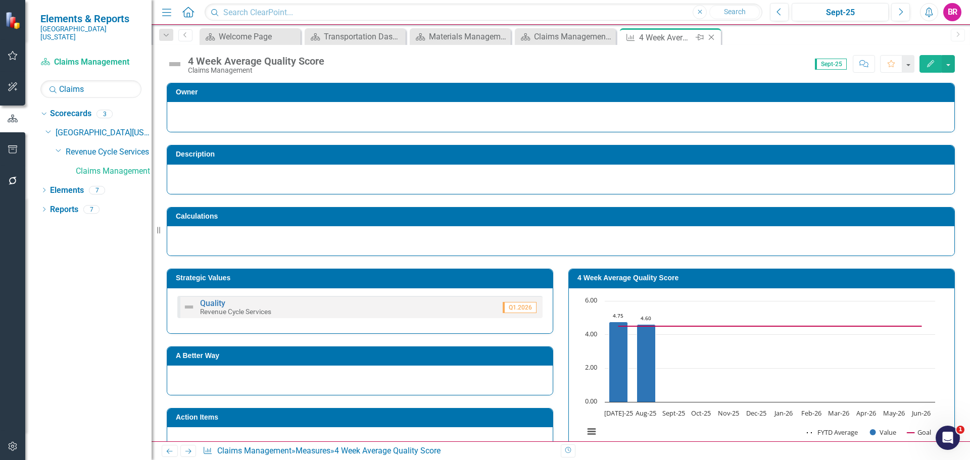
click at [715, 37] on icon "Close" at bounding box center [711, 37] width 10 height 8
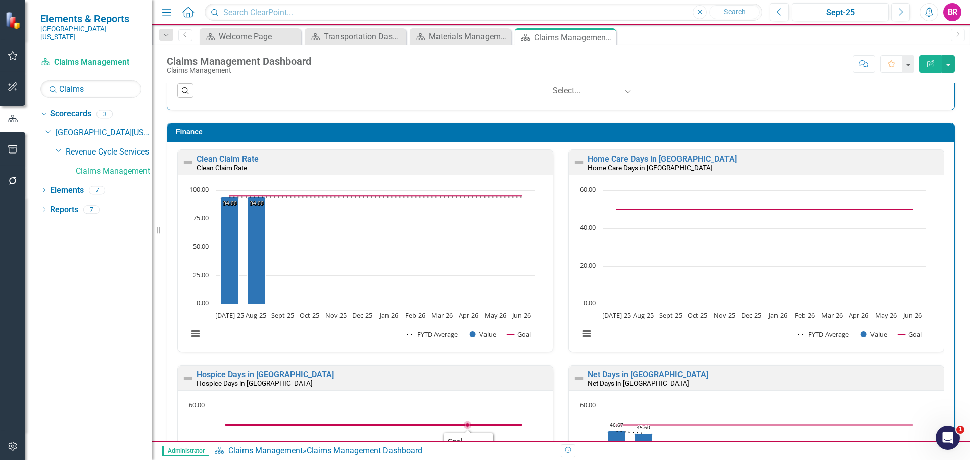
scroll to position [1118, 0]
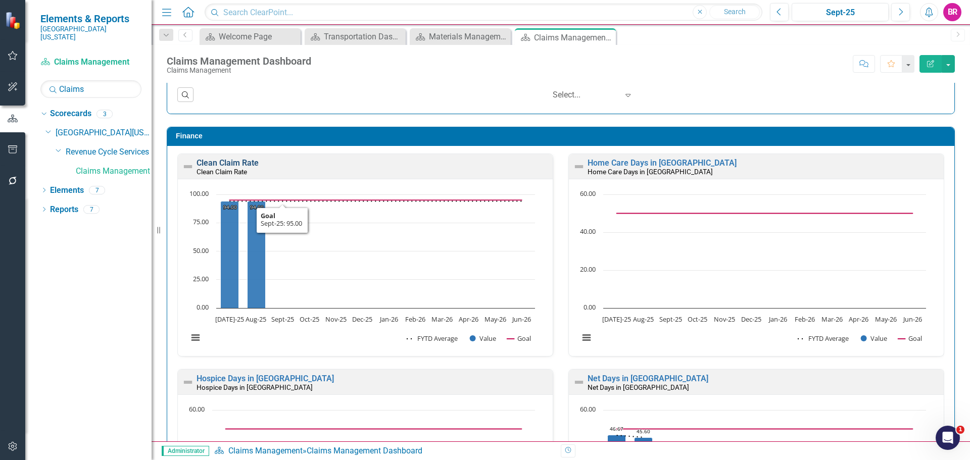
click at [232, 163] on link "Clean Claim Rate" at bounding box center [228, 163] width 62 height 10
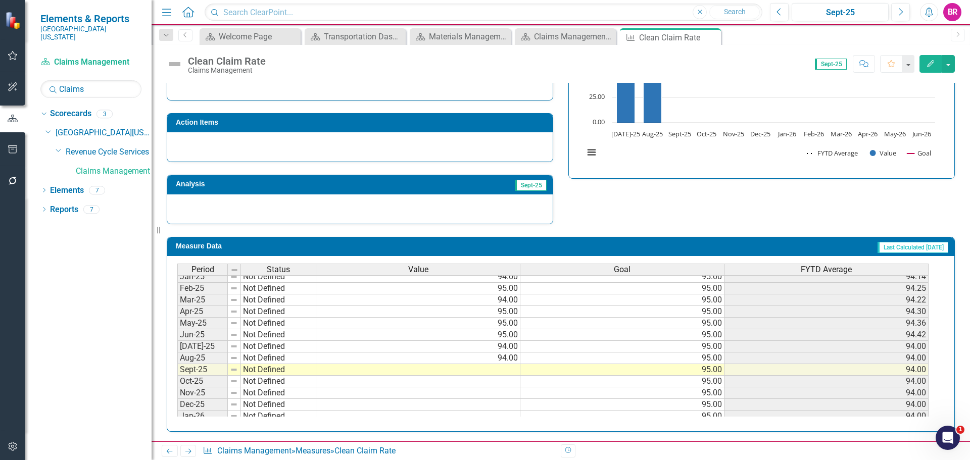
scroll to position [404, 0]
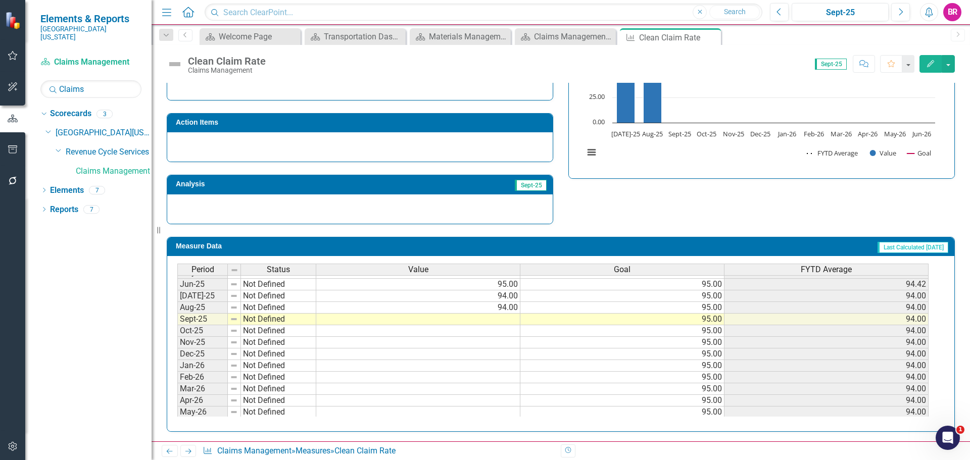
click at [513, 321] on tbody "Feb-24 Not Defined 95.00 95.00 95.13 Mar-24 Not Defined 81.00 95.00 93.56 Apr-2…" at bounding box center [552, 261] width 751 height 338
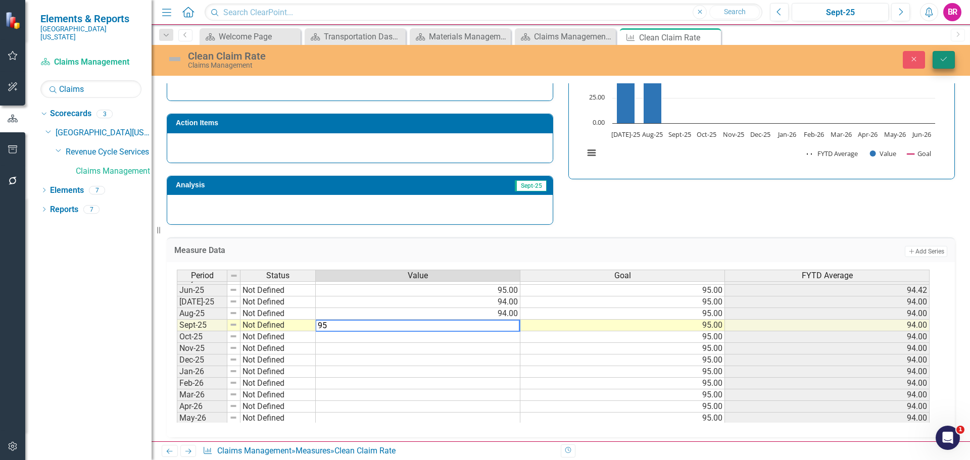
type textarea "95"
drag, startPoint x: 944, startPoint y: 61, endPoint x: 939, endPoint y: 96, distance: 35.8
click at [947, 61] on icon "Save" at bounding box center [943, 59] width 9 height 7
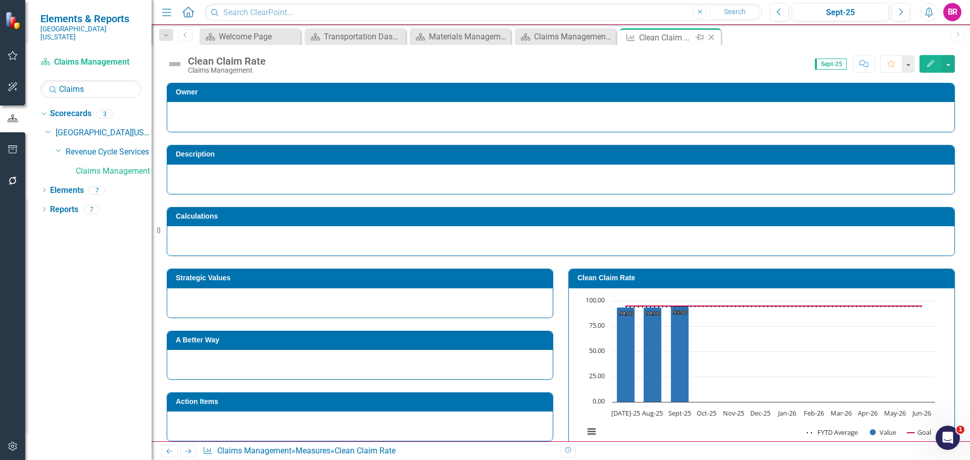
click at [710, 36] on icon at bounding box center [712, 38] width 6 height 6
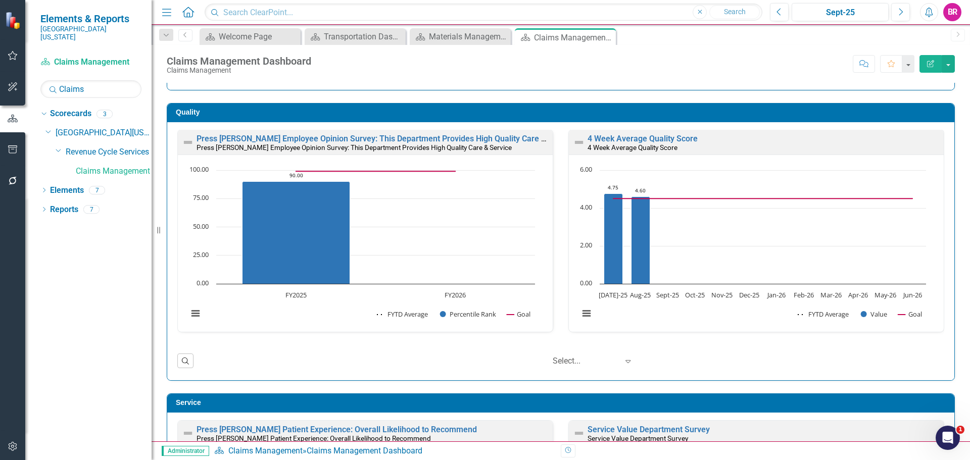
scroll to position [253, 0]
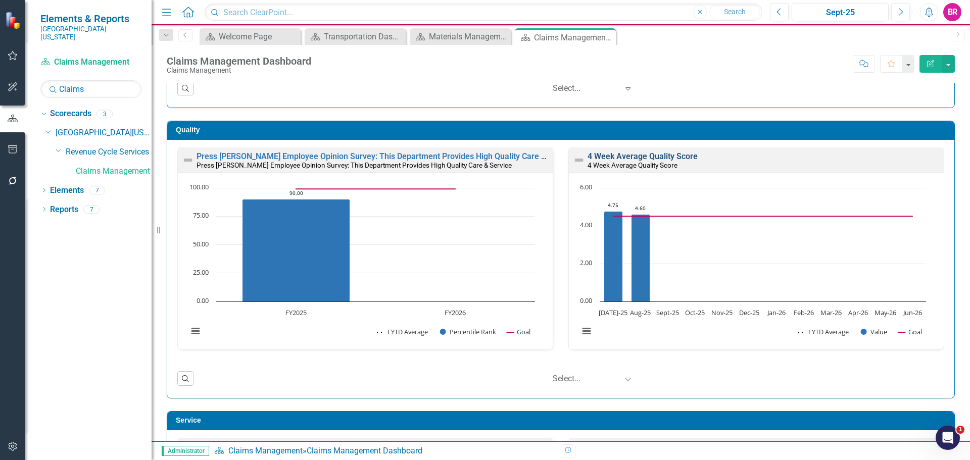
click at [673, 156] on link "4 Week Average Quality Score" at bounding box center [643, 157] width 110 height 10
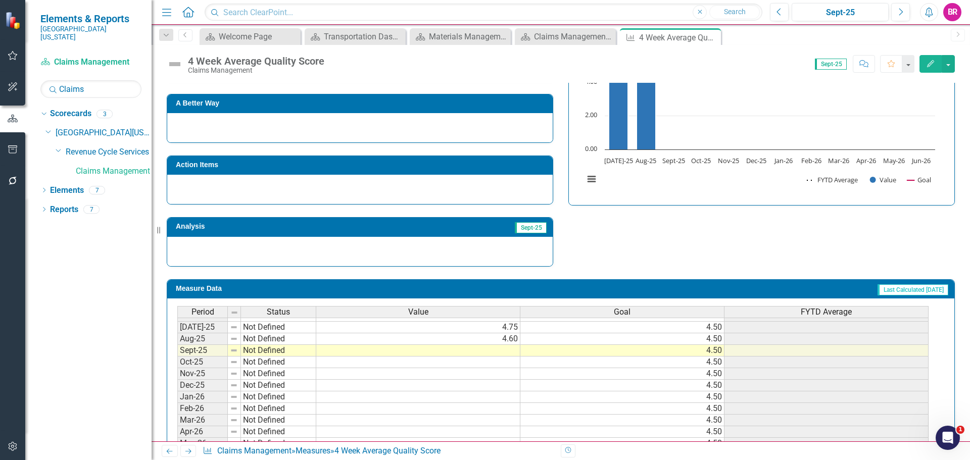
scroll to position [418, 0]
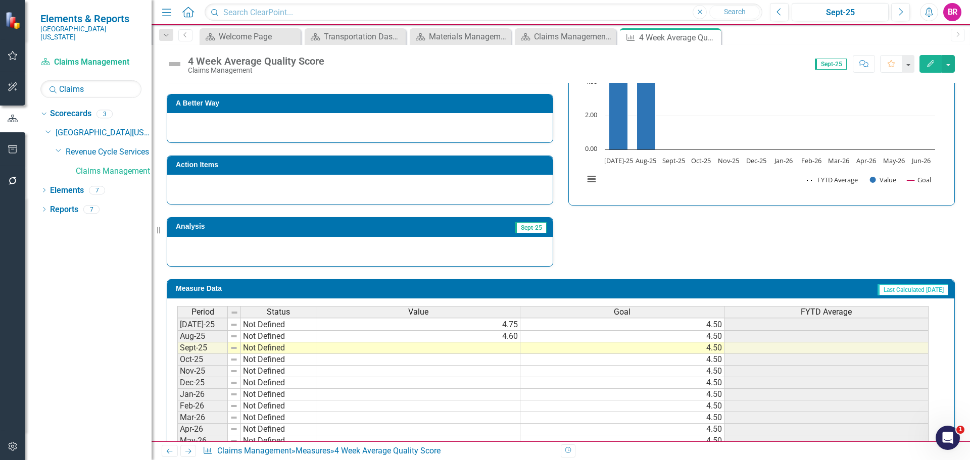
click at [506, 346] on tbody "Jan-24 Not Defined Feb-24 Not Defined Mar-24 Not Defined Apr-24 Not Defined May…" at bounding box center [552, 284] width 751 height 349
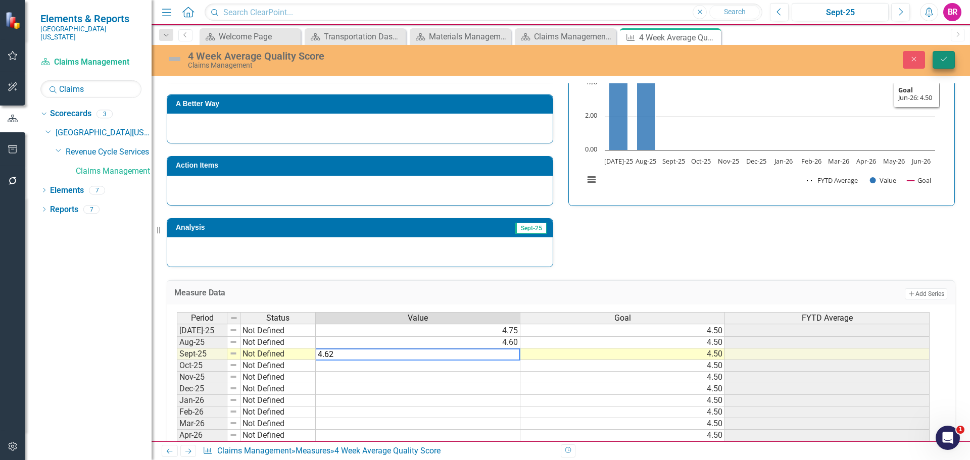
type textarea "4.62"
drag, startPoint x: 948, startPoint y: 61, endPoint x: 930, endPoint y: 83, distance: 28.3
click at [948, 61] on icon "Save" at bounding box center [943, 59] width 9 height 7
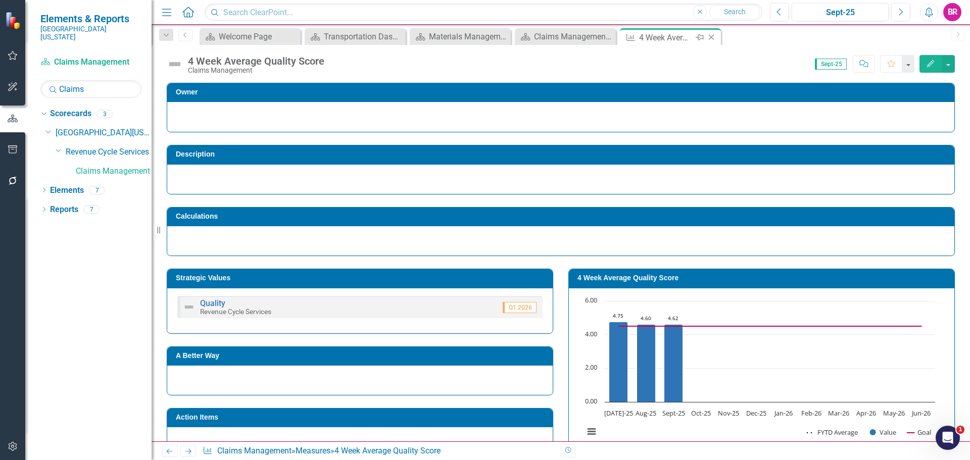
click at [709, 37] on icon "Close" at bounding box center [711, 37] width 10 height 8
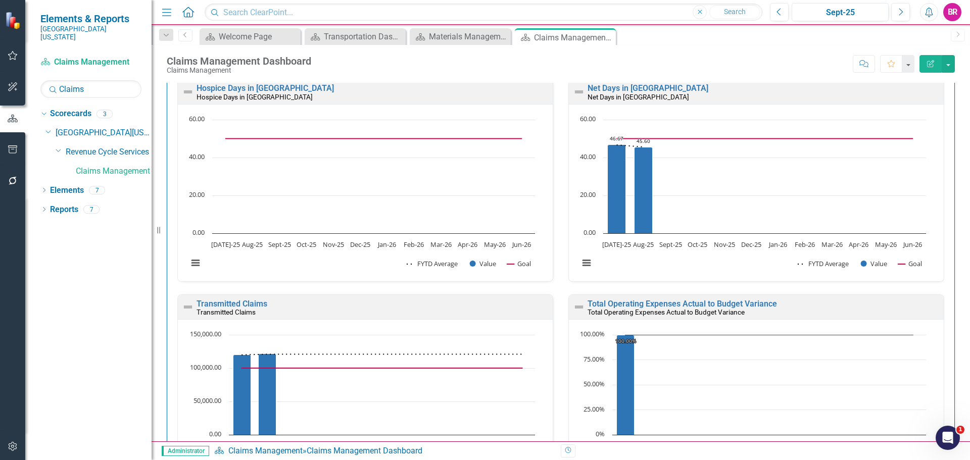
scroll to position [1415, 0]
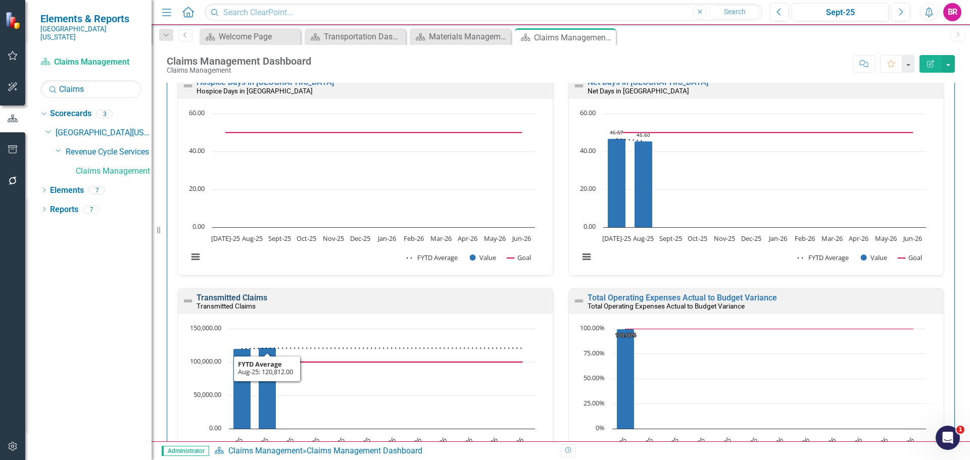
click at [255, 296] on link "Transmitted Claims" at bounding box center [232, 298] width 71 height 10
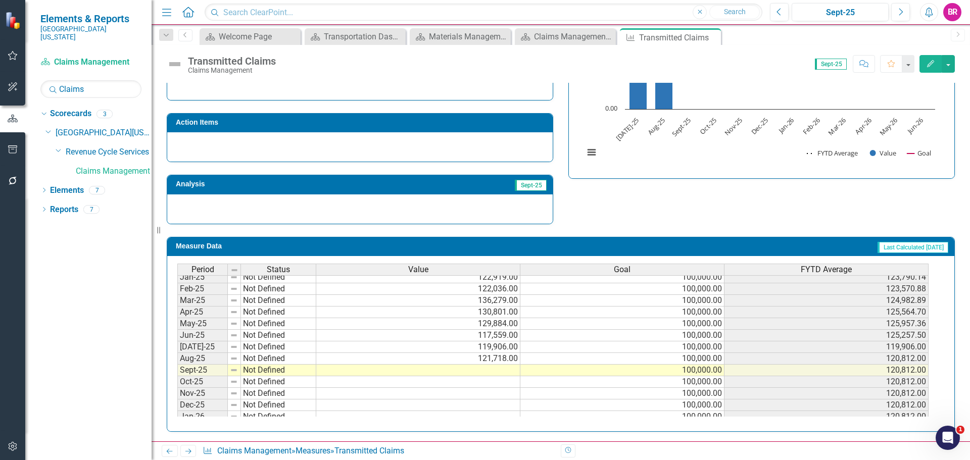
scroll to position [418, 0]
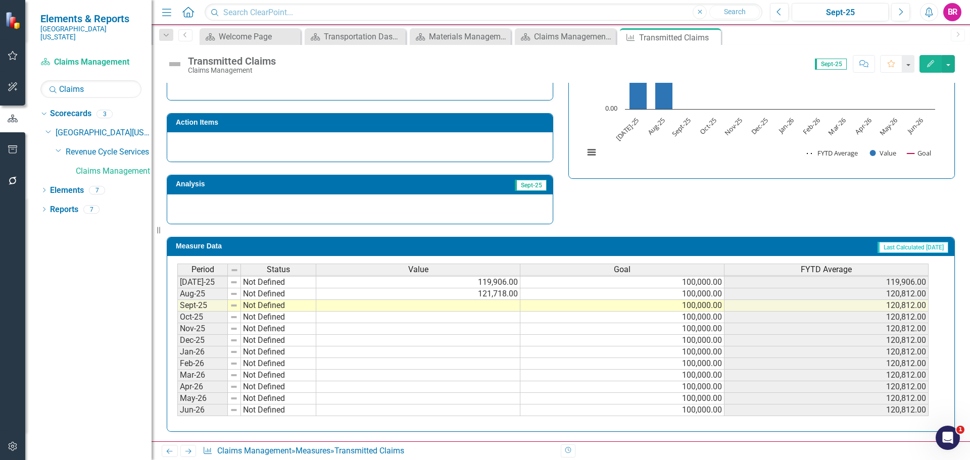
click at [499, 306] on tbody "Apr-24 Not Defined 142,530.00 100,000.00 126,661.30 May-24 Not Defined 138,248.…" at bounding box center [552, 259] width 751 height 314
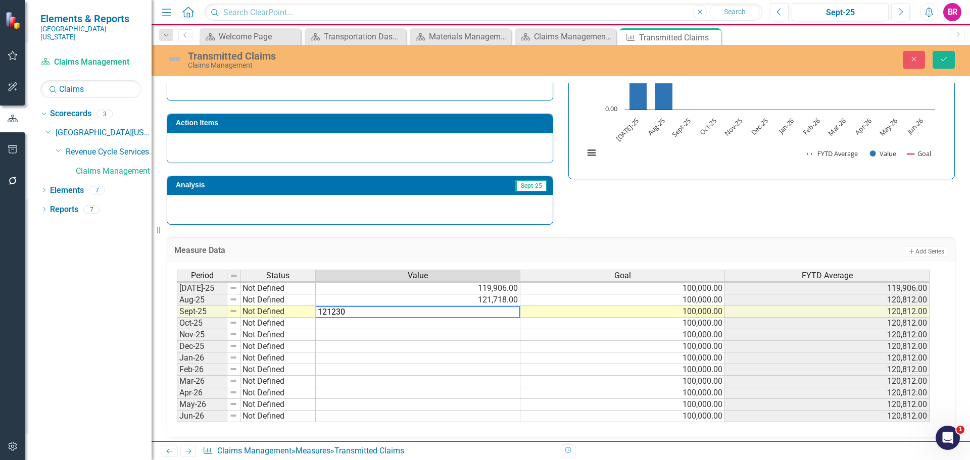
type textarea "121230"
click at [686, 212] on div "Strategic Values A Better Way Action Items Analysis Sept-25 Transmitted Claims …" at bounding box center [560, 102] width 803 height 248
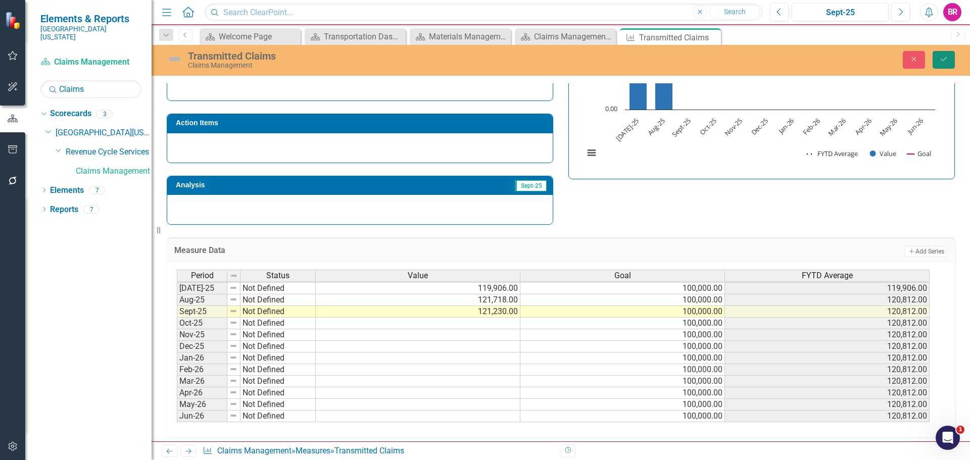
click at [949, 60] on button "Save" at bounding box center [944, 60] width 22 height 18
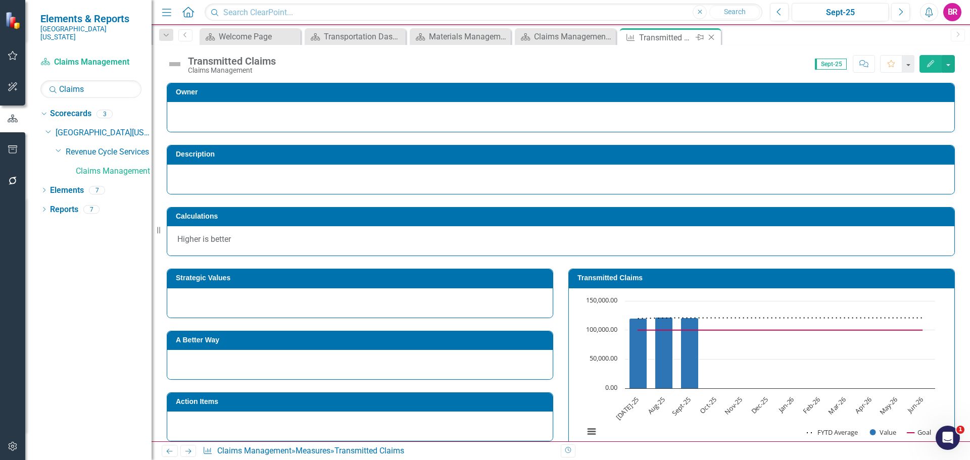
click at [712, 39] on icon "Close" at bounding box center [711, 37] width 10 height 8
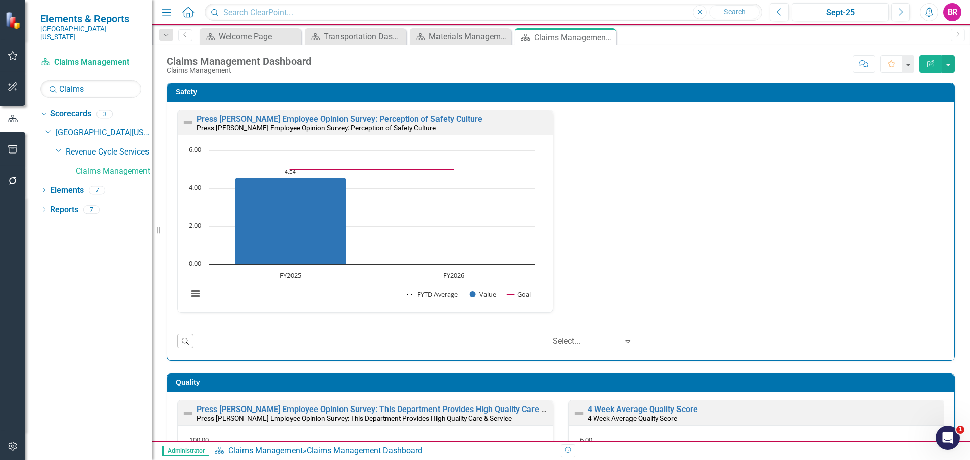
click at [99, 81] on input "Claims" at bounding box center [90, 89] width 101 height 18
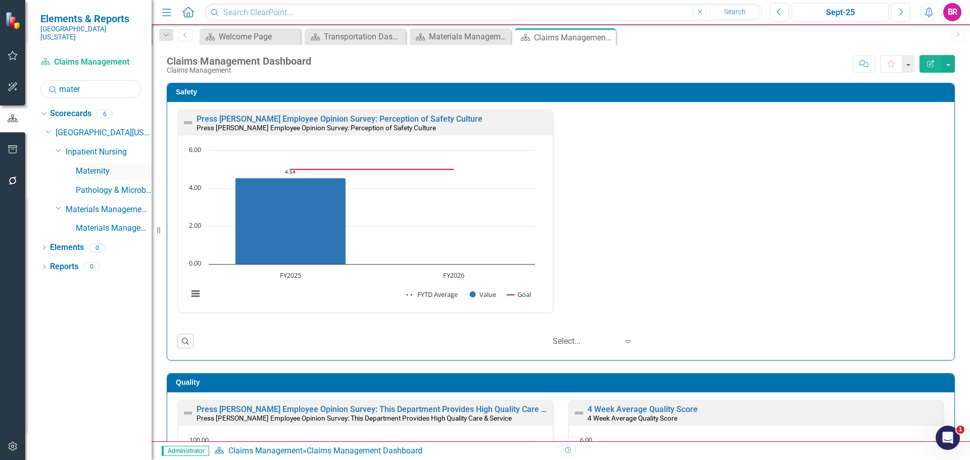
type input "mater"
click at [99, 166] on link "Maternity" at bounding box center [114, 172] width 76 height 12
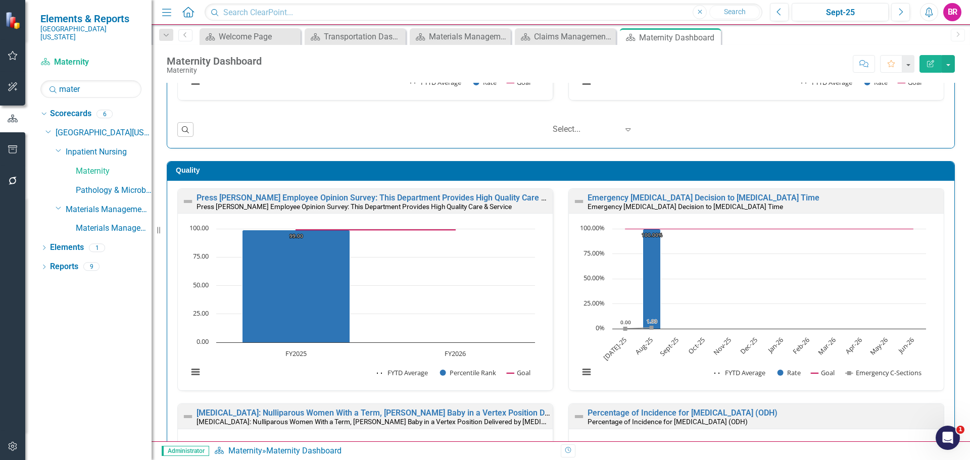
scroll to position [1112, 0]
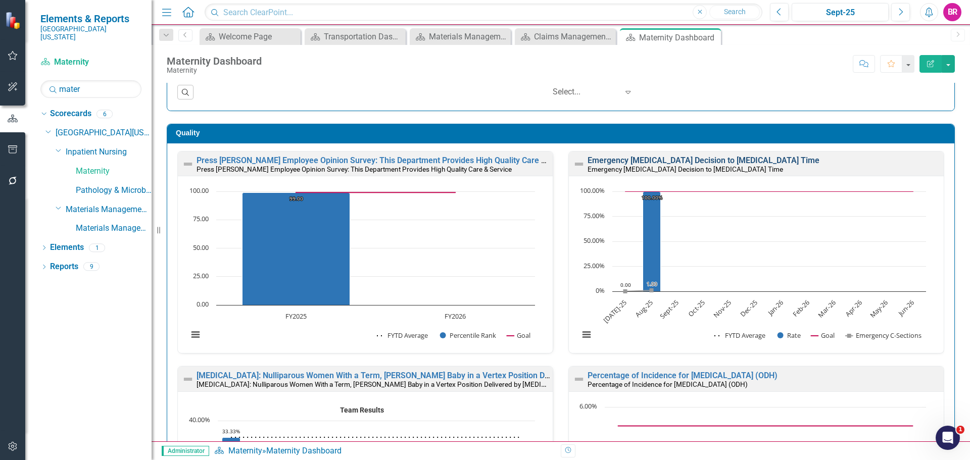
click at [748, 164] on link "Emergency C-Section Decision to Incision Time" at bounding box center [704, 161] width 232 height 10
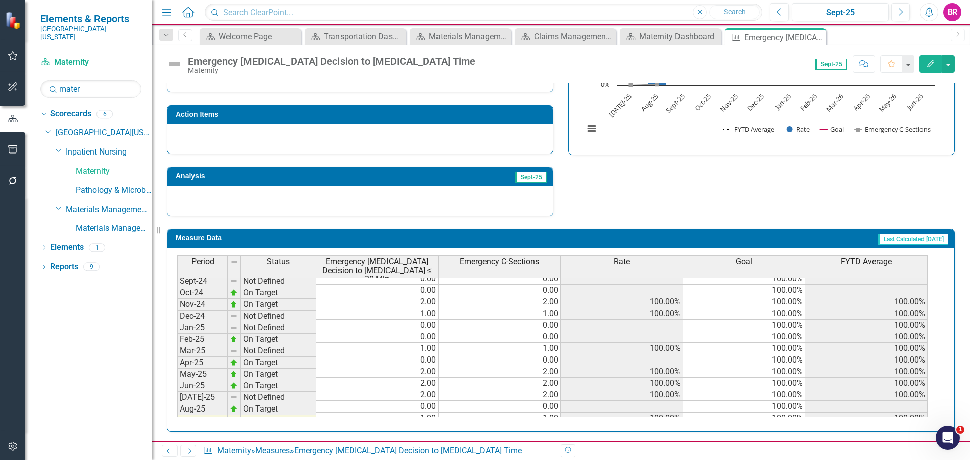
scroll to position [404, 0]
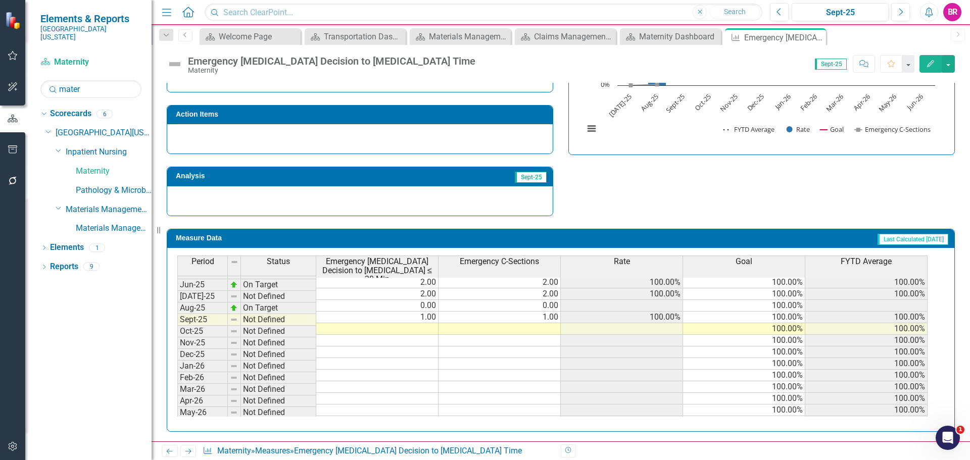
click at [431, 318] on tbody "Jan-24 Not Defined 0.00 0.00 100.00% 100.00% Feb-24 On Target 2.00 2.00 100.00%…" at bounding box center [552, 264] width 750 height 349
type textarea "1"
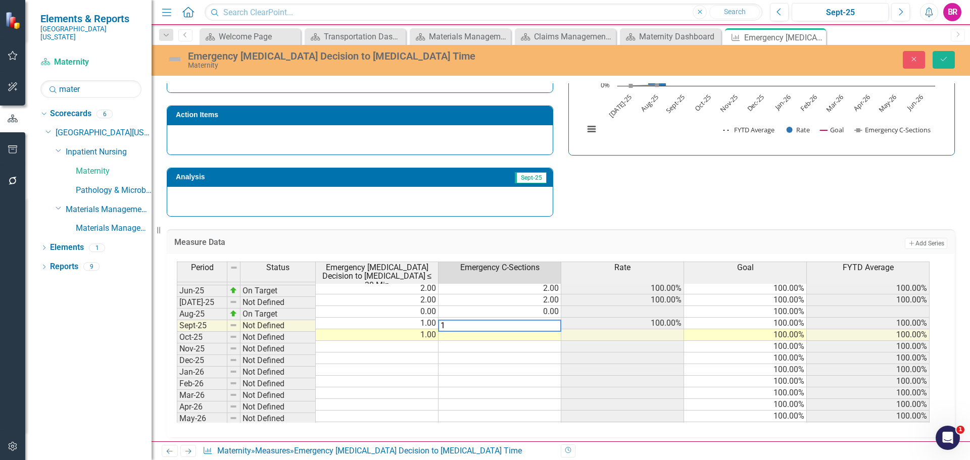
type textarea "1"
drag, startPoint x: 603, startPoint y: 191, endPoint x: 612, endPoint y: 191, distance: 9.1
click at [604, 191] on div "Strategic Values Quality Inpatient Nursing Q1.2026 A Better Way Action Items An…" at bounding box center [560, 85] width 803 height 263
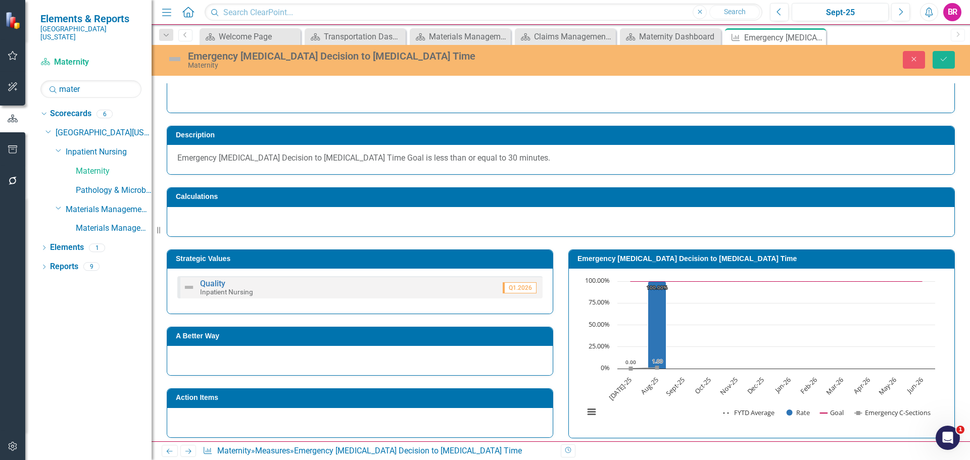
scroll to position [0, 0]
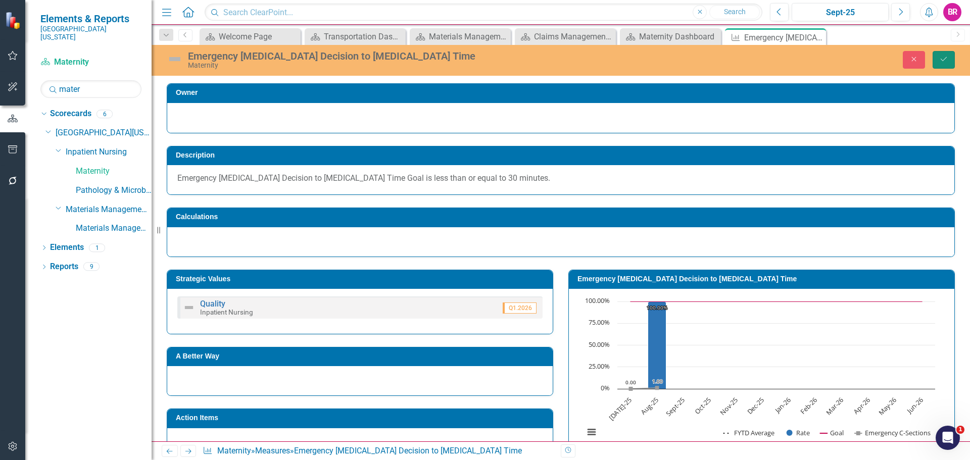
drag, startPoint x: 950, startPoint y: 62, endPoint x: 955, endPoint y: 126, distance: 64.3
click at [951, 62] on button "Save" at bounding box center [944, 60] width 22 height 18
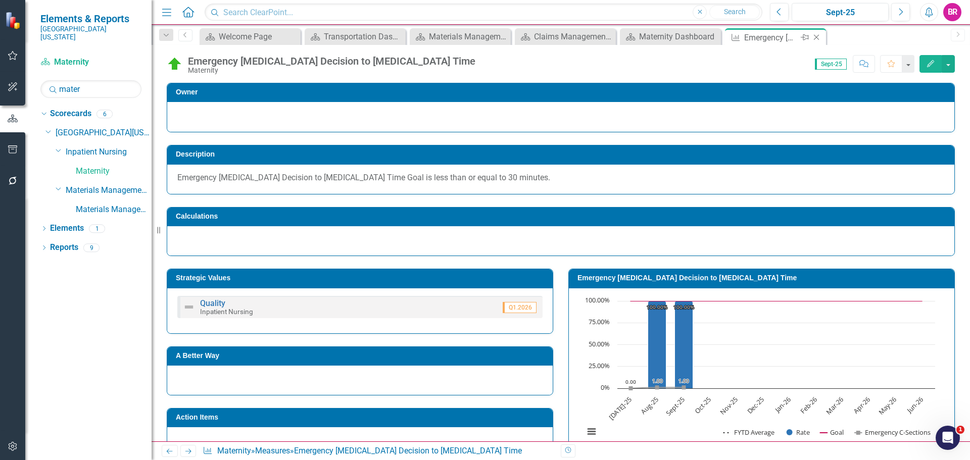
click at [819, 39] on icon at bounding box center [817, 38] width 6 height 6
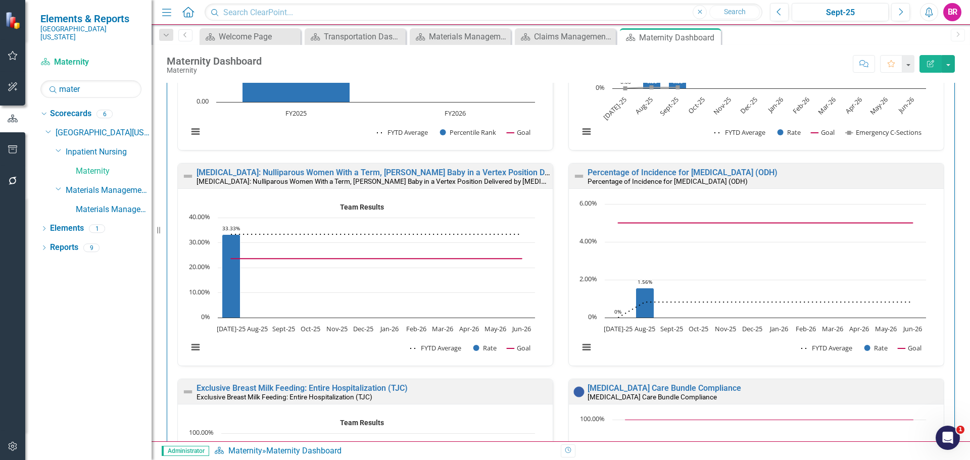
scroll to position [1314, 0]
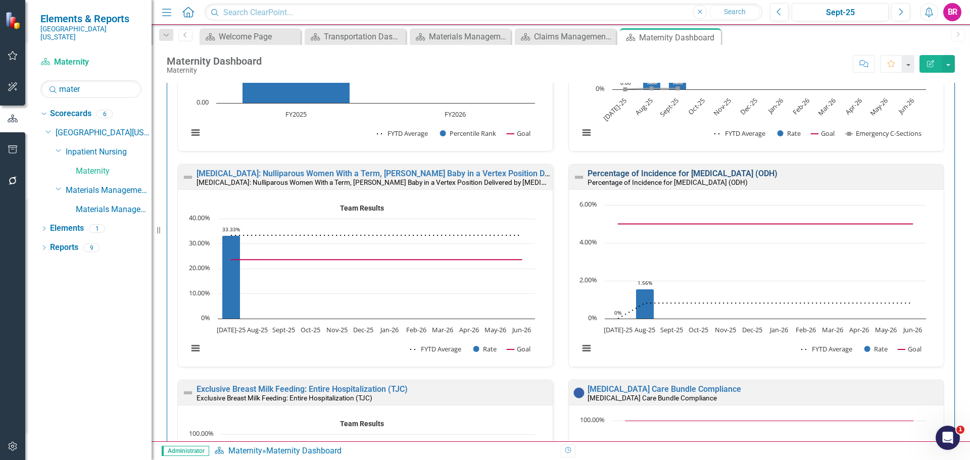
click at [677, 174] on link "Percentage of Incidence for Episiotomy (ODH)" at bounding box center [683, 174] width 190 height 10
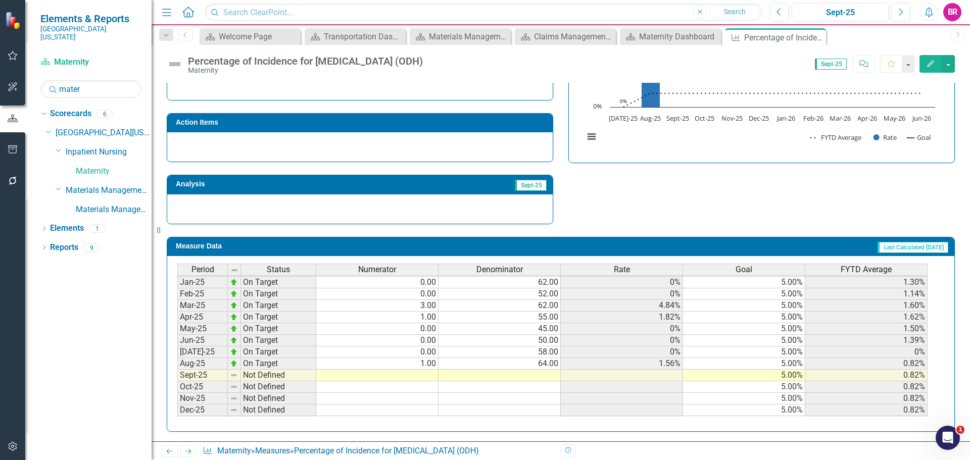
scroll to position [404, 0]
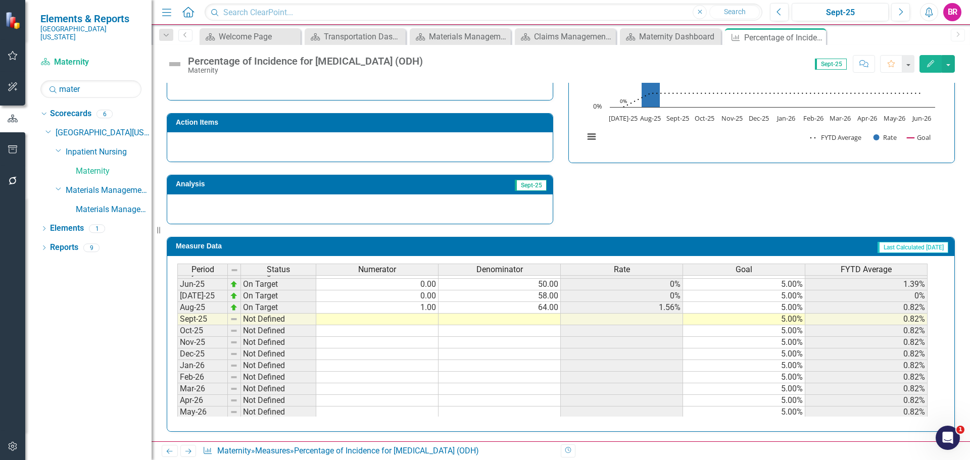
click at [431, 319] on tbody "Apr-24 On Target 1.00 52.00 1.92% 5.00% 1.18% May-24 On Target 1.00 59.00 1.69%…" at bounding box center [552, 273] width 750 height 314
type textarea "1"
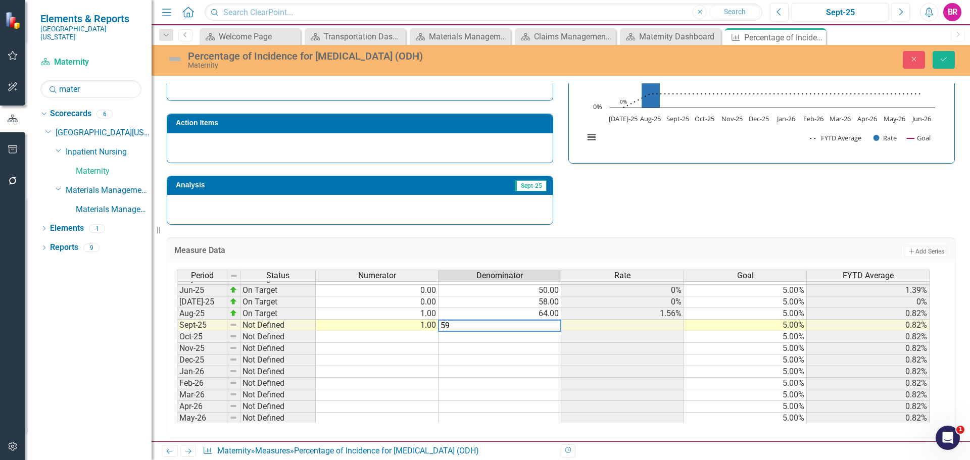
type textarea "59"
click at [951, 63] on button "Save" at bounding box center [944, 60] width 22 height 18
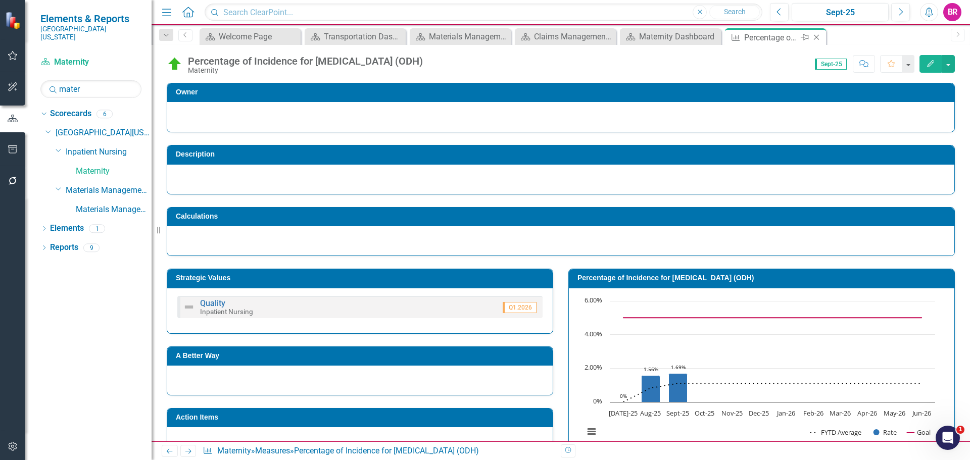
click at [817, 36] on icon "Close" at bounding box center [817, 37] width 10 height 8
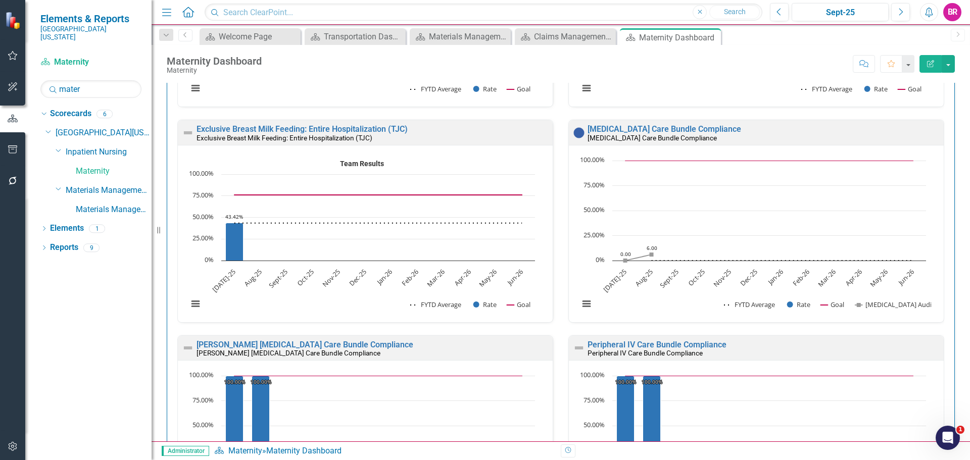
scroll to position [1667, 0]
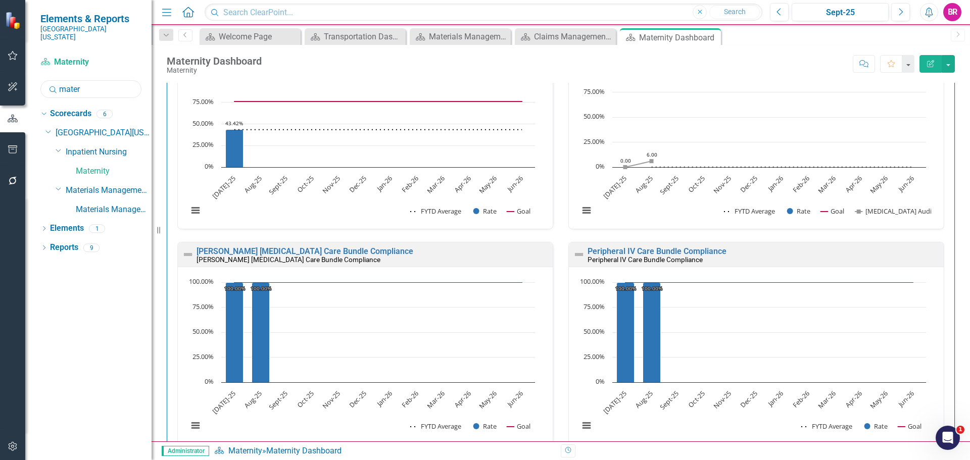
click at [113, 84] on input "mater" at bounding box center [90, 89] width 101 height 18
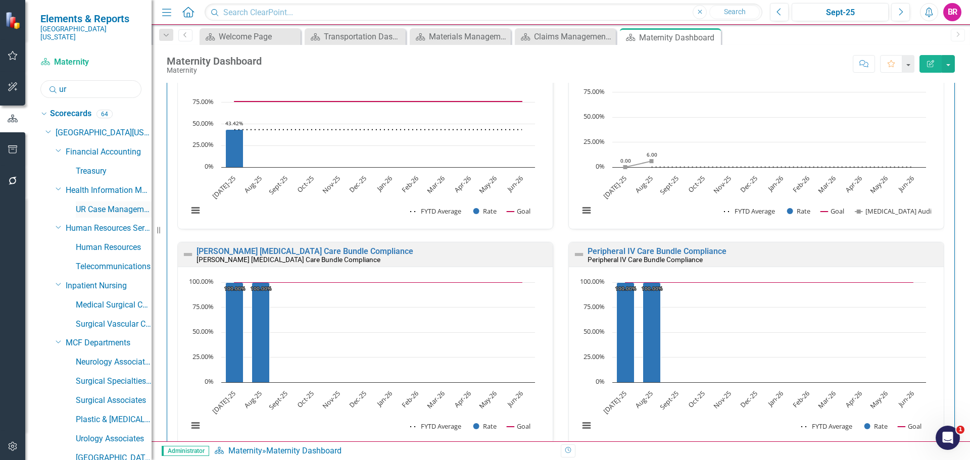
type input "ur"
click at [126, 205] on link "UR Case Management" at bounding box center [114, 210] width 76 height 12
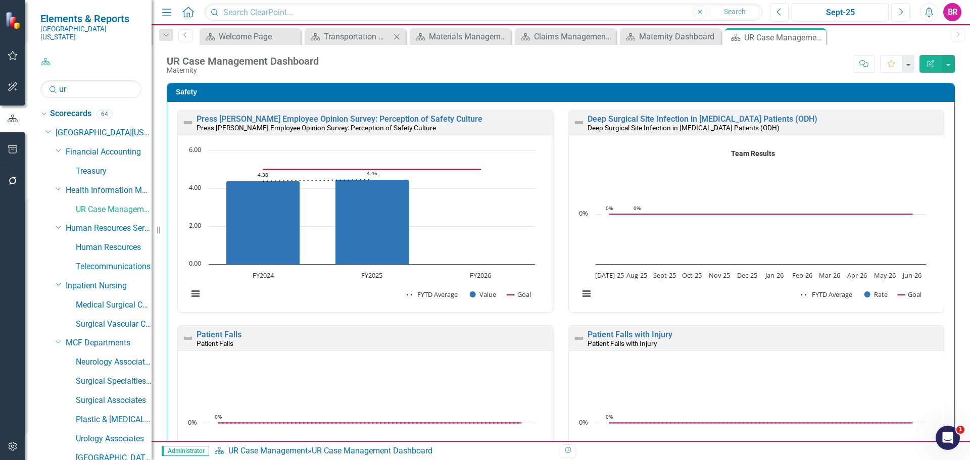
click at [399, 38] on icon "Close" at bounding box center [397, 37] width 10 height 8
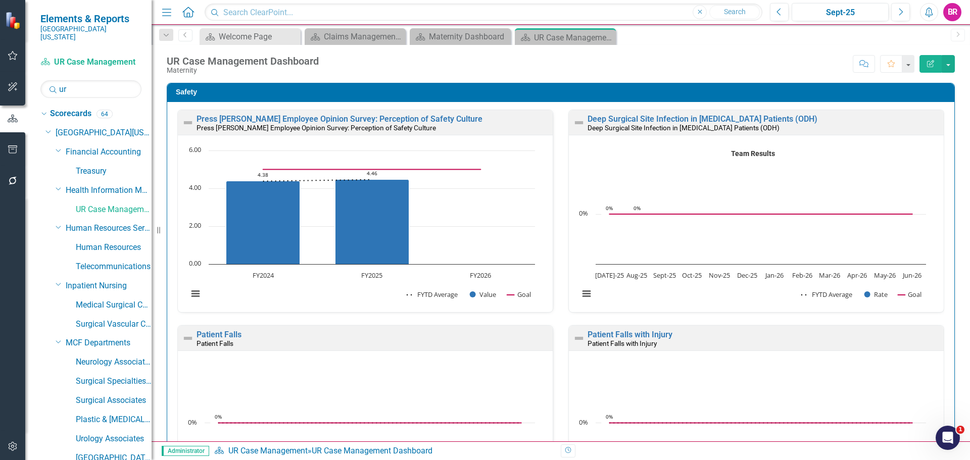
drag, startPoint x: 399, startPoint y: 38, endPoint x: 690, endPoint y: 114, distance: 300.8
click at [0, 0] on icon "Close" at bounding box center [0, 0] width 0 height 0
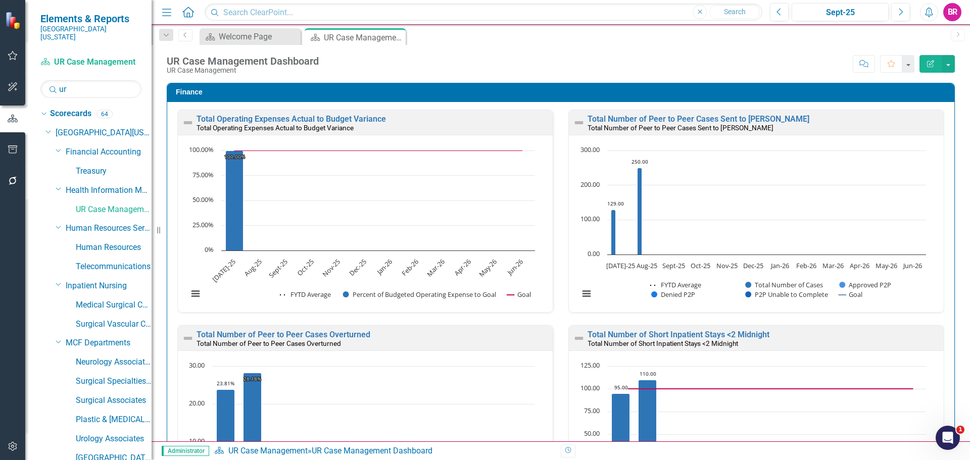
scroll to position [1, 0]
click at [695, 114] on div "Total Number of Peer to Peer Cases Sent to Corro Total Number of Peer to Peer C…" at bounding box center [756, 122] width 375 height 25
click at [334, 337] on link "Total Number of Peer to Peer Cases Overturned" at bounding box center [284, 334] width 174 height 10
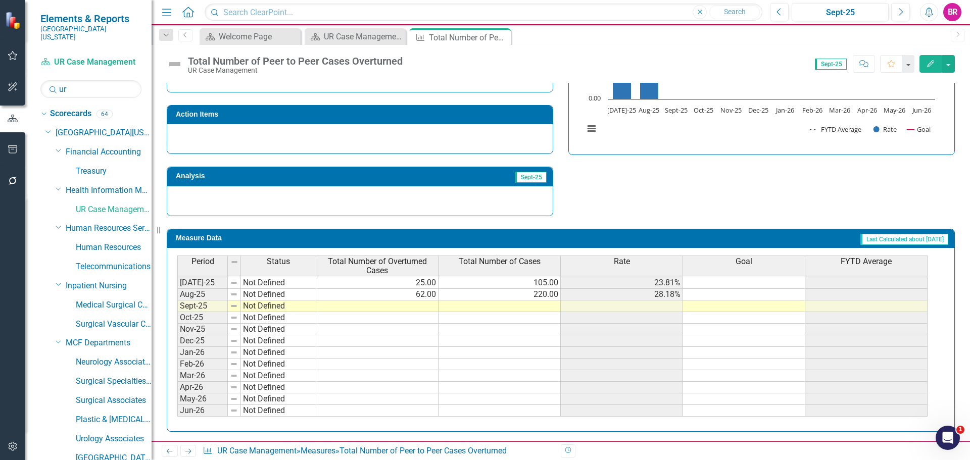
scroll to position [304, 0]
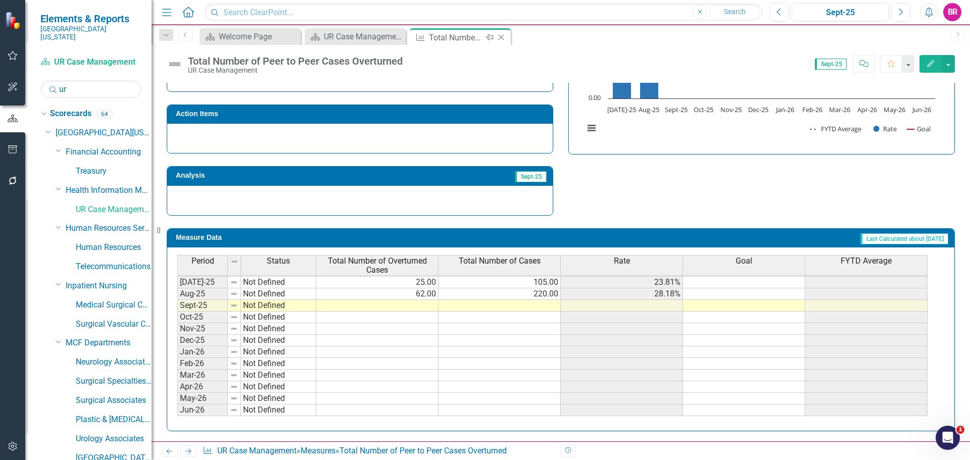
click at [505, 36] on icon "Close" at bounding box center [501, 37] width 10 height 8
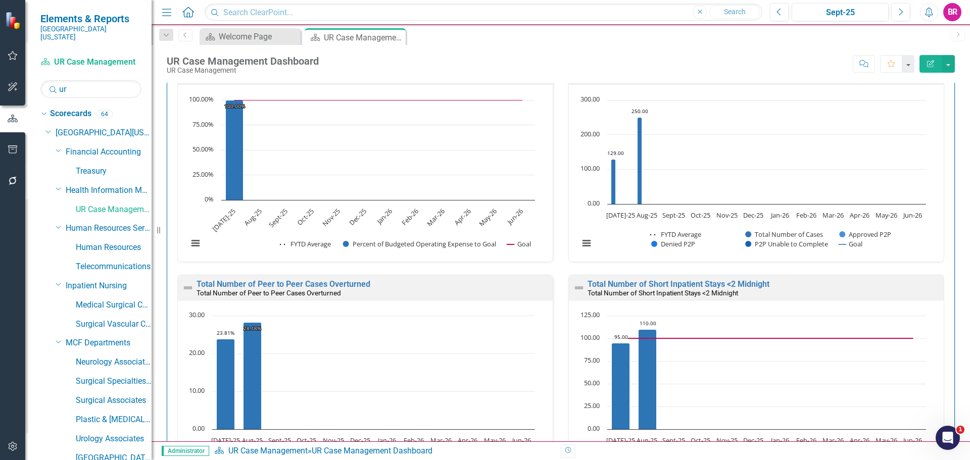
scroll to position [1112, 0]
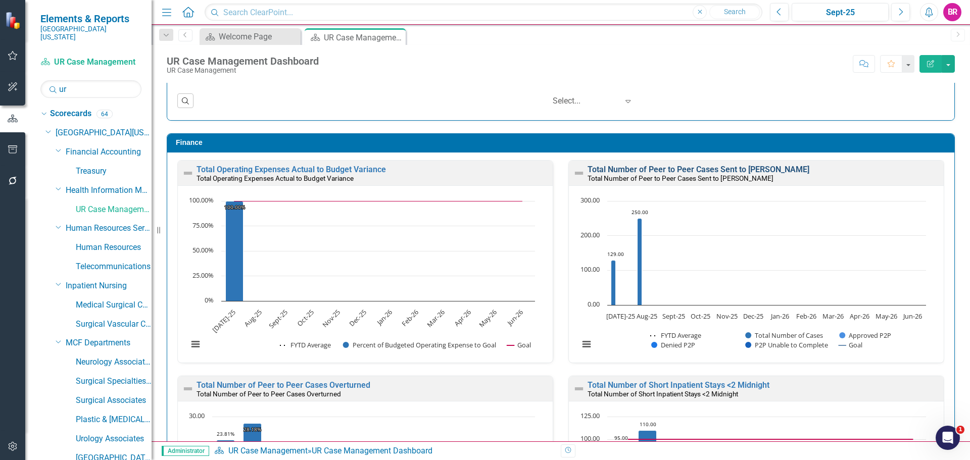
click at [647, 168] on link "Total Number of Peer to Peer Cases Sent to Corro" at bounding box center [699, 170] width 222 height 10
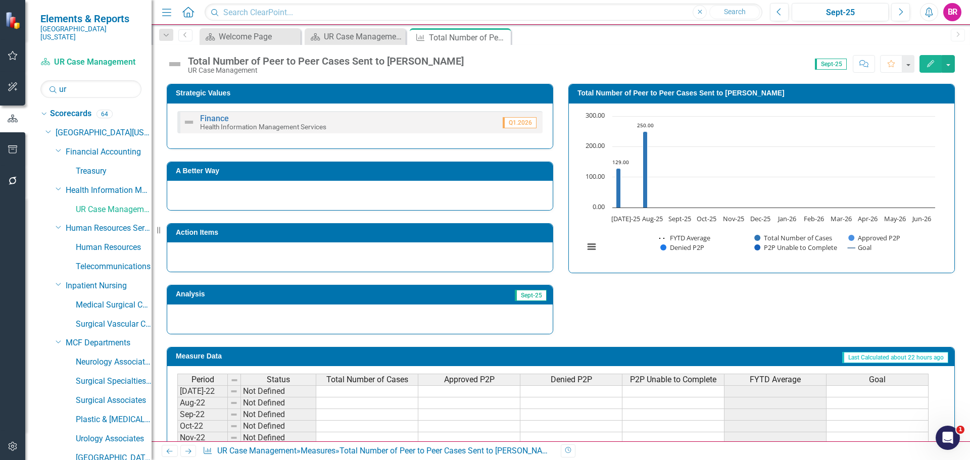
scroll to position [202, 0]
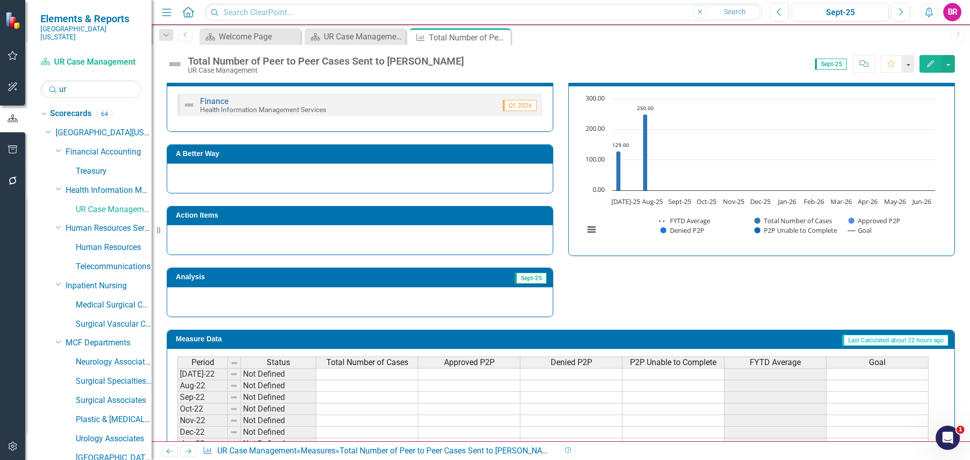
drag, startPoint x: 560, startPoint y: 301, endPoint x: 838, endPoint y: 306, distance: 278.0
click at [838, 306] on div "Strategic Values Finance Health Information Management Services Q1.2026 A Bette…" at bounding box center [560, 185] width 803 height 263
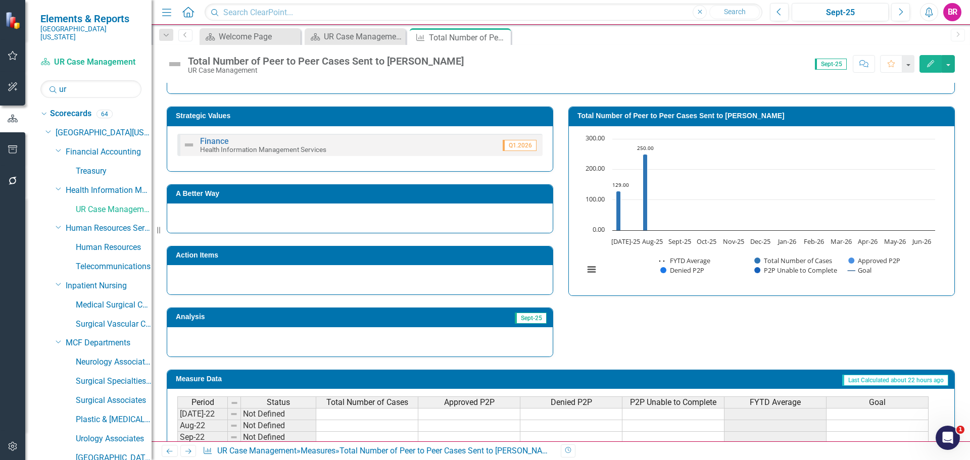
scroll to position [295, 0]
